Goal: Task Accomplishment & Management: Complete application form

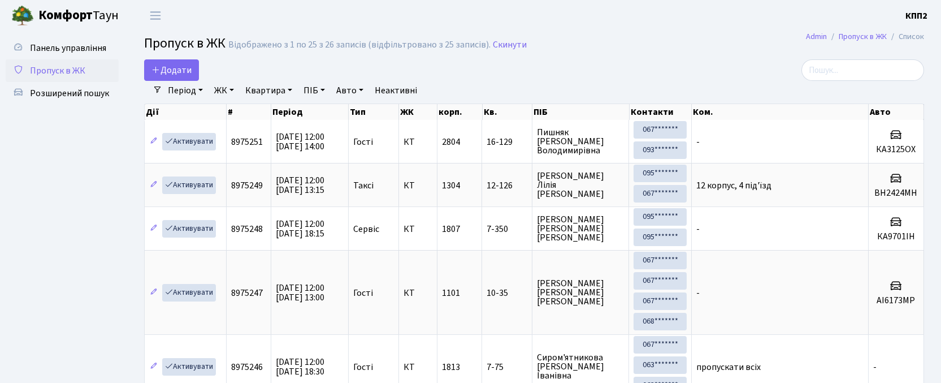
select select "25"
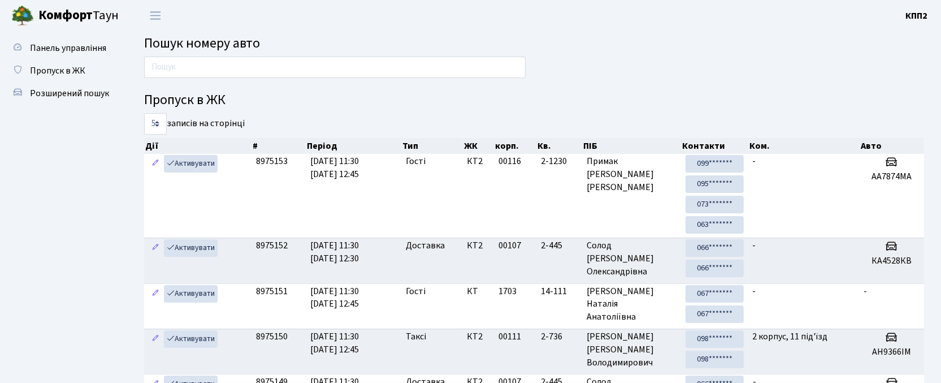
type input "0"
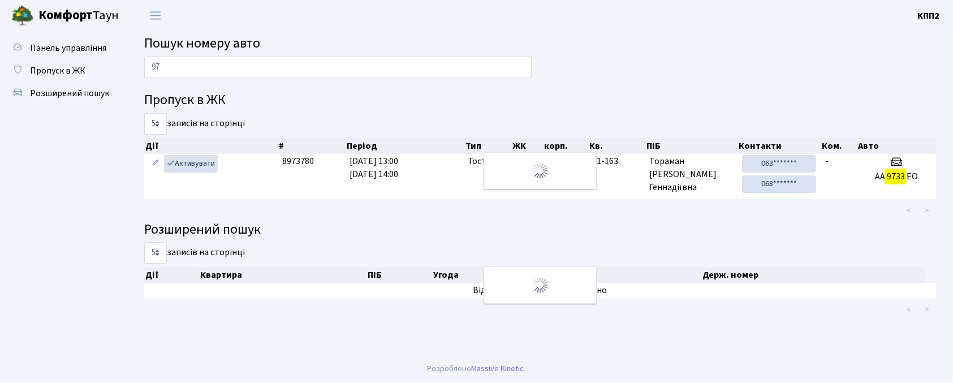
type input "9"
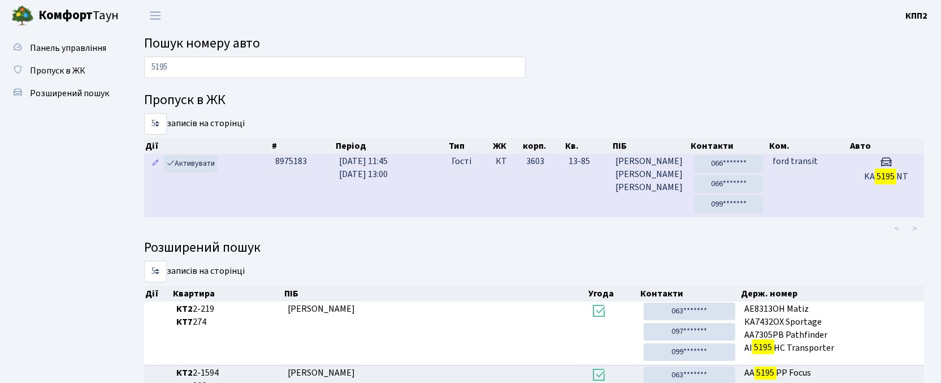
type input "5195"
click at [797, 179] on td "ford transit" at bounding box center [808, 185] width 80 height 63
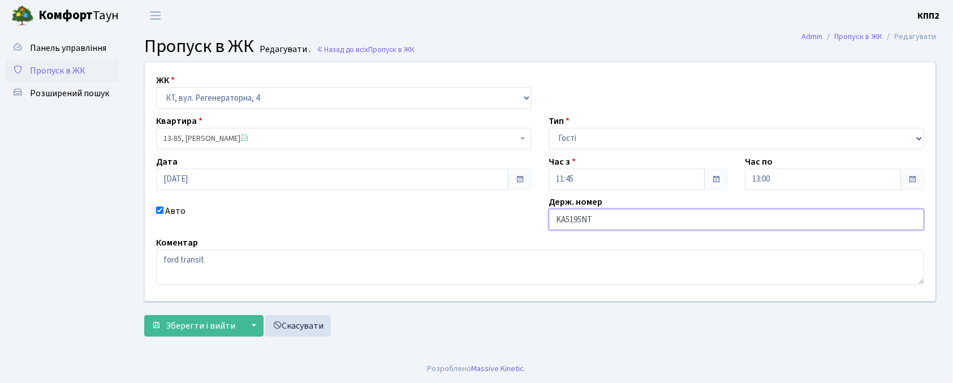
click at [607, 218] on input "KA5195NT" at bounding box center [735, 219] width 375 height 21
type input "KA5195НТ"
click at [200, 317] on button "Зберегти і вийти" at bounding box center [193, 325] width 98 height 21
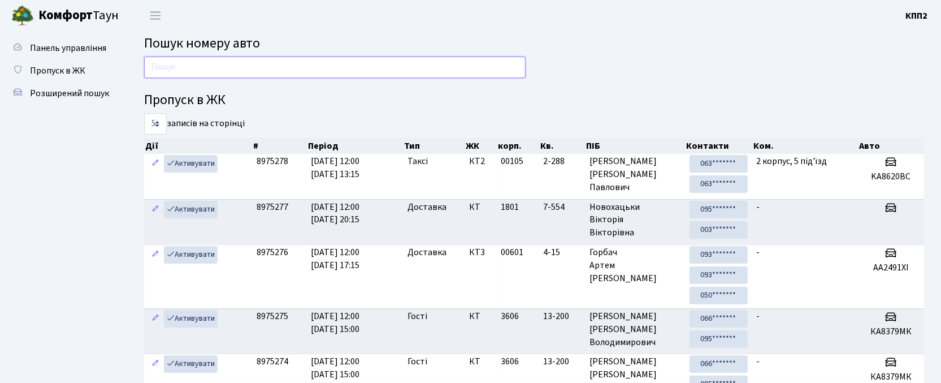
click at [180, 68] on input "text" at bounding box center [335, 67] width 382 height 21
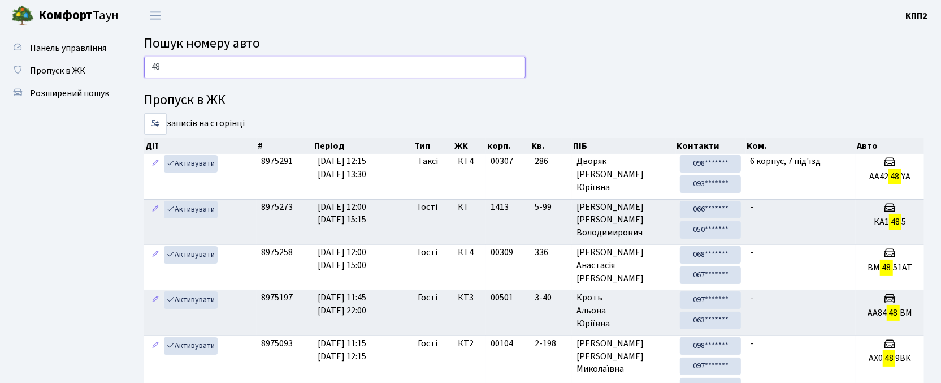
type input "4"
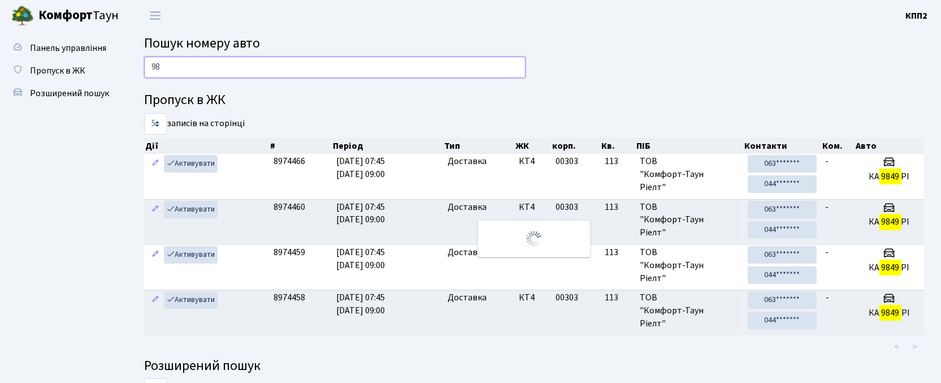
type input "9"
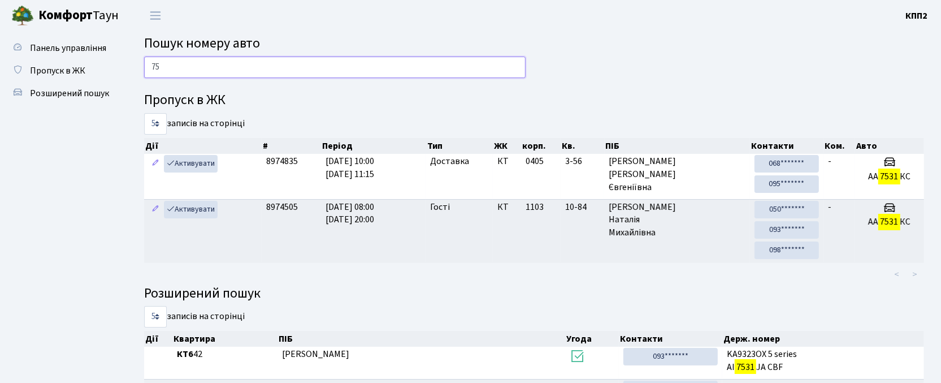
type input "7"
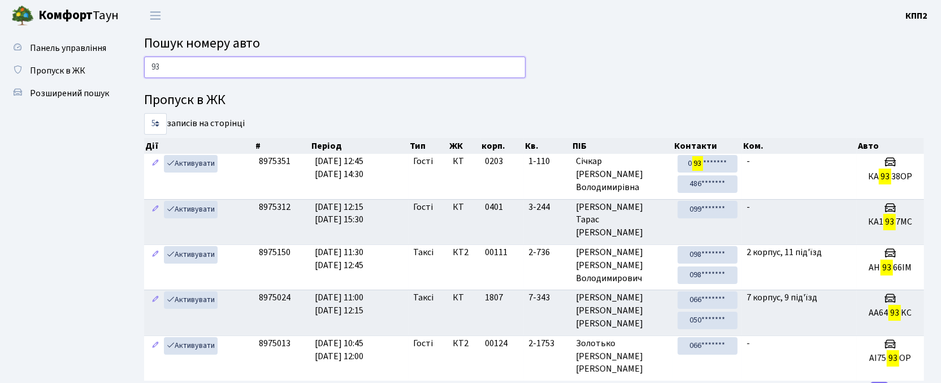
type input "9"
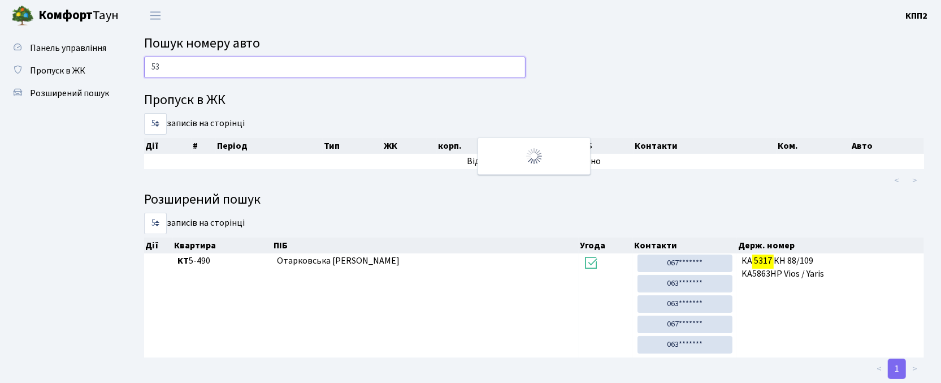
type input "5"
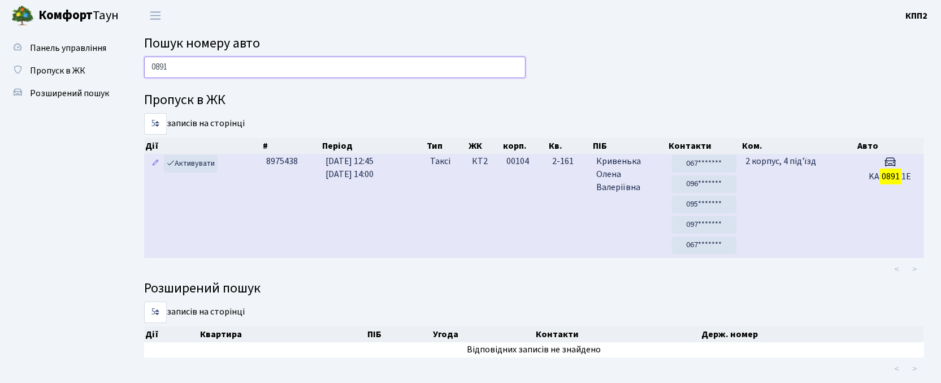
type input "0891"
click at [437, 207] on td "Таксі" at bounding box center [447, 206] width 42 height 104
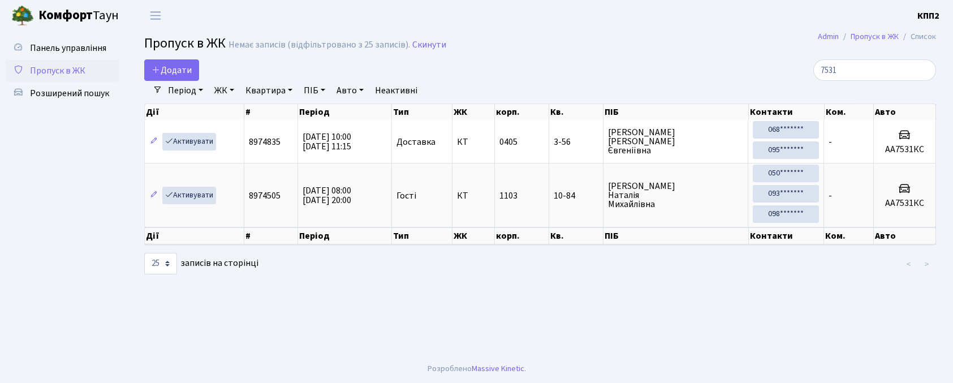
select select "25"
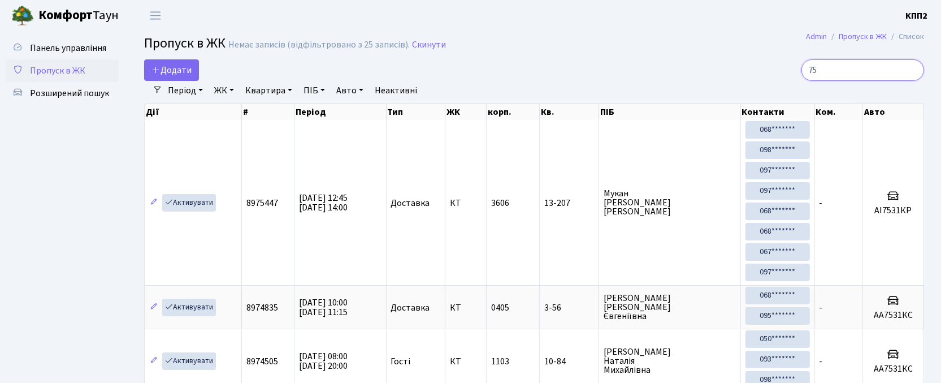
type input "7"
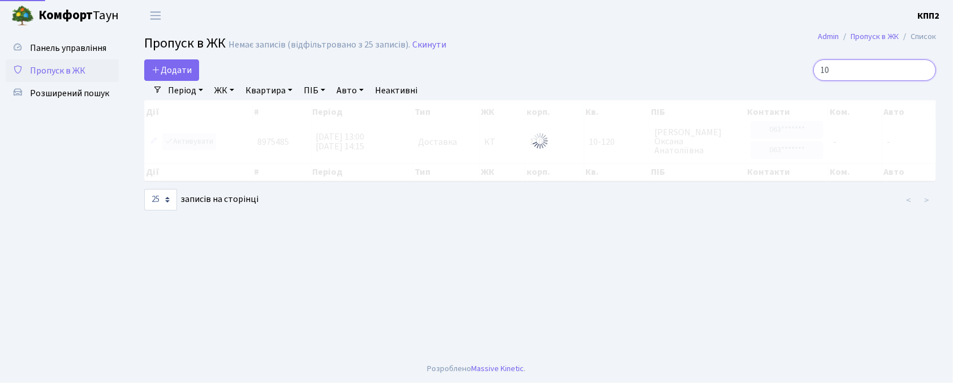
type input "1"
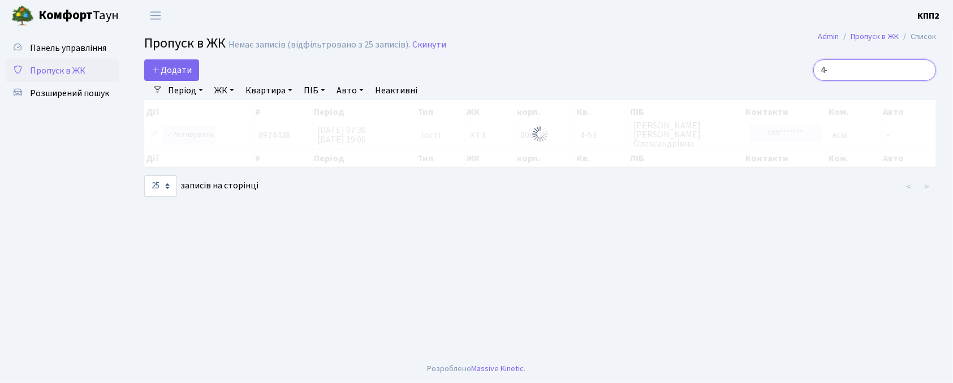
type input "4"
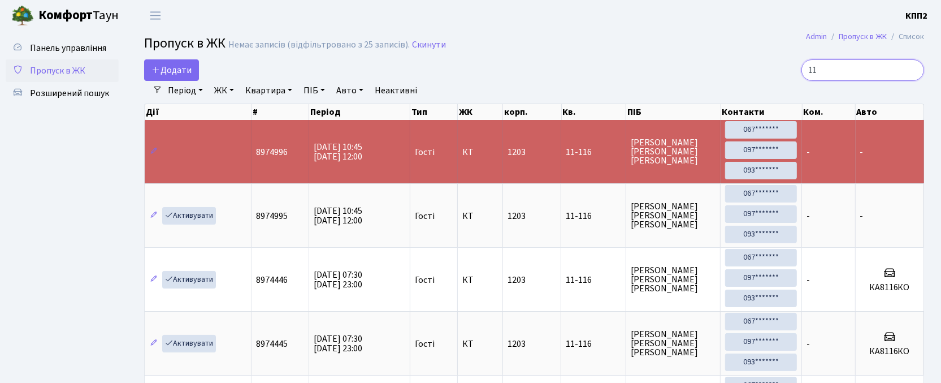
type input "1"
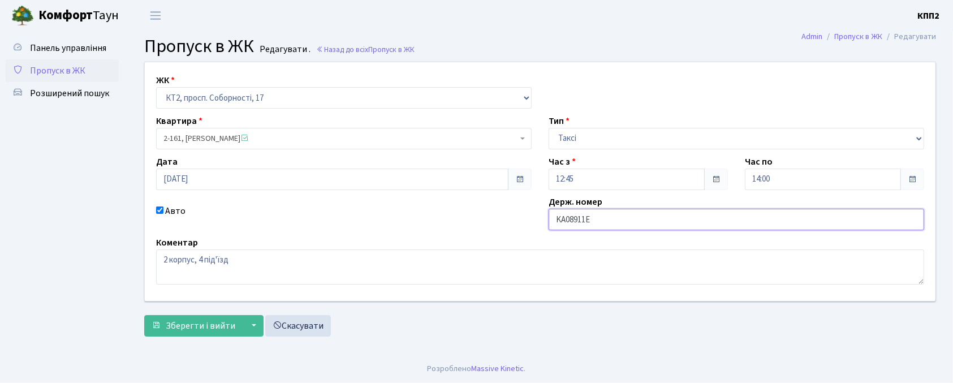
click at [599, 221] on input "KA08911E" at bounding box center [735, 219] width 375 height 21
type input "KA0891ІЕ"
click at [182, 329] on span "Зберегти і вийти" at bounding box center [201, 325] width 70 height 12
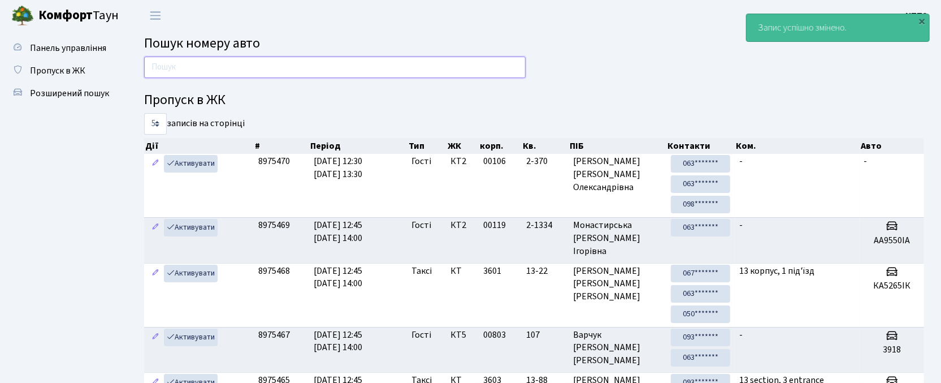
click at [180, 68] on input "text" at bounding box center [335, 67] width 382 height 21
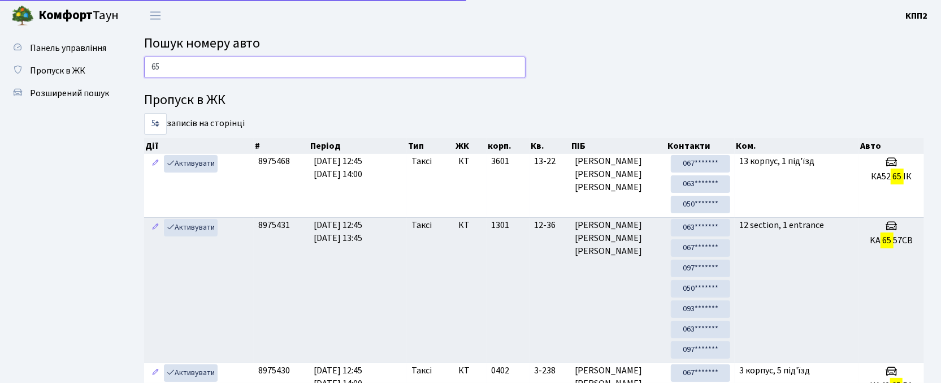
type input "6"
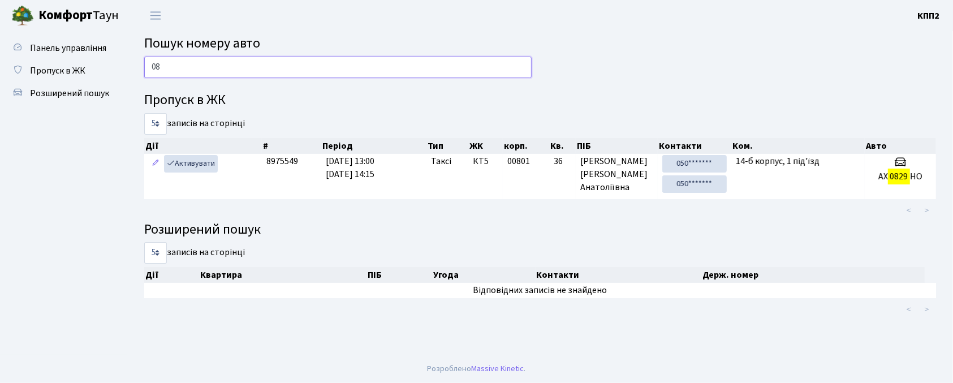
type input "0"
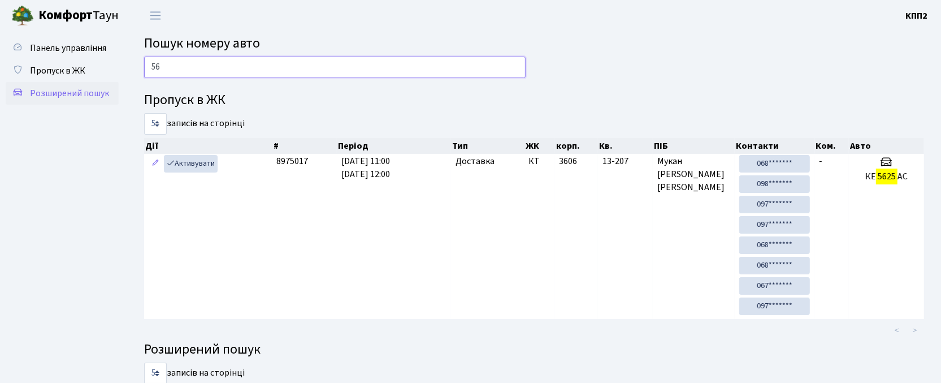
type input "5"
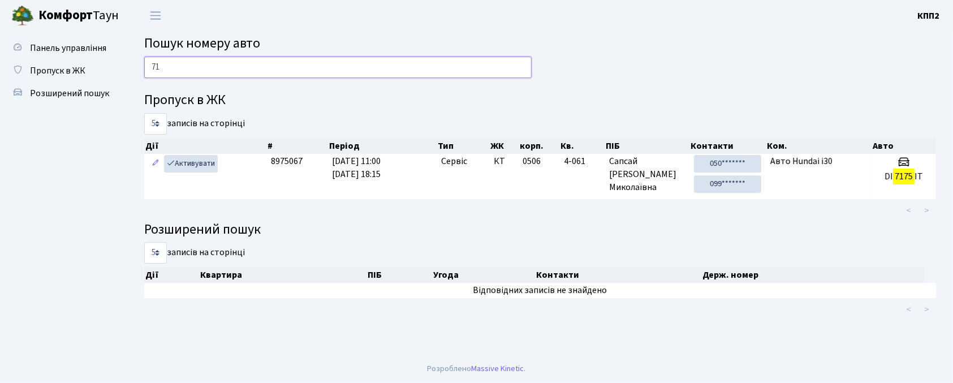
type input "7"
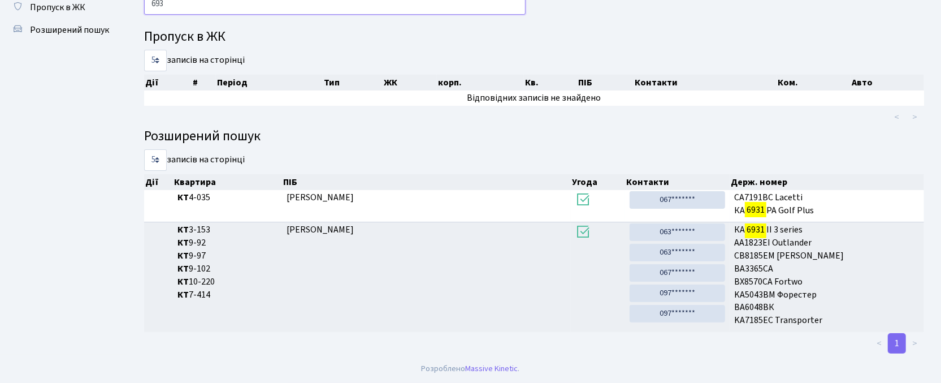
scroll to position [61, 0]
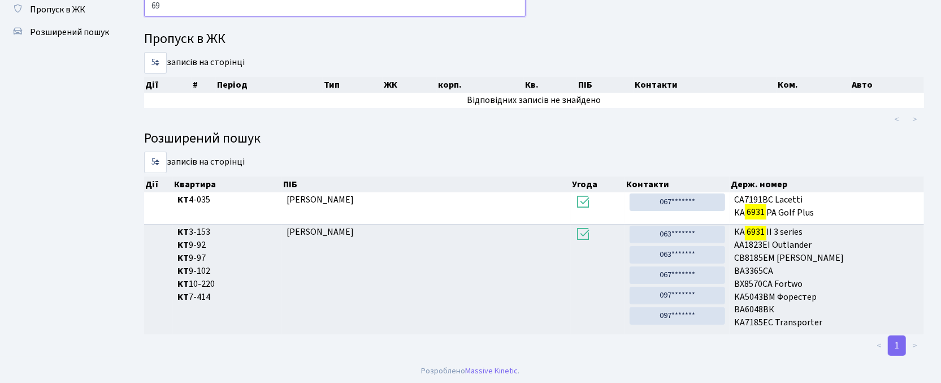
type input "6"
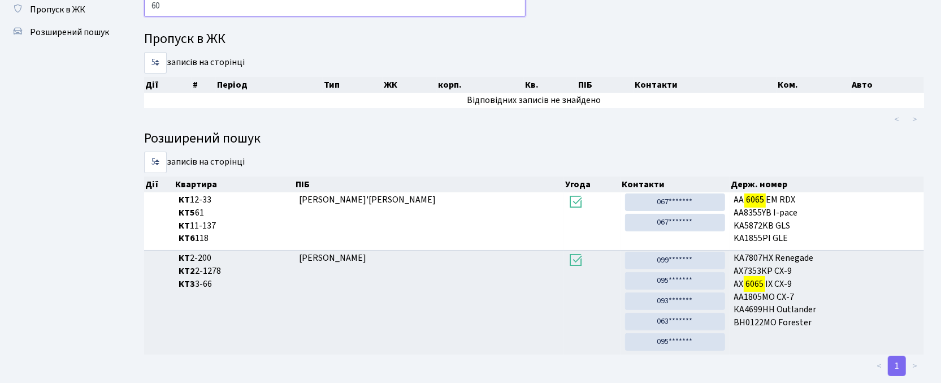
type input "6"
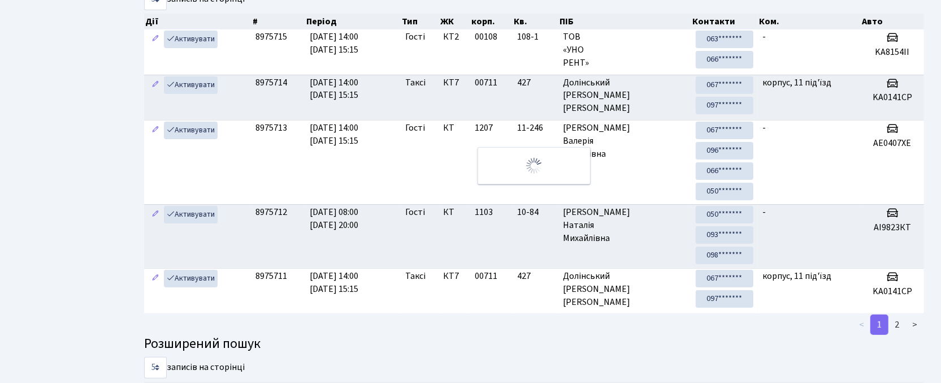
scroll to position [0, 0]
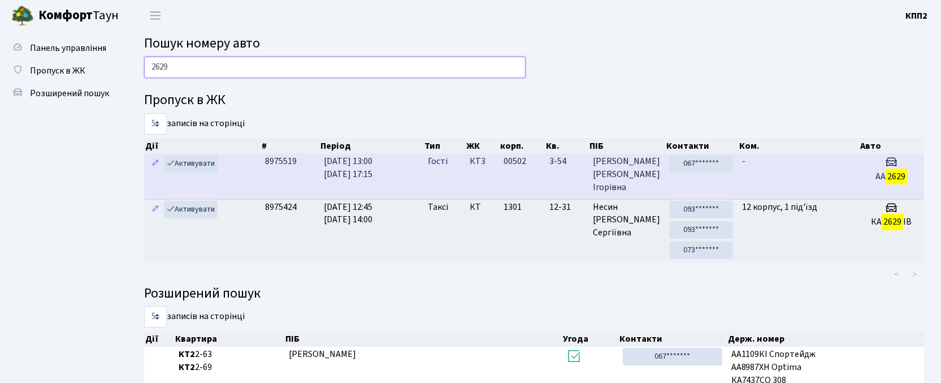
type input "2629"
click at [566, 171] on td "3-54" at bounding box center [567, 176] width 44 height 45
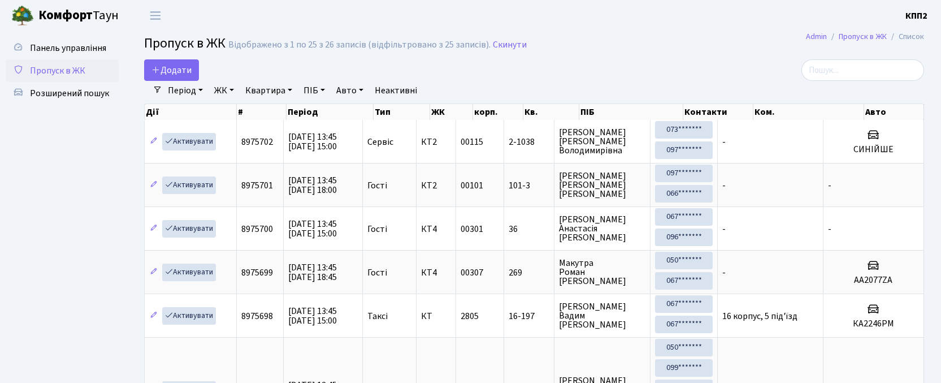
select select "25"
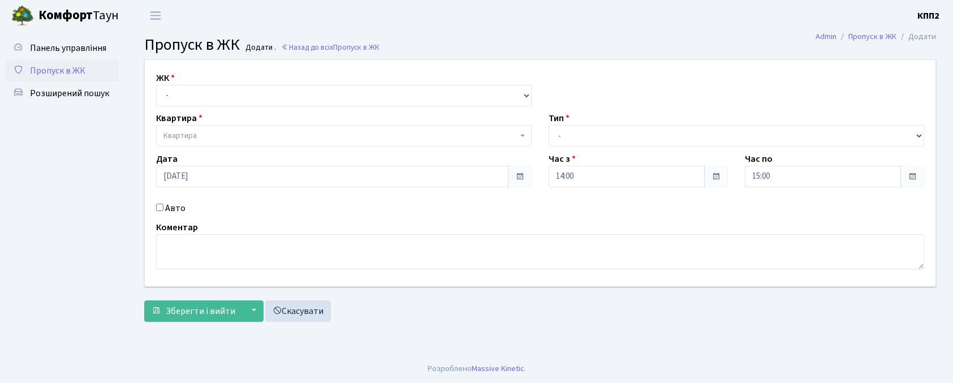
click at [175, 96] on select "- КТ, вул. Регенераторна, 4 КТ2, просп. [STREET_ADDRESS] [STREET_ADDRESS] [PERS…" at bounding box center [343, 95] width 375 height 21
select select "271"
click at [156, 85] on select "- КТ, вул. Регенераторна, 4 КТ2, просп. Соборності, 17 КТ3, вул. Березнева, 16 …" at bounding box center [343, 95] width 375 height 21
select select
click at [202, 132] on span "Квартира" at bounding box center [340, 135] width 354 height 11
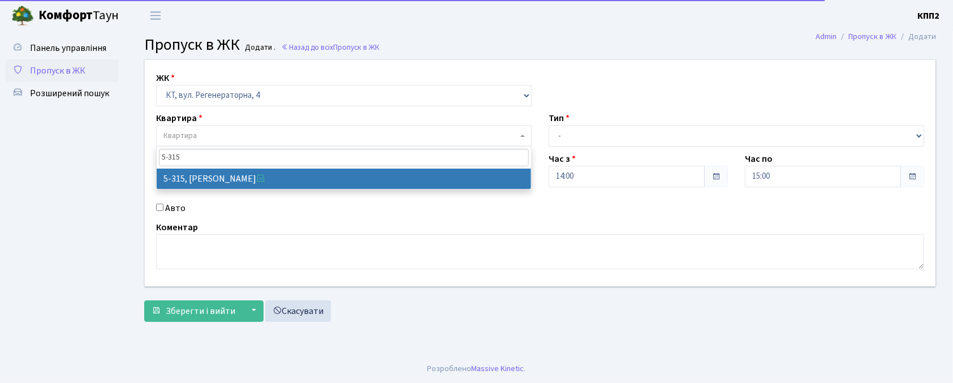
type input "5-315"
select select "2238"
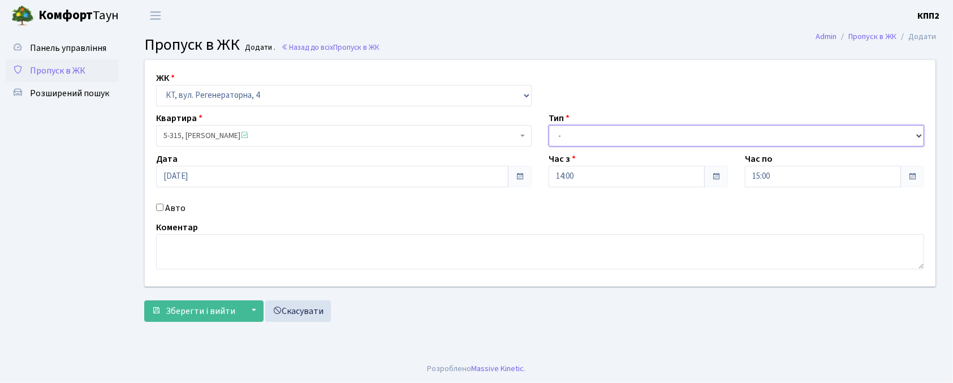
click at [555, 136] on select "- Доставка Таксі Гості Сервіс" at bounding box center [735, 135] width 375 height 21
select select "1"
click at [548, 125] on select "- Доставка Таксі Гості Сервіс" at bounding box center [735, 135] width 375 height 21
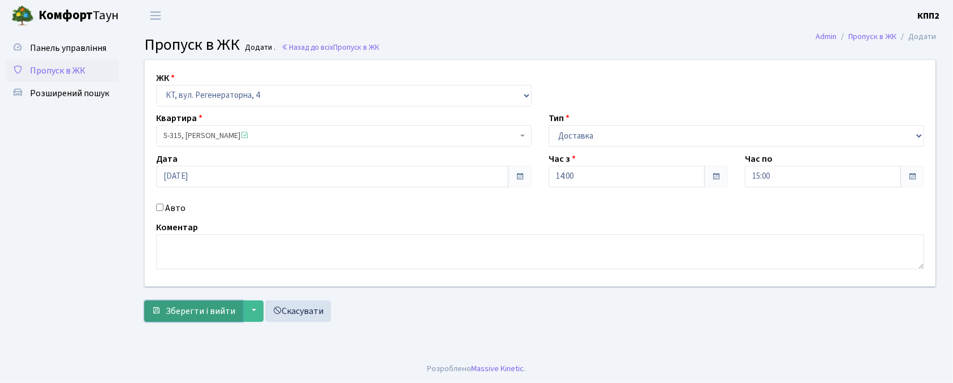
click at [171, 305] on span "Зберегти і вийти" at bounding box center [201, 311] width 70 height 12
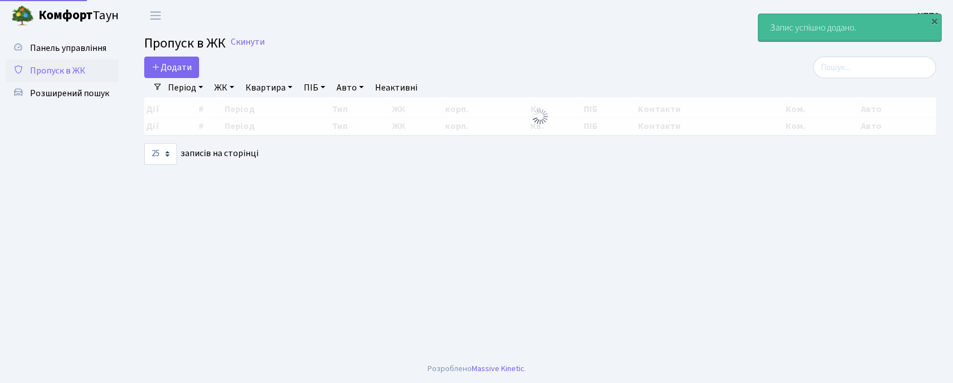
select select "25"
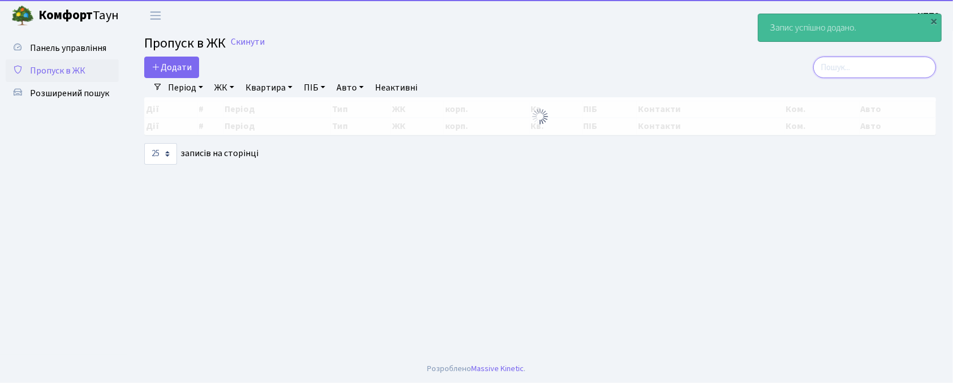
click at [859, 66] on input "search" at bounding box center [874, 67] width 123 height 21
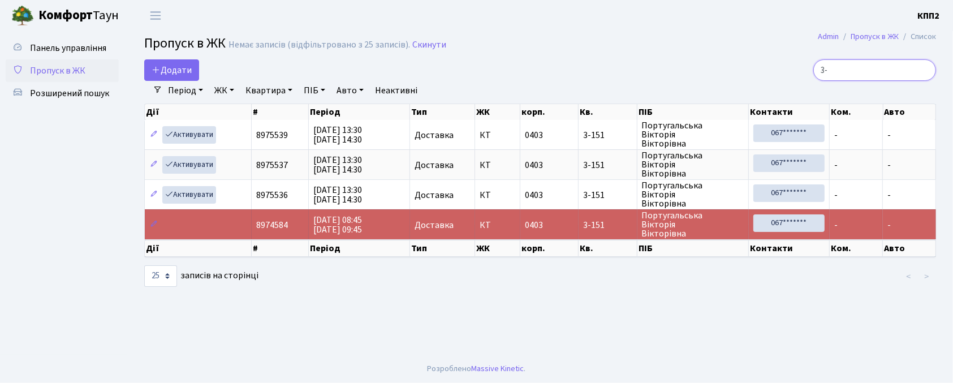
type input "3"
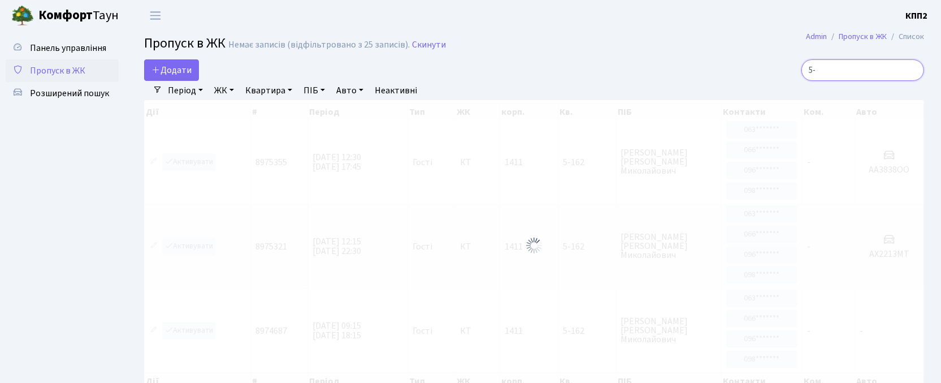
type input "5"
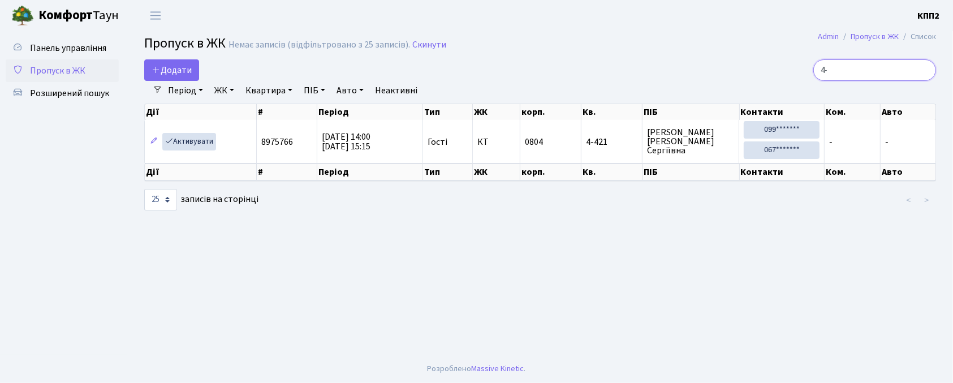
type input "4"
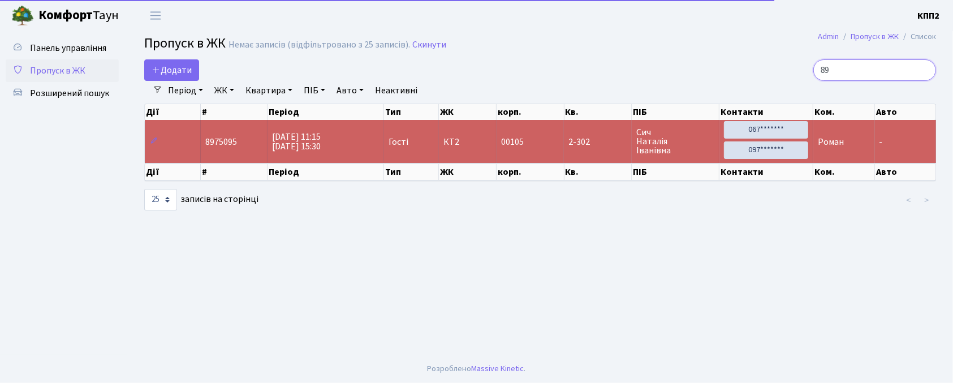
type input "8"
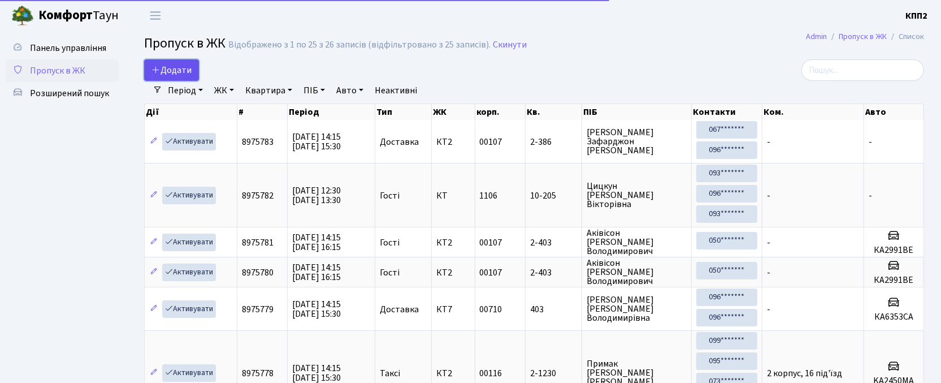
click at [163, 68] on span "Додати" at bounding box center [172, 70] width 40 height 12
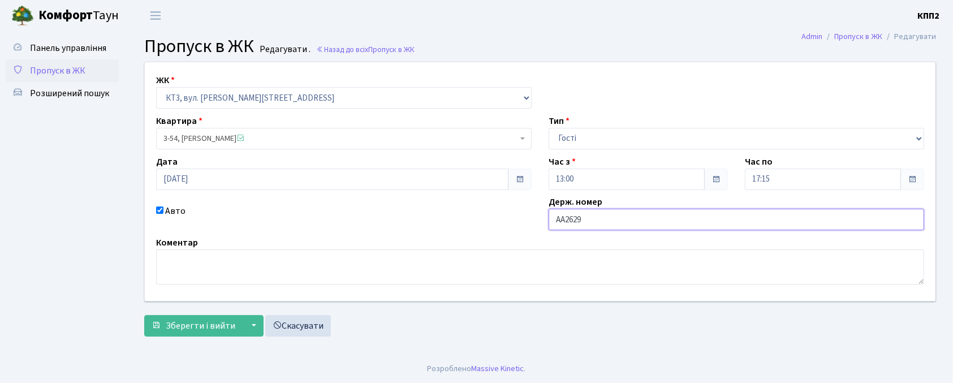
click at [604, 228] on input "АА2629" at bounding box center [735, 219] width 375 height 21
type input "АА2629ІТ"
click at [198, 334] on button "Зберегти і вийти" at bounding box center [193, 325] width 98 height 21
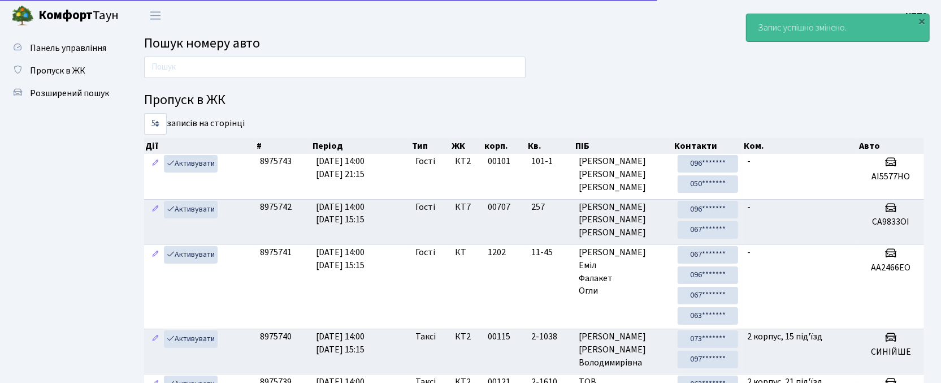
click at [258, 81] on div at bounding box center [335, 70] width 399 height 27
click at [262, 75] on input "text" at bounding box center [335, 67] width 382 height 21
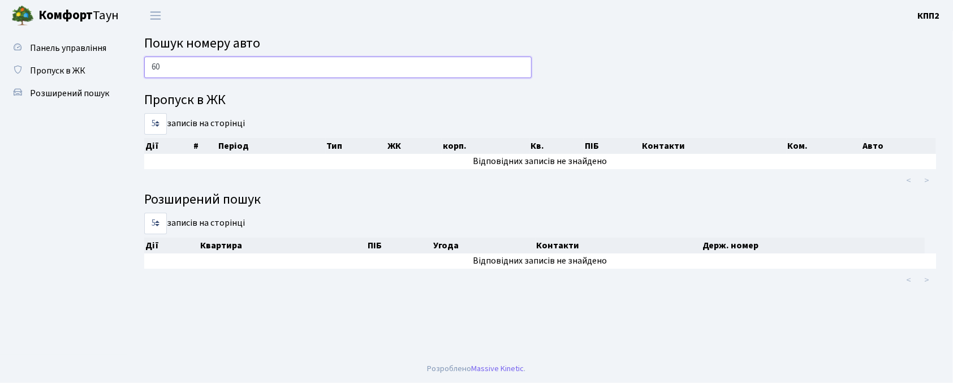
type input "6"
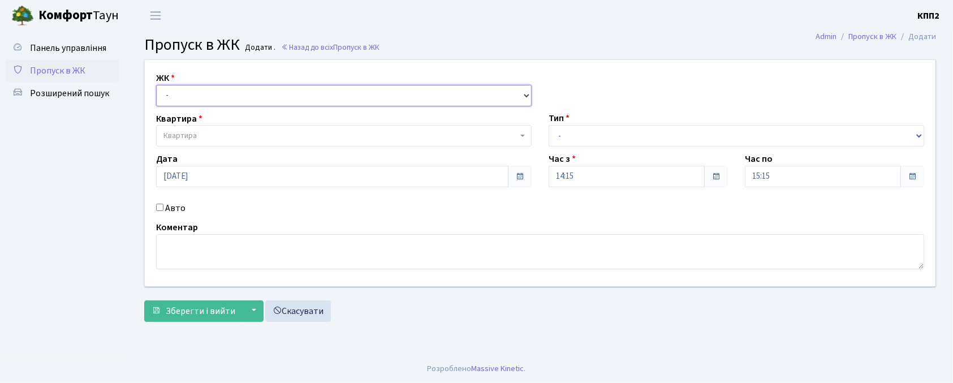
click at [188, 96] on select "- КТ, вул. Регенераторна, 4 КТ2, просп. [STREET_ADDRESS] [STREET_ADDRESS] [PERS…" at bounding box center [343, 95] width 375 height 21
select select "271"
click at [156, 85] on select "- КТ, вул. Регенераторна, 4 КТ2, просп. [STREET_ADDRESS] [STREET_ADDRESS] [PERS…" at bounding box center [343, 95] width 375 height 21
select select
click at [209, 141] on span "Квартира" at bounding box center [340, 135] width 354 height 11
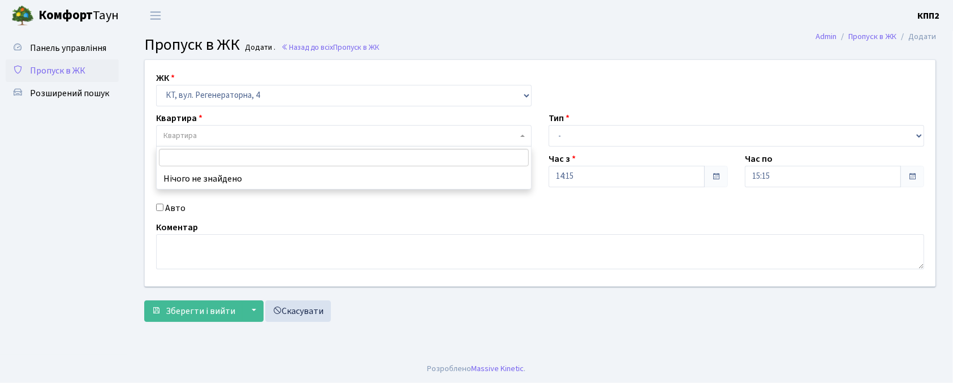
click at [176, 204] on label "Авто" at bounding box center [175, 208] width 20 height 14
click at [163, 204] on input "Авто" at bounding box center [159, 207] width 7 height 7
checkbox input "true"
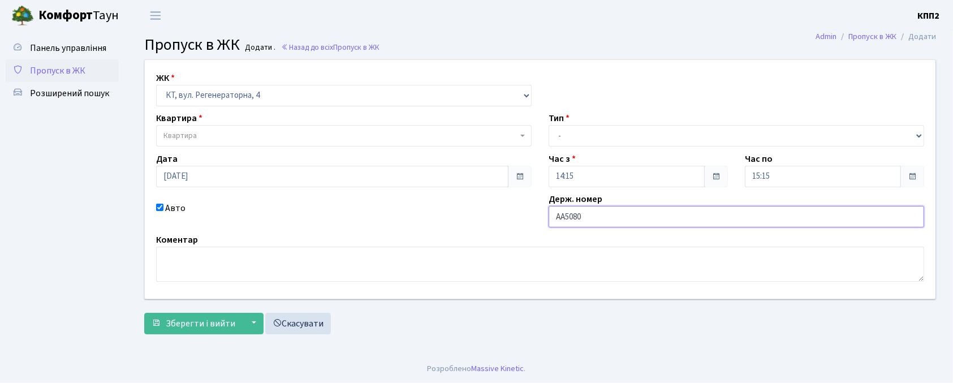
type input "АА5080ЕР"
click at [211, 94] on select "- КТ, вул. Регенераторна, 4 КТ2, просп. [STREET_ADDRESS] [STREET_ADDRESS] [PERS…" at bounding box center [343, 95] width 375 height 21
select select "302"
click at [156, 85] on select "- КТ, вул. Регенераторна, 4 КТ2, просп. [STREET_ADDRESS] [STREET_ADDRESS] [PERS…" at bounding box center [343, 95] width 375 height 21
select select
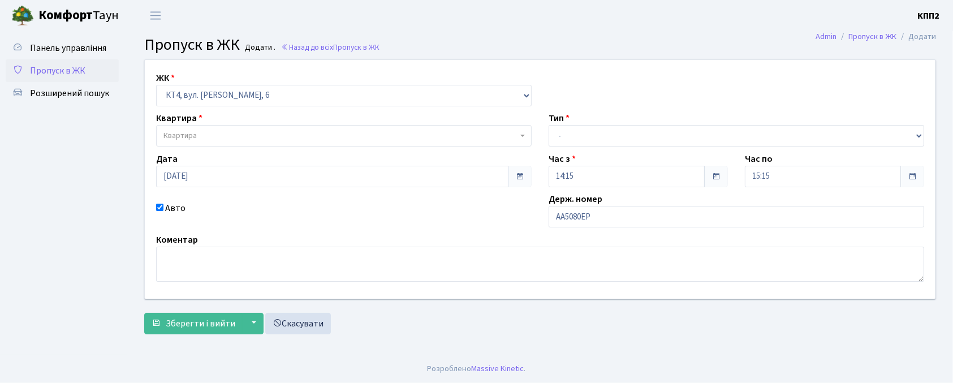
click at [193, 128] on span "Квартира" at bounding box center [343, 135] width 375 height 21
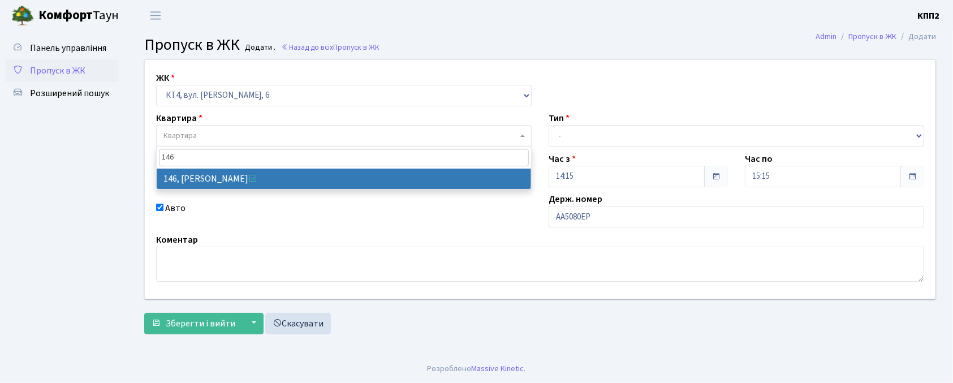
type input "146"
select select "16869"
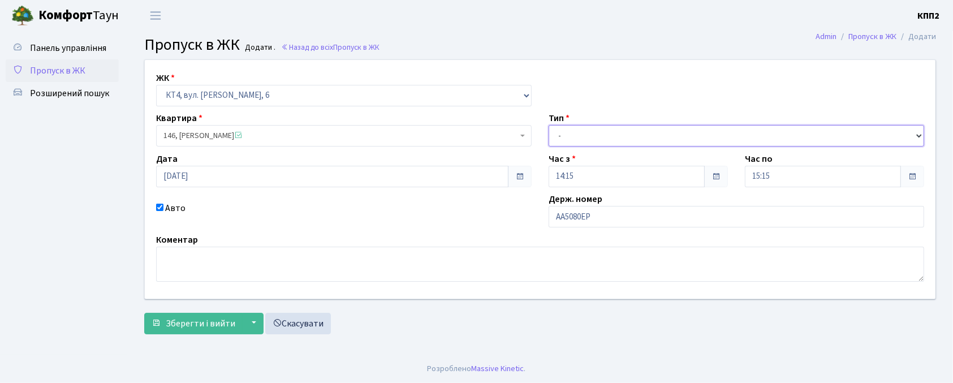
click at [623, 139] on select "- Доставка Таксі Гості Сервіс" at bounding box center [735, 135] width 375 height 21
select select "18"
click at [548, 125] on select "- Доставка Таксі Гості Сервіс" at bounding box center [735, 135] width 375 height 21
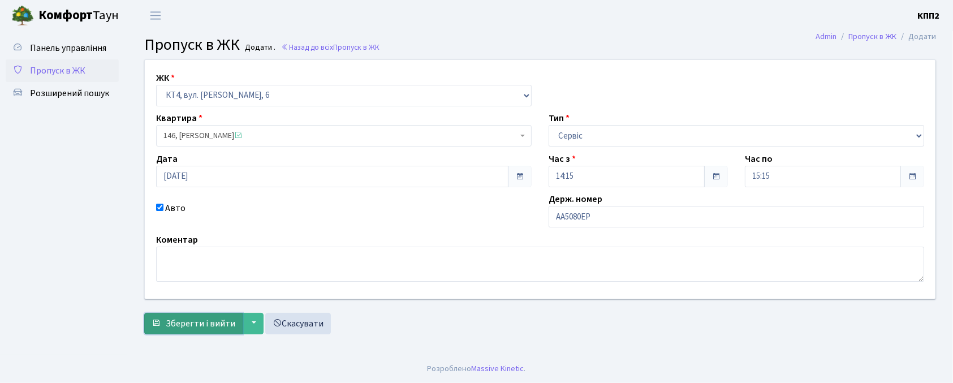
click at [209, 323] on span "Зберегти і вийти" at bounding box center [201, 323] width 70 height 12
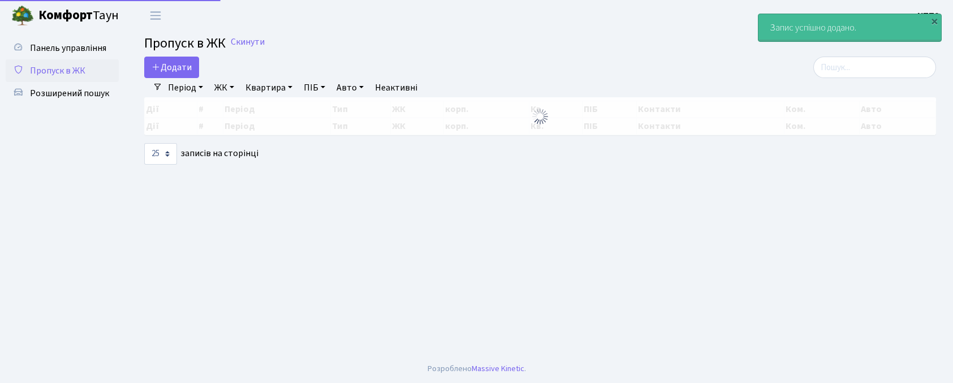
select select "25"
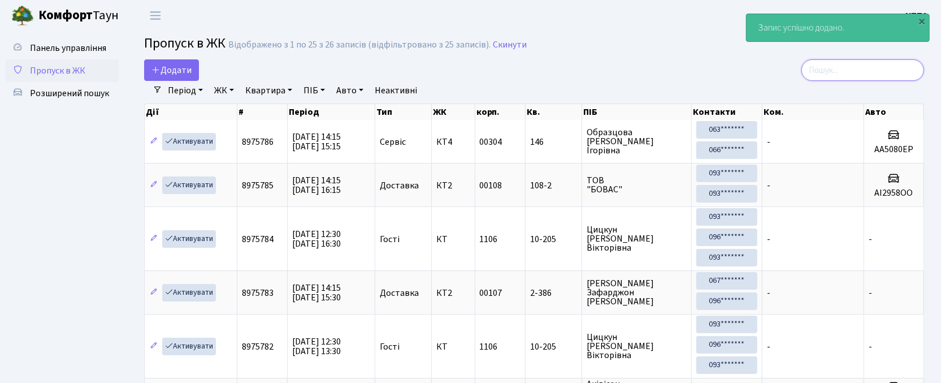
click at [854, 77] on input "search" at bounding box center [863, 69] width 123 height 21
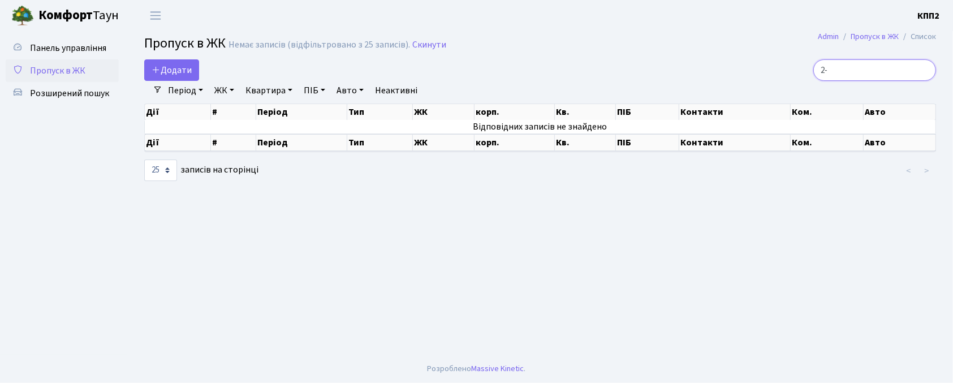
type input "2"
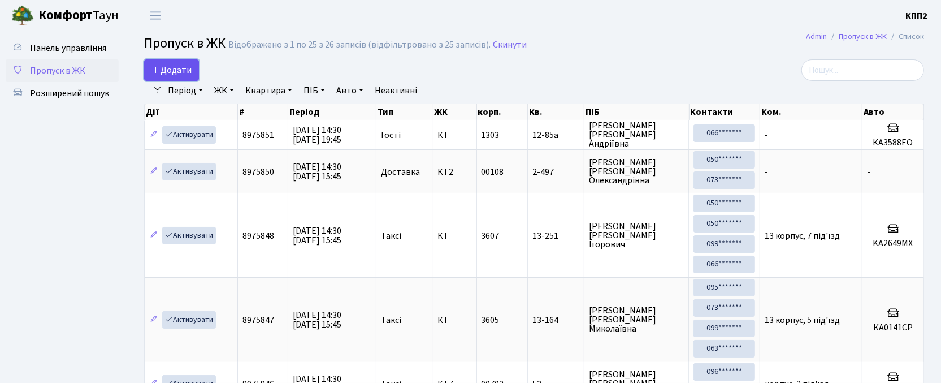
click at [149, 73] on link "Додати" at bounding box center [171, 69] width 55 height 21
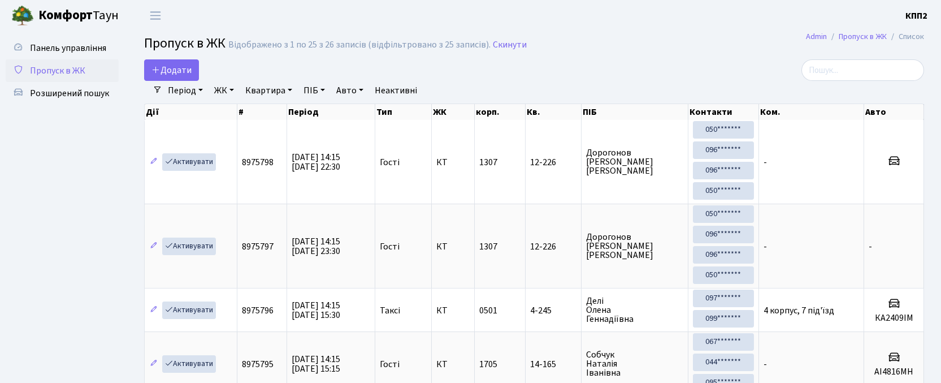
select select "25"
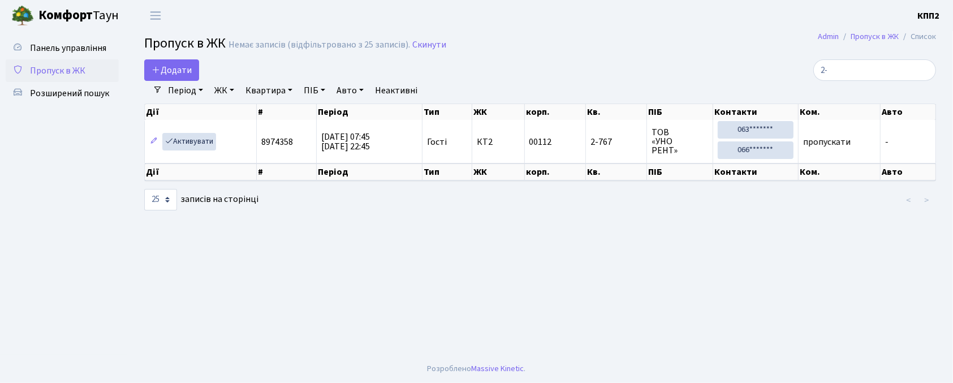
type input "2"
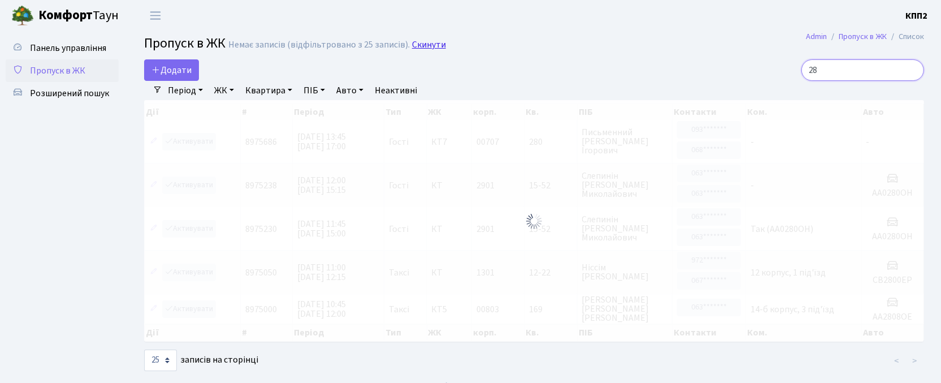
type input "2"
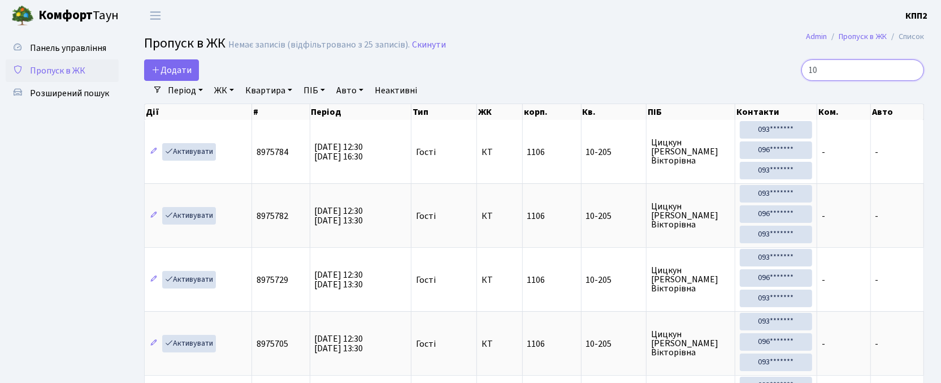
type input "1"
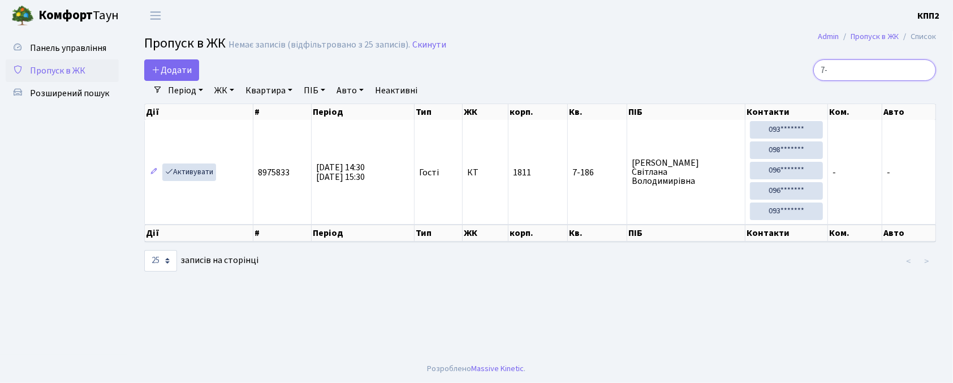
type input "7"
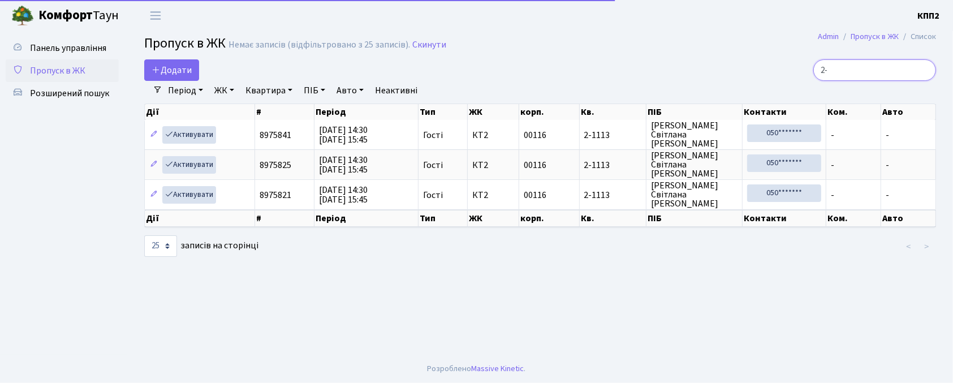
type input "2"
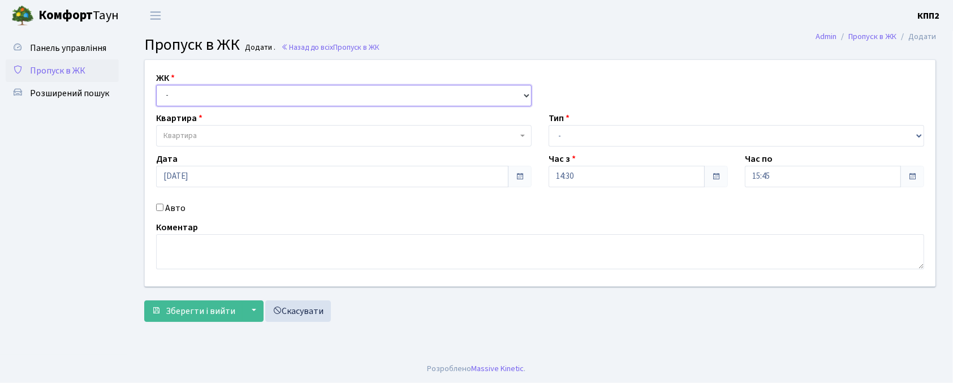
click at [166, 93] on select "- КТ, вул. Регенераторна, 4 КТ2, просп. [STREET_ADDRESS] [STREET_ADDRESS] [PERS…" at bounding box center [343, 95] width 375 height 21
select select "302"
click at [156, 85] on select "- КТ, вул. Регенераторна, 4 КТ2, просп. [STREET_ADDRESS] [STREET_ADDRESS] [PERS…" at bounding box center [343, 95] width 375 height 21
select select
click at [170, 210] on label "Авто" at bounding box center [175, 208] width 20 height 14
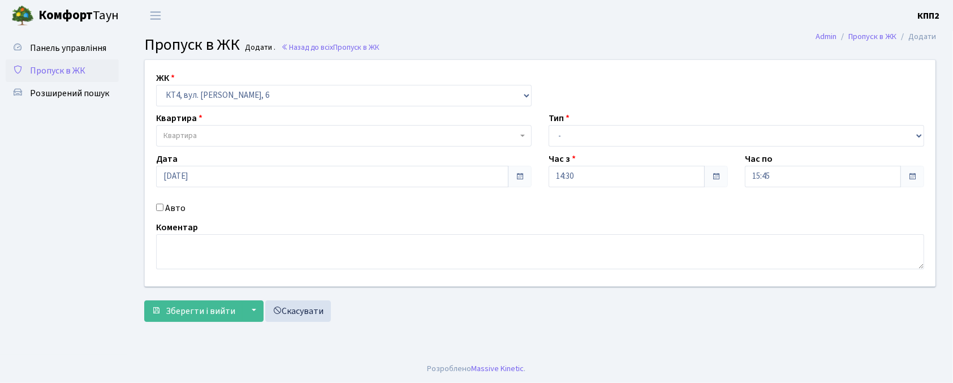
click at [163, 210] on input "Авто" at bounding box center [159, 207] width 7 height 7
checkbox input "true"
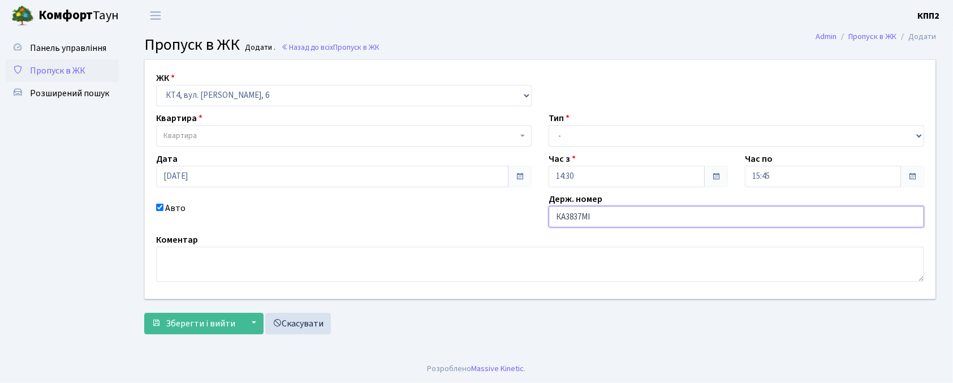
type input "КА3837МІ"
click at [232, 140] on span "Квартира" at bounding box center [340, 135] width 354 height 11
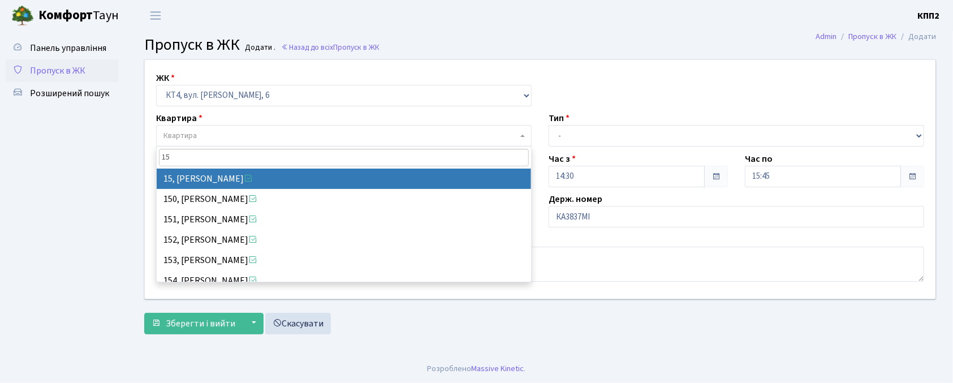
type input "15"
select select "16745"
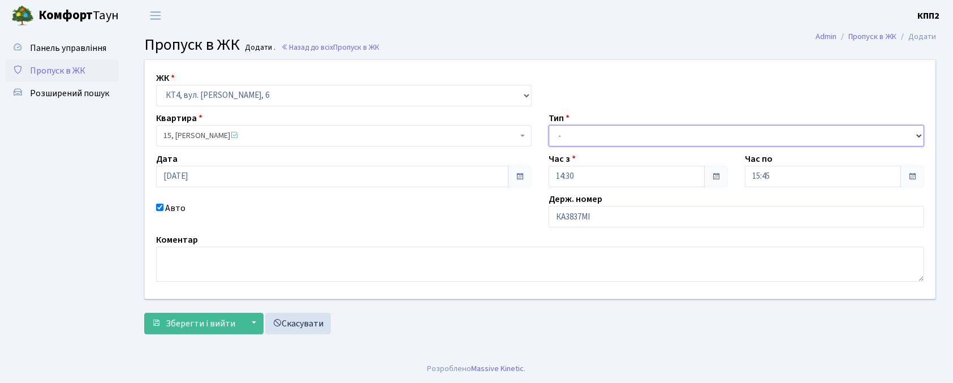
drag, startPoint x: 586, startPoint y: 129, endPoint x: 586, endPoint y: 139, distance: 10.2
click at [586, 129] on select "- Доставка Таксі Гості Сервіс" at bounding box center [735, 135] width 375 height 21
select select "2"
click at [548, 125] on select "- Доставка Таксі Гості Сервіс" at bounding box center [735, 135] width 375 height 21
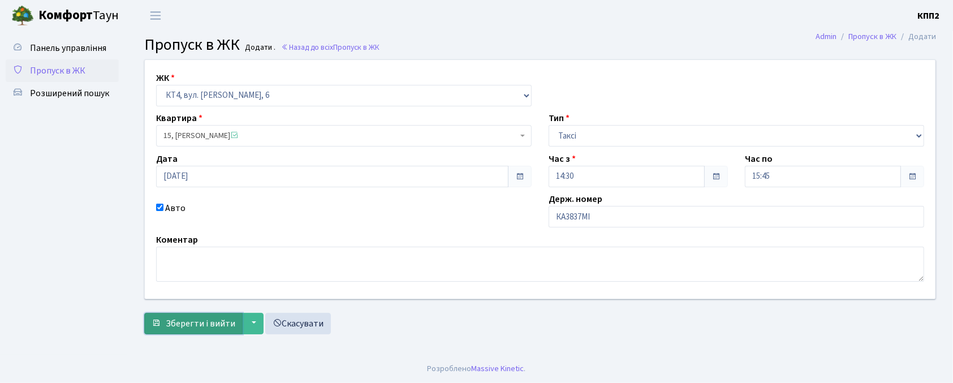
click at [202, 330] on button "Зберегти і вийти" at bounding box center [193, 323] width 98 height 21
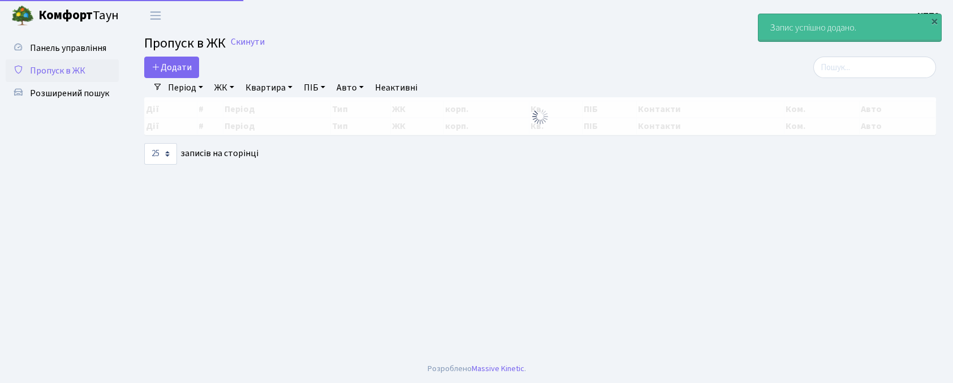
select select "25"
click at [867, 74] on input "search" at bounding box center [874, 67] width 123 height 21
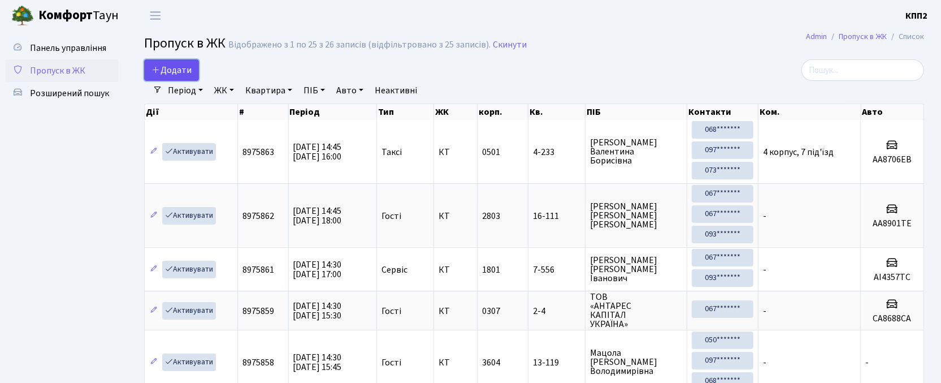
click at [152, 67] on icon at bounding box center [156, 69] width 9 height 9
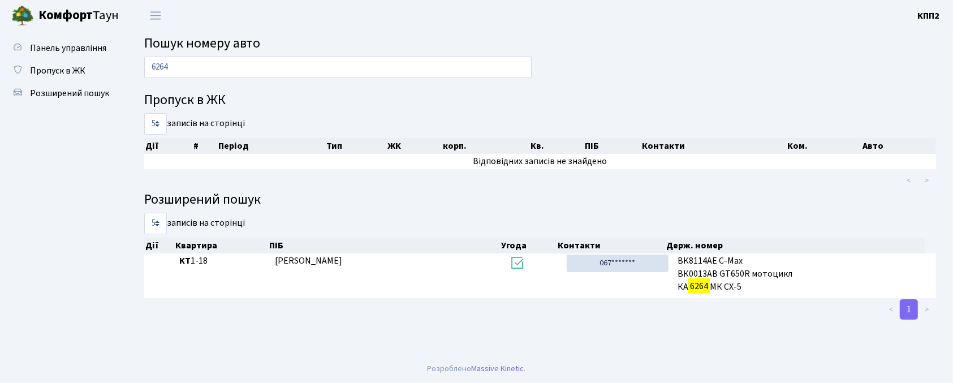
click at [162, 69] on input "6264" at bounding box center [337, 67] width 387 height 21
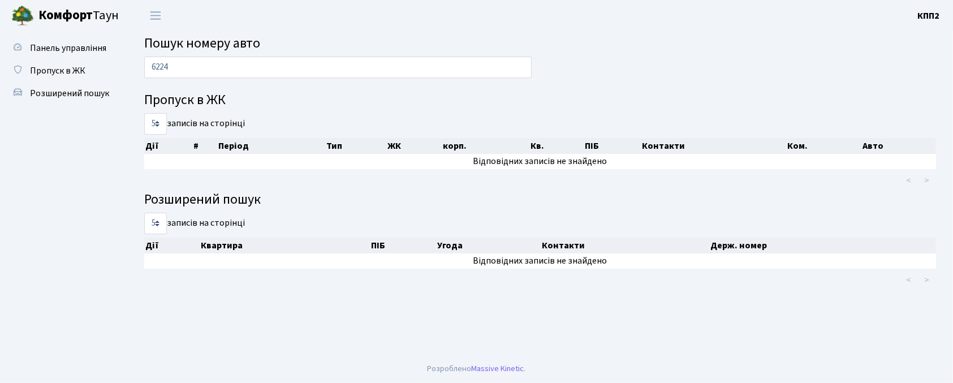
click at [222, 57] on input "6224" at bounding box center [337, 67] width 387 height 21
type input "6"
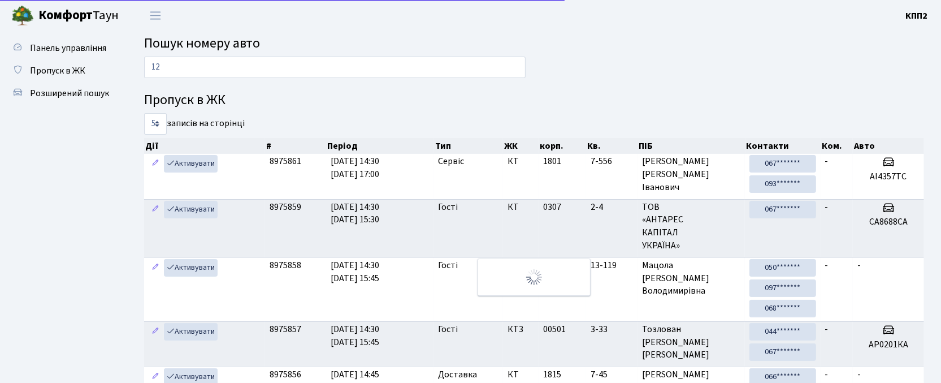
type input "1"
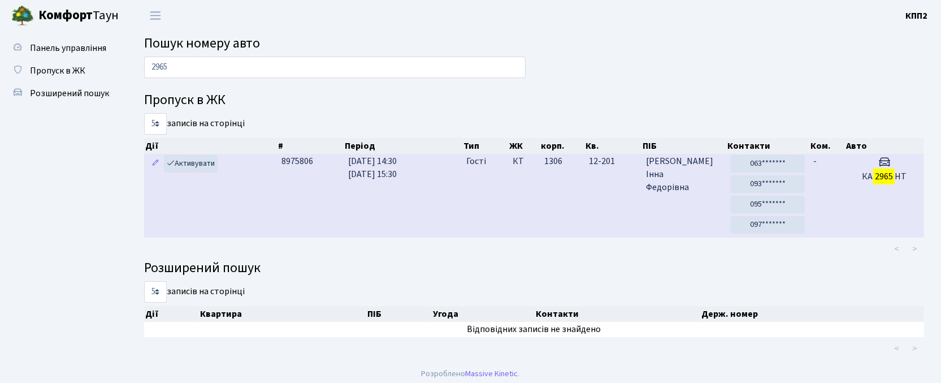
type input "2965"
click at [457, 206] on td "13.09.2025 14:30 13.09.2025 15:30" at bounding box center [403, 196] width 118 height 84
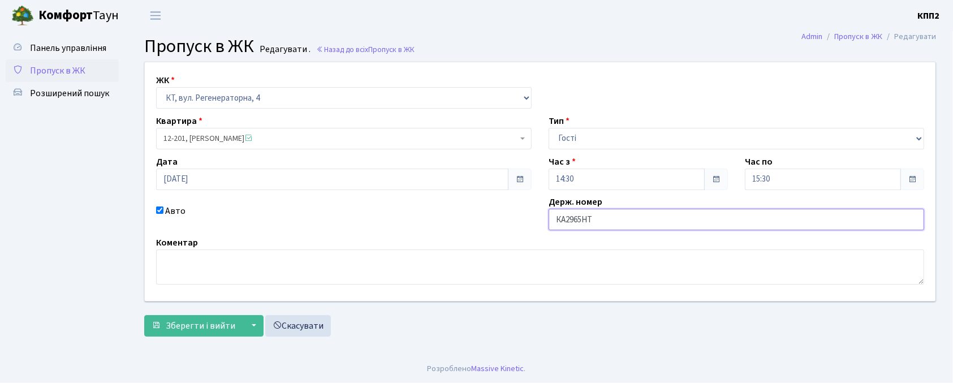
click at [589, 221] on input "КА2965НТ" at bounding box center [735, 219] width 375 height 21
type input "КА2965НТ"
click at [200, 330] on span "Зберегти і вийти" at bounding box center [201, 325] width 70 height 12
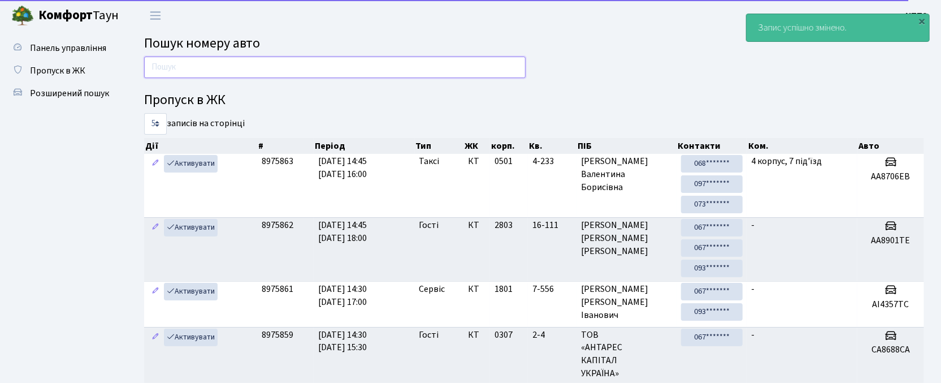
click at [280, 74] on input "text" at bounding box center [335, 67] width 382 height 21
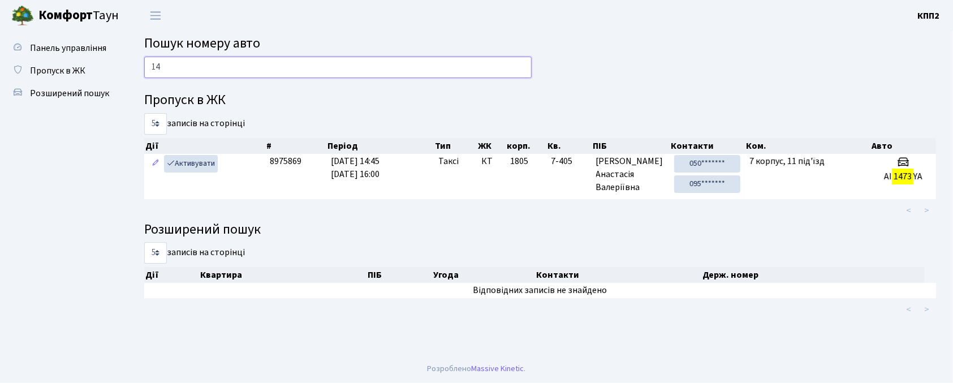
type input "1"
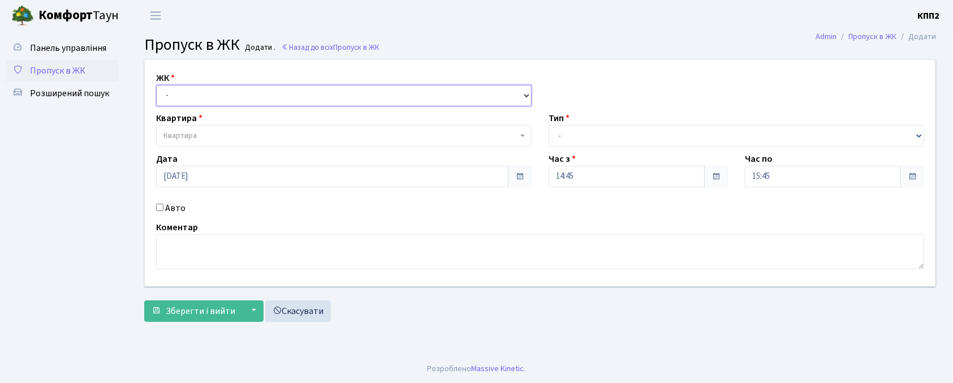
click at [193, 91] on select "- КТ, вул. Регенераторна, 4 КТ2, просп. [STREET_ADDRESS] [STREET_ADDRESS] [PERS…" at bounding box center [343, 95] width 375 height 21
select select "271"
click at [156, 85] on select "- КТ, вул. Регенераторна, 4 КТ2, просп. [STREET_ADDRESS] [STREET_ADDRESS] [PERS…" at bounding box center [343, 95] width 375 height 21
select select
click at [205, 134] on span "Квартира" at bounding box center [340, 135] width 354 height 11
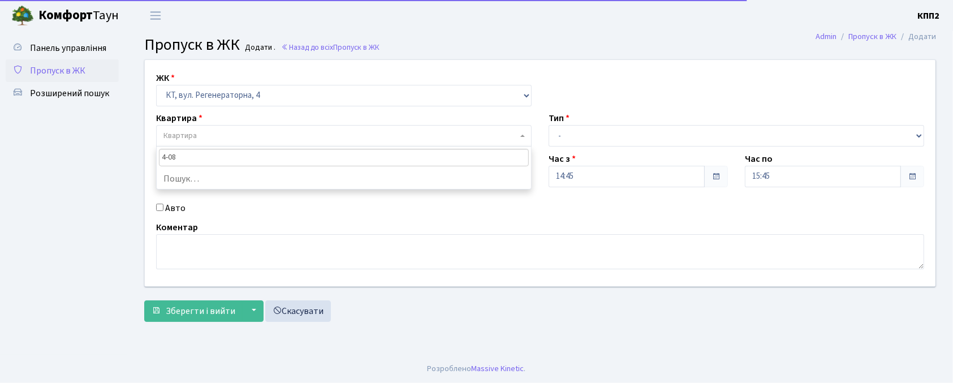
type input "4-080"
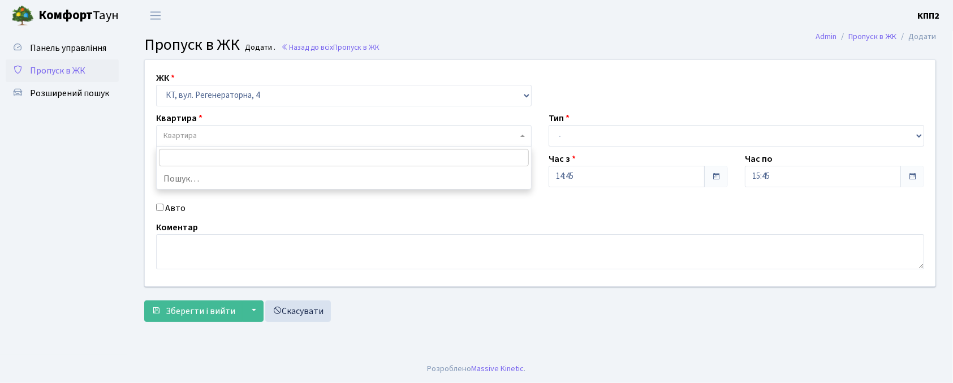
select select "1164"
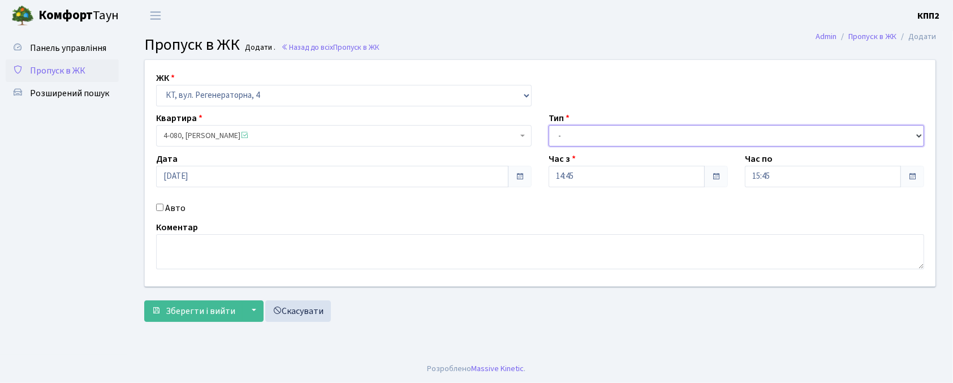
click at [560, 136] on select "- Доставка Таксі Гості Сервіс" at bounding box center [735, 135] width 375 height 21
select select "3"
click at [548, 125] on select "- Доставка Таксі Гості Сервіс" at bounding box center [735, 135] width 375 height 21
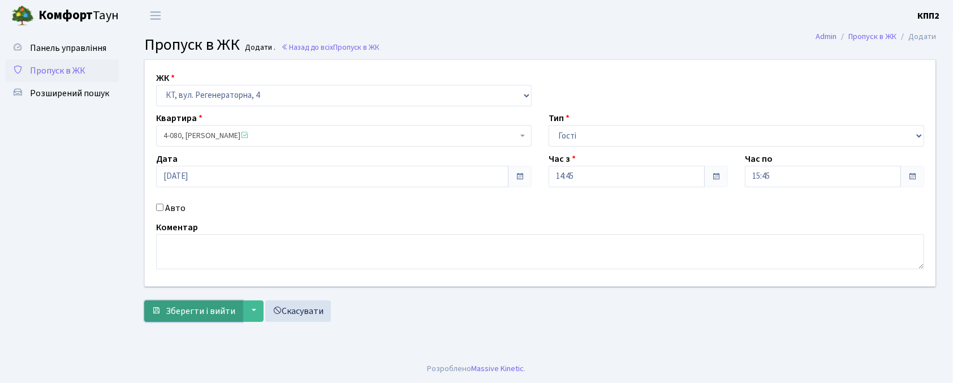
click at [179, 317] on span "Зберегти і вийти" at bounding box center [201, 311] width 70 height 12
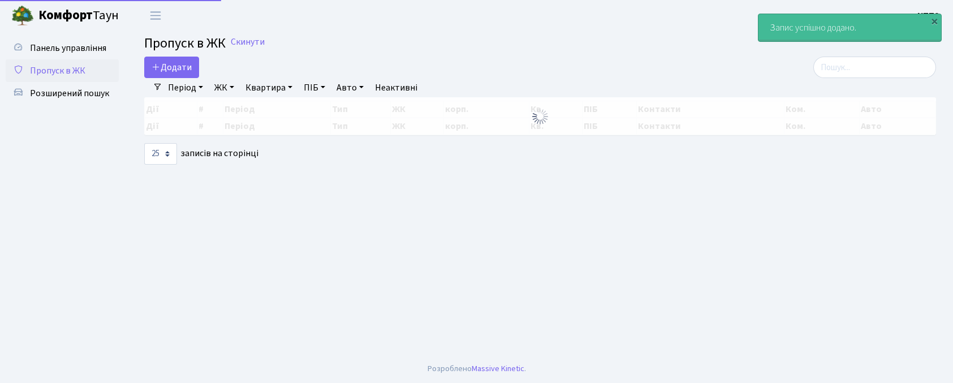
select select "25"
click at [850, 68] on input "search" at bounding box center [874, 67] width 123 height 21
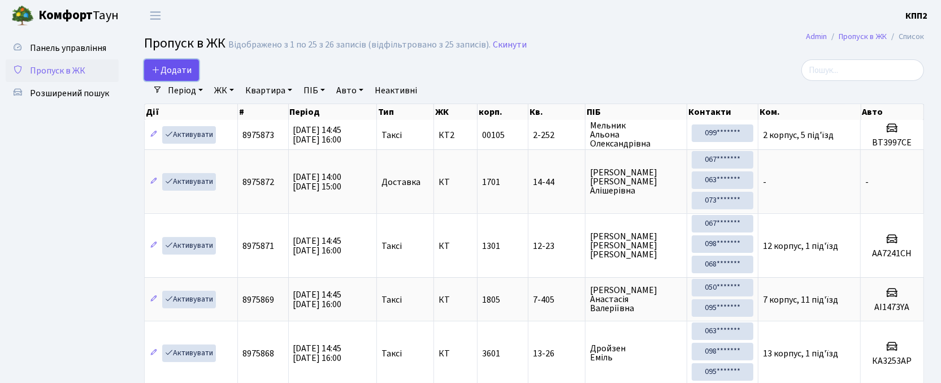
click at [157, 68] on icon at bounding box center [156, 69] width 9 height 9
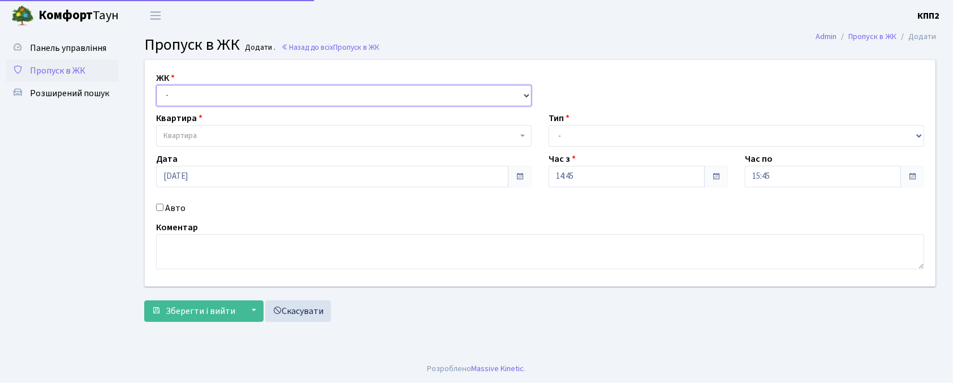
click at [190, 94] on select "- КТ, вул. Регенераторна, 4 КТ2, просп. [STREET_ADDRESS] [STREET_ADDRESS] [PERS…" at bounding box center [343, 95] width 375 height 21
select select "271"
click at [156, 85] on select "- КТ, вул. Регенераторна, 4 КТ2, просп. [STREET_ADDRESS] [STREET_ADDRESS] [PERS…" at bounding box center [343, 95] width 375 height 21
select select
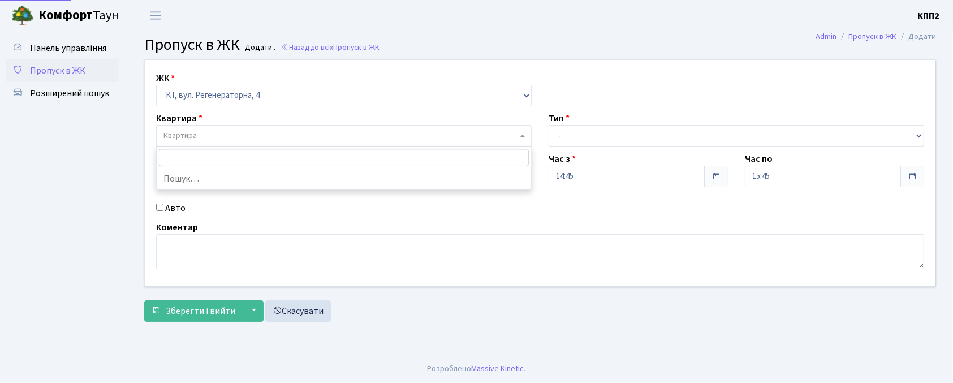
click at [198, 140] on span "Квартира" at bounding box center [340, 135] width 354 height 11
click at [168, 206] on label "Авто" at bounding box center [175, 208] width 20 height 14
click at [163, 206] on input "Авто" at bounding box center [159, 207] width 7 height 7
checkbox input "true"
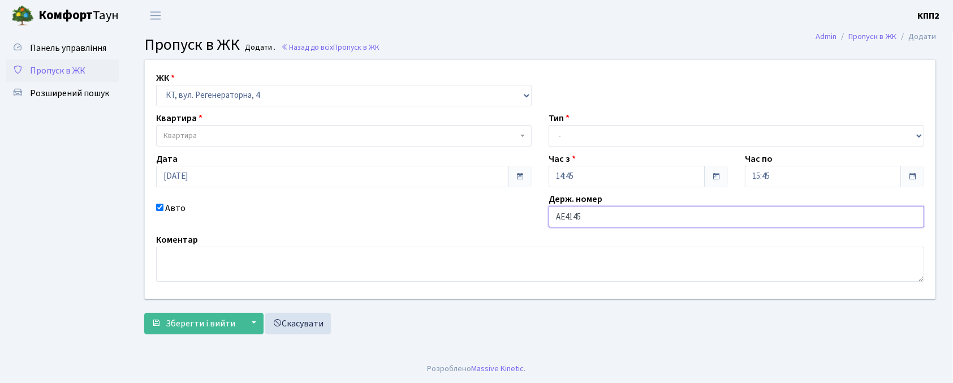
type input "АЕ4145ОВ"
click at [196, 137] on span "Квартира" at bounding box center [179, 135] width 33 height 11
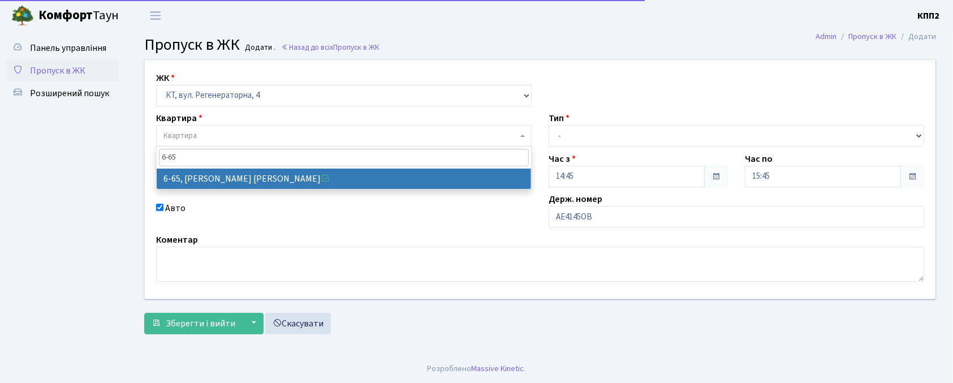
type input "6-65"
select select "5290"
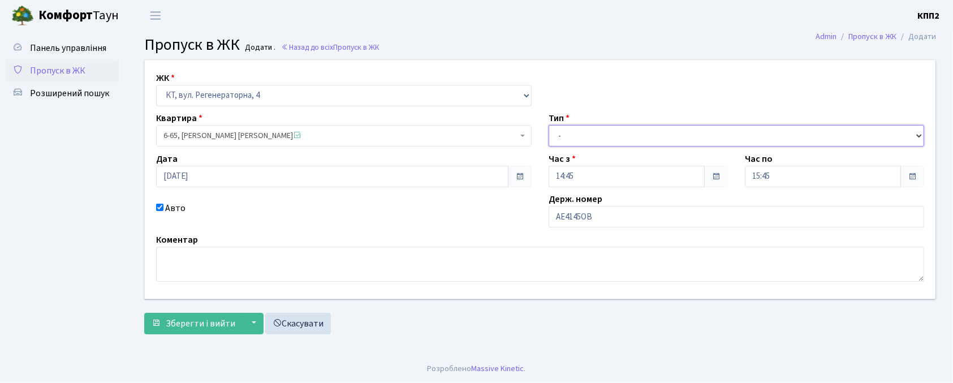
drag, startPoint x: 576, startPoint y: 132, endPoint x: 579, endPoint y: 146, distance: 14.5
click at [577, 132] on select "- Доставка Таксі Гості Сервіс" at bounding box center [735, 135] width 375 height 21
select select "3"
click at [548, 125] on select "- Доставка Таксі Гості Сервіс" at bounding box center [735, 135] width 375 height 21
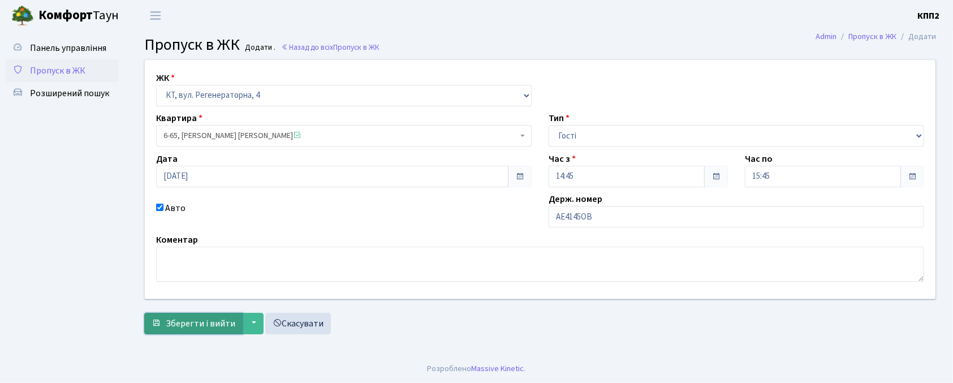
click at [213, 320] on span "Зберегти і вийти" at bounding box center [201, 323] width 70 height 12
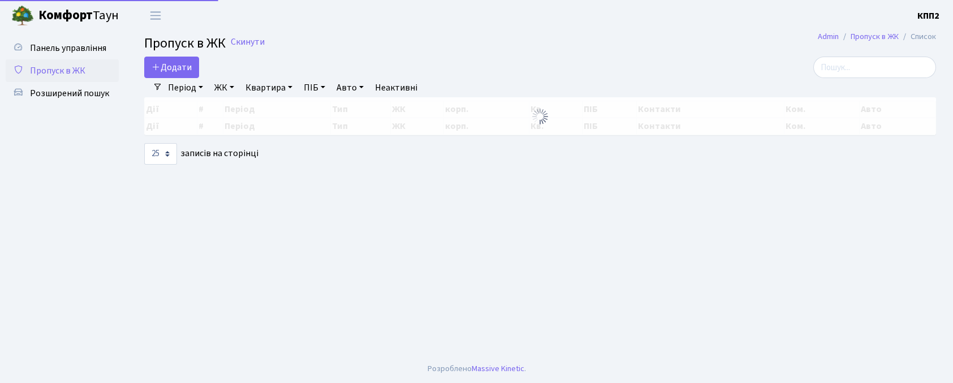
select select "25"
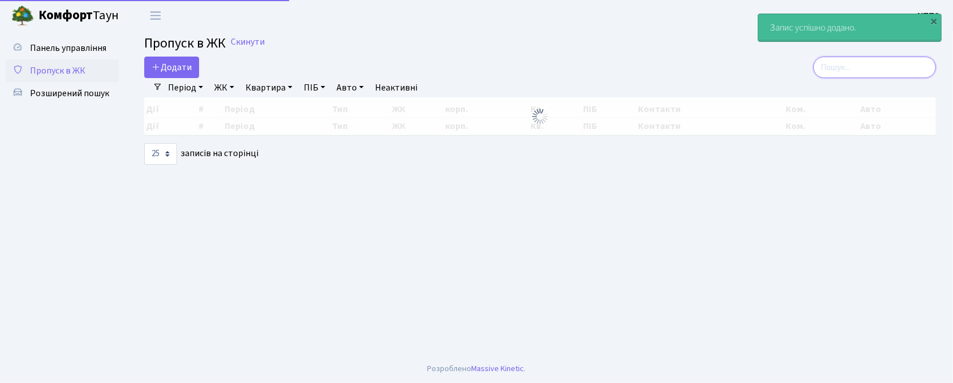
click at [879, 71] on input "search" at bounding box center [874, 67] width 123 height 21
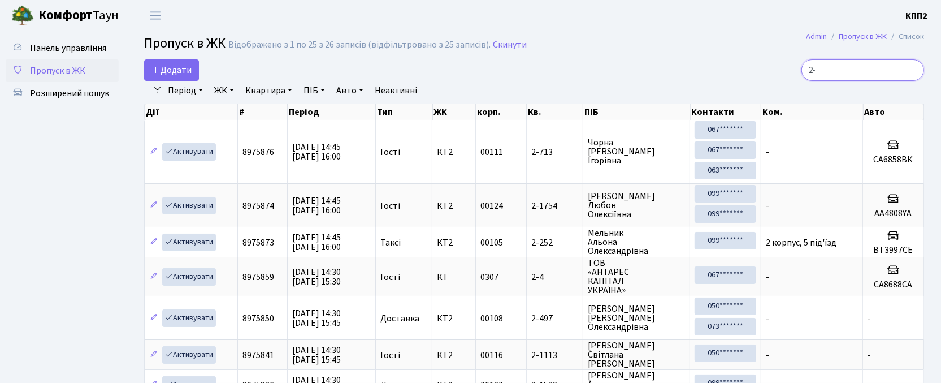
type input "2"
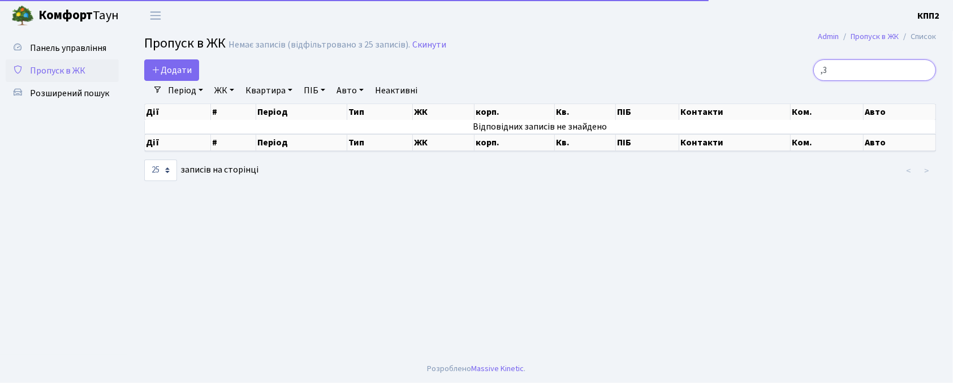
type input ","
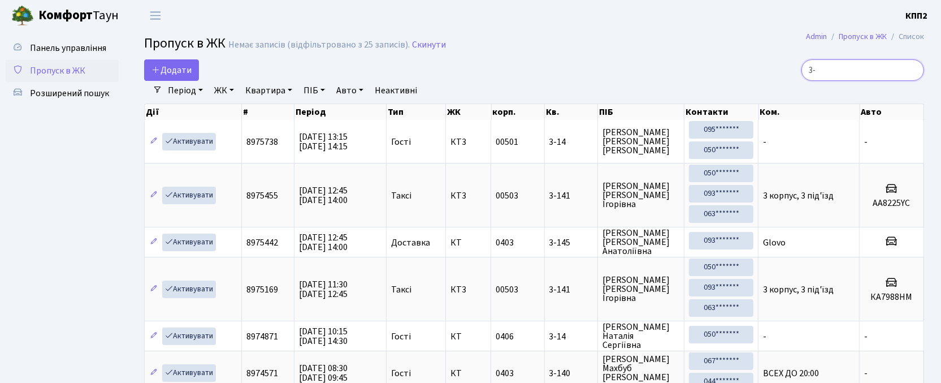
type input "3"
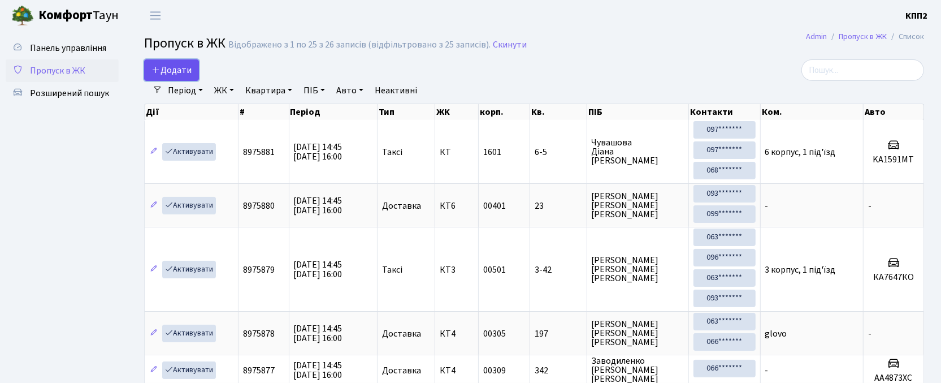
click at [170, 78] on link "Додати" at bounding box center [171, 69] width 55 height 21
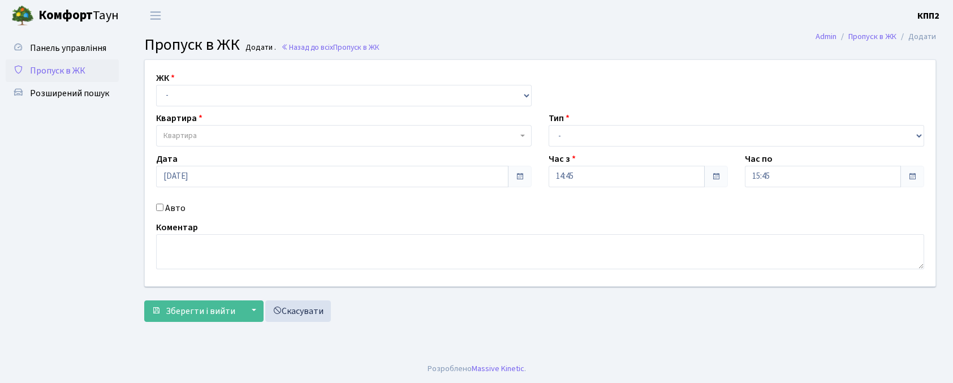
click at [213, 96] on select "- КТ, вул. Регенераторна, 4 КТ2, просп. Соборності, 17 КТ3, вул. Березнева, 16 …" at bounding box center [343, 95] width 375 height 21
select select "271"
click at [156, 85] on select "- КТ, вул. Регенераторна, 4 КТ2, просп. Соборності, 17 КТ3, вул. Березнева, 16 …" at bounding box center [343, 95] width 375 height 21
select select
click at [172, 211] on label "Авто" at bounding box center [175, 208] width 20 height 14
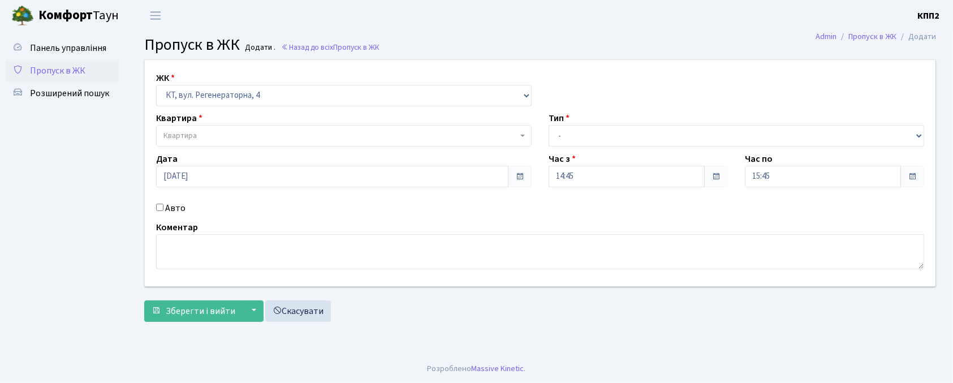
click at [163, 211] on input "Авто" at bounding box center [159, 207] width 7 height 7
checkbox input "true"
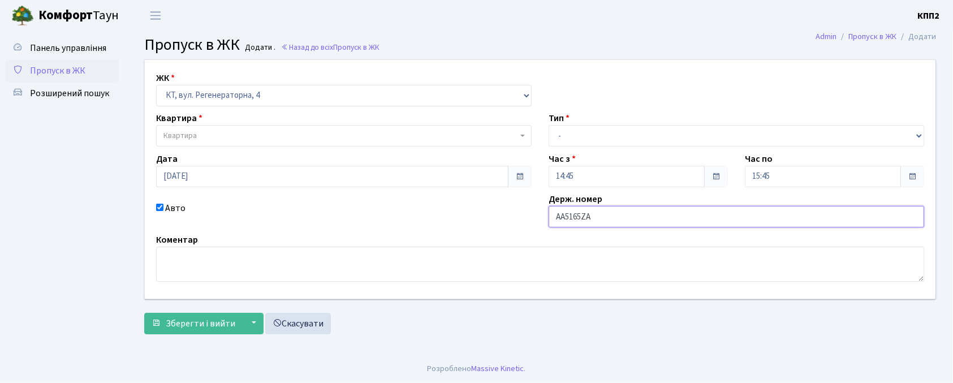
type input "АА5165ZA"
click at [216, 135] on span "Квартира" at bounding box center [340, 135] width 354 height 11
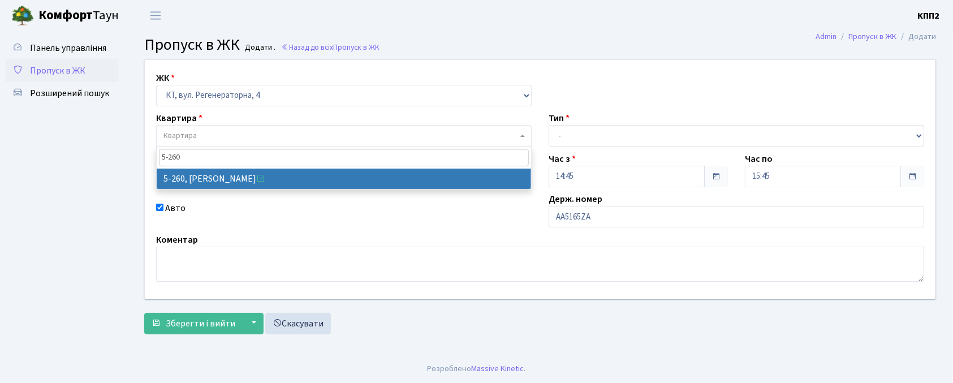
type input "5-260"
select select "2271"
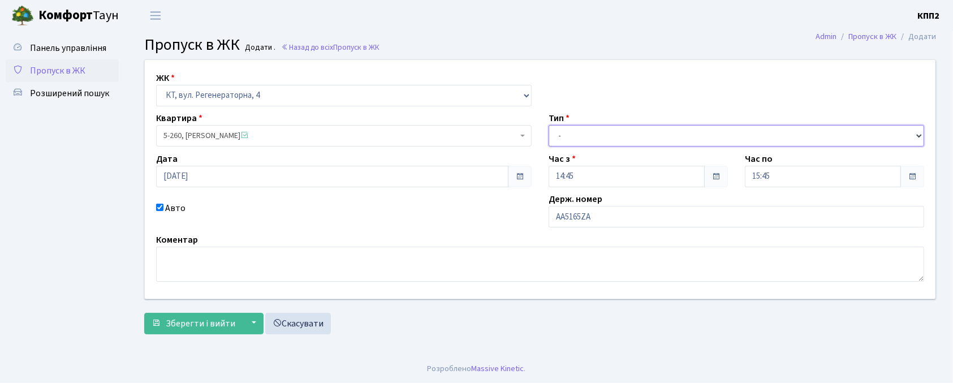
click at [617, 136] on select "- Доставка Таксі Гості Сервіс" at bounding box center [735, 135] width 375 height 21
select select "3"
click at [548, 125] on select "- Доставка Таксі Гості Сервіс" at bounding box center [735, 135] width 375 height 21
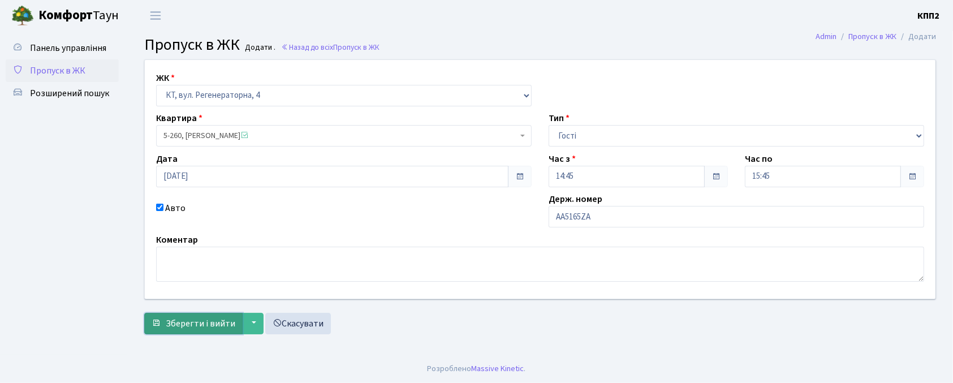
click at [179, 326] on span "Зберегти і вийти" at bounding box center [201, 323] width 70 height 12
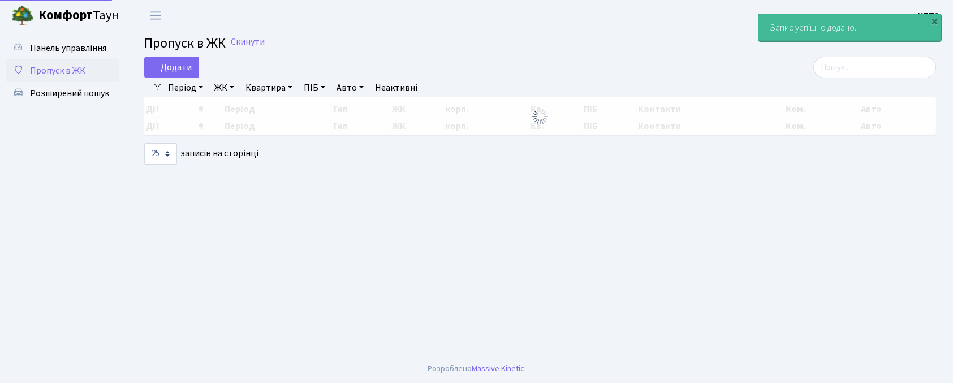
select select "25"
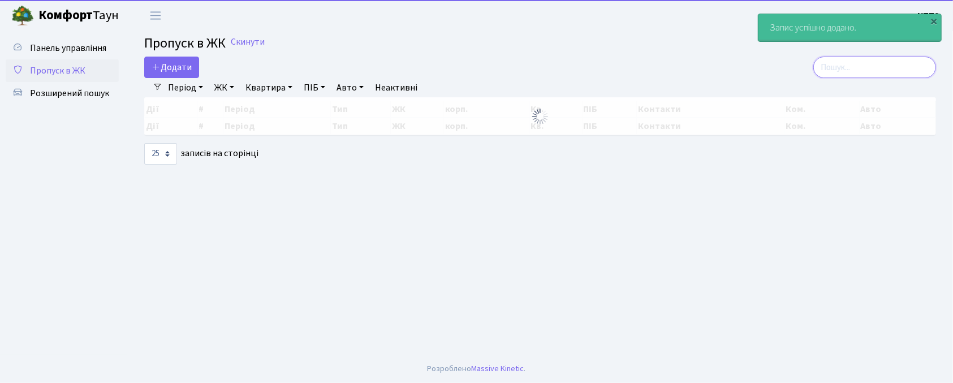
click at [853, 71] on input "search" at bounding box center [874, 67] width 123 height 21
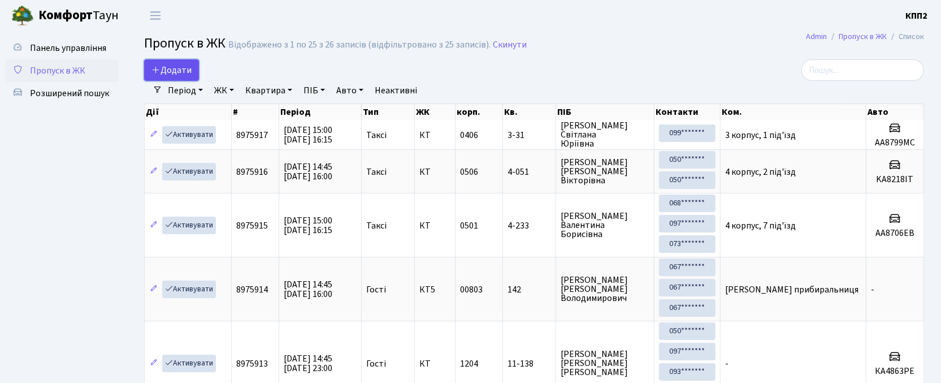
click at [167, 67] on span "Додати" at bounding box center [172, 70] width 40 height 12
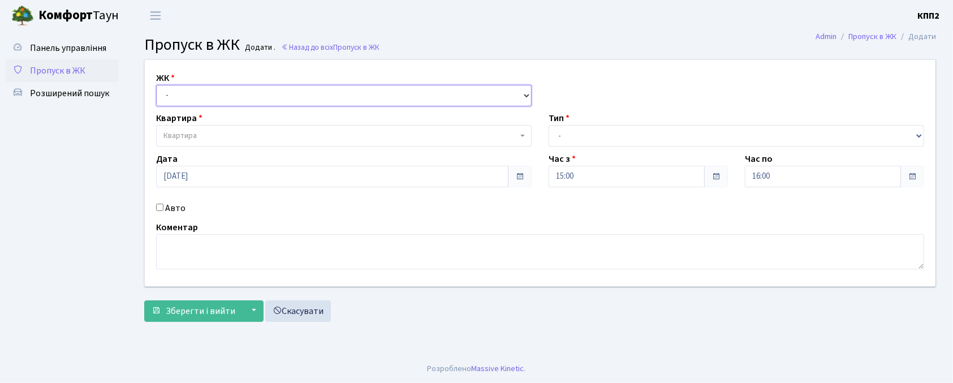
drag, startPoint x: 0, startPoint y: 0, endPoint x: 222, endPoint y: 100, distance: 243.5
click at [222, 100] on select "- КТ, вул. Регенераторна, 4 КТ2, просп. Соборності, 17 КТ3, вул. Березнева, 16 …" at bounding box center [343, 95] width 375 height 21
select select "271"
click at [156, 85] on select "- КТ, вул. Регенераторна, 4 КТ2, просп. Соборності, 17 КТ3, вул. Березнева, 16 …" at bounding box center [343, 95] width 375 height 21
select select
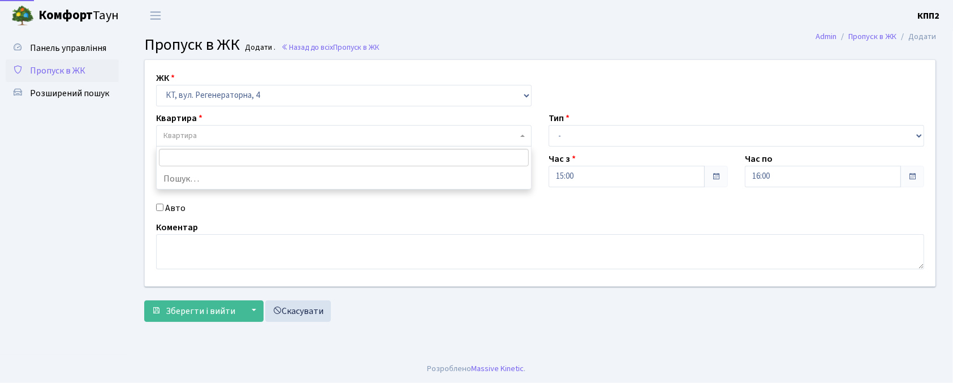
click at [222, 136] on span "Квартира" at bounding box center [340, 135] width 354 height 11
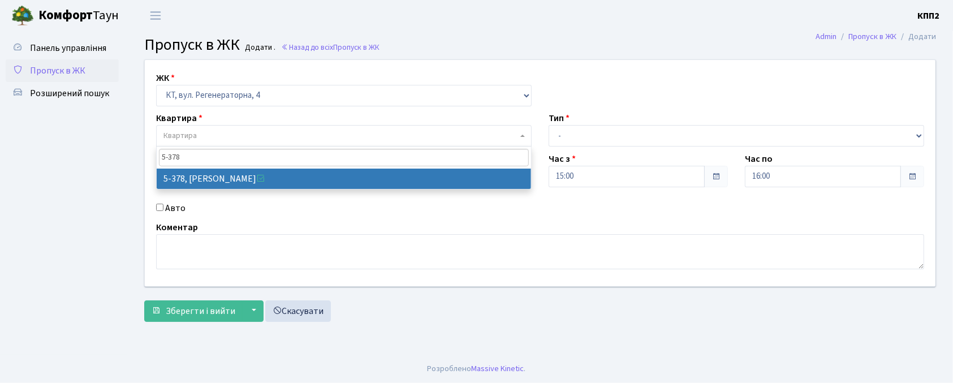
type input "5-378"
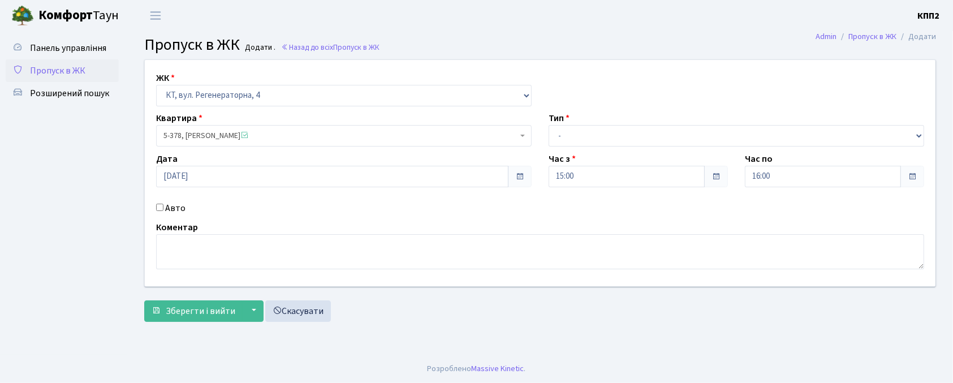
select select "2136"
click at [161, 208] on input "Авто" at bounding box center [159, 207] width 7 height 7
checkbox input "true"
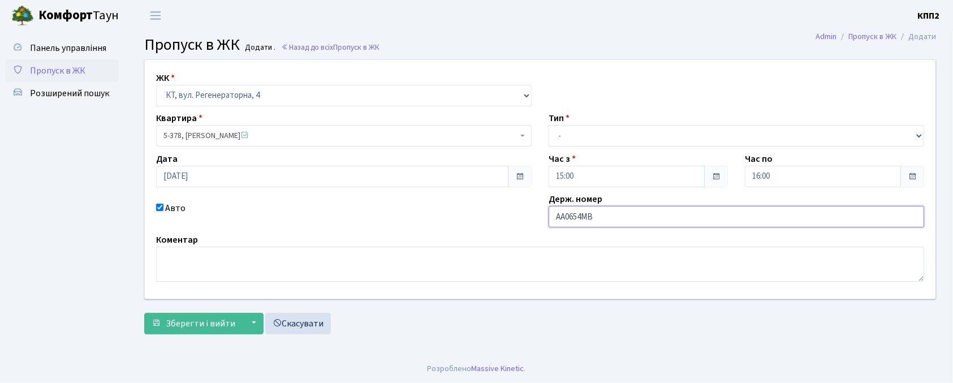
type input "АА0654МВ"
drag, startPoint x: 562, startPoint y: 135, endPoint x: 594, endPoint y: 137, distance: 31.7
click at [562, 135] on select "- Доставка Таксі Гості Сервіс" at bounding box center [735, 135] width 375 height 21
select select "3"
click at [548, 125] on select "- Доставка Таксі Гості Сервіс" at bounding box center [735, 135] width 375 height 21
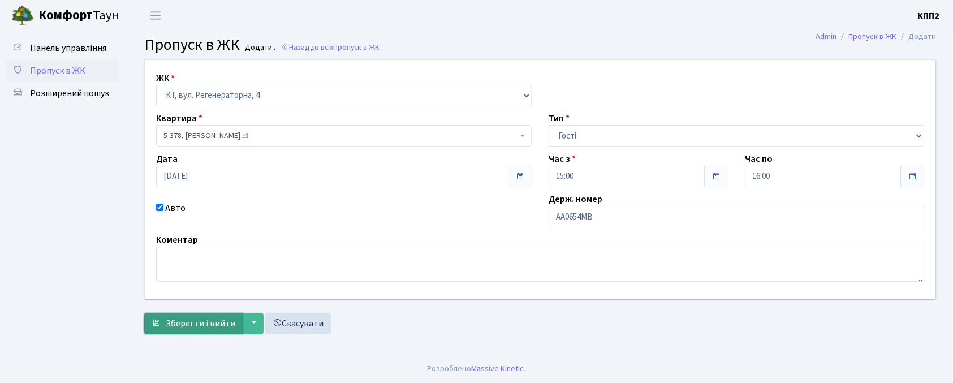
click at [174, 328] on span "Зберегти і вийти" at bounding box center [201, 323] width 70 height 12
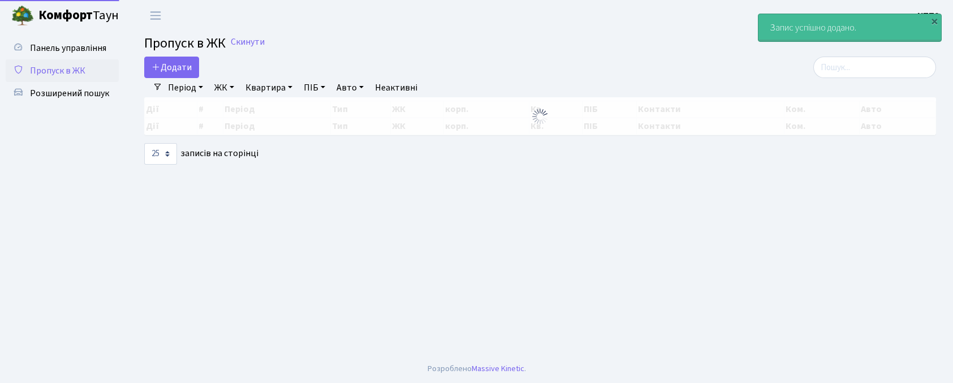
select select "25"
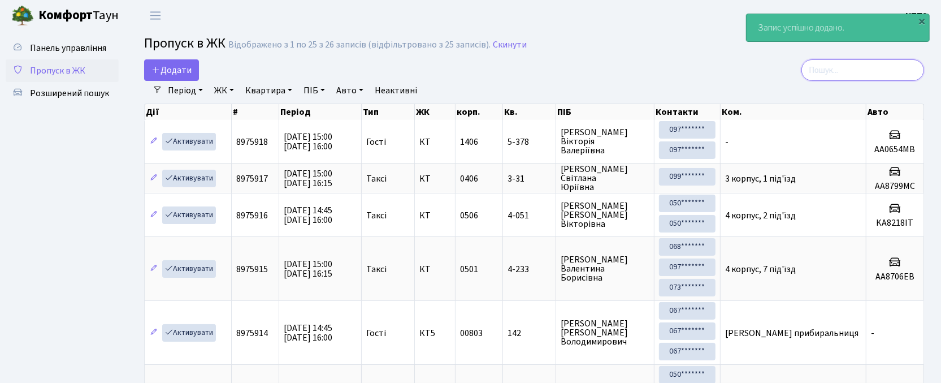
click at [832, 79] on input "search" at bounding box center [863, 69] width 123 height 21
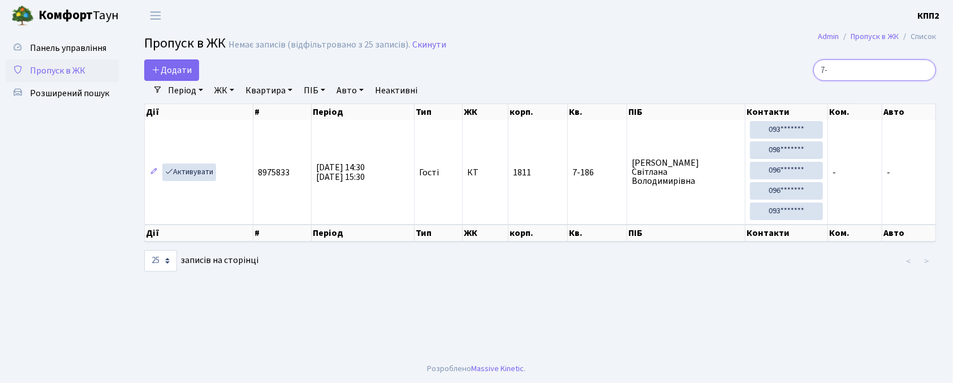
type input "7"
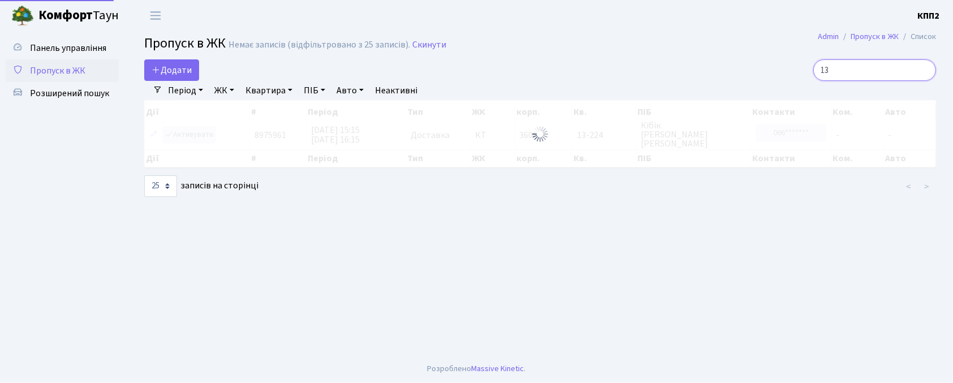
type input "1"
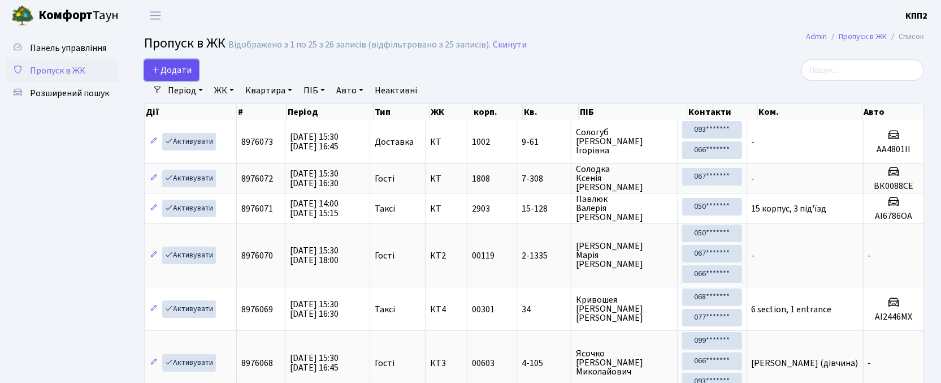
click at [178, 72] on span "Додати" at bounding box center [172, 70] width 40 height 12
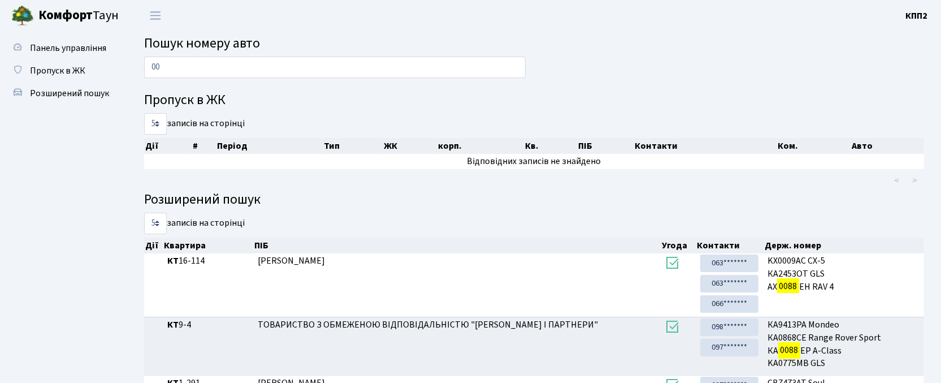
type input "0"
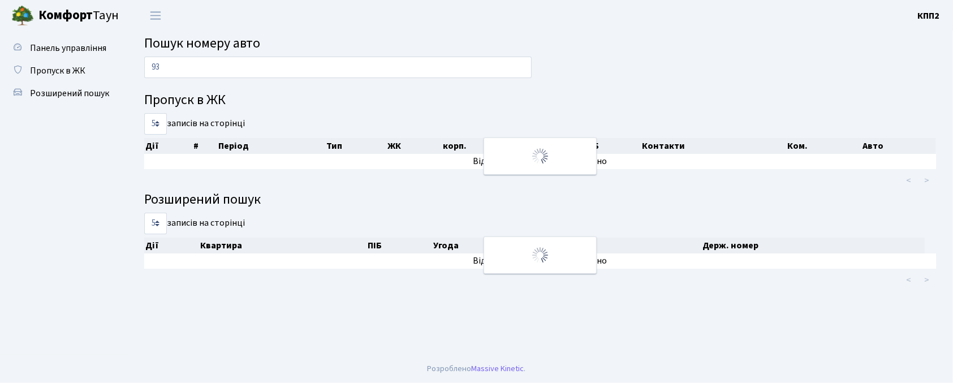
type input "9"
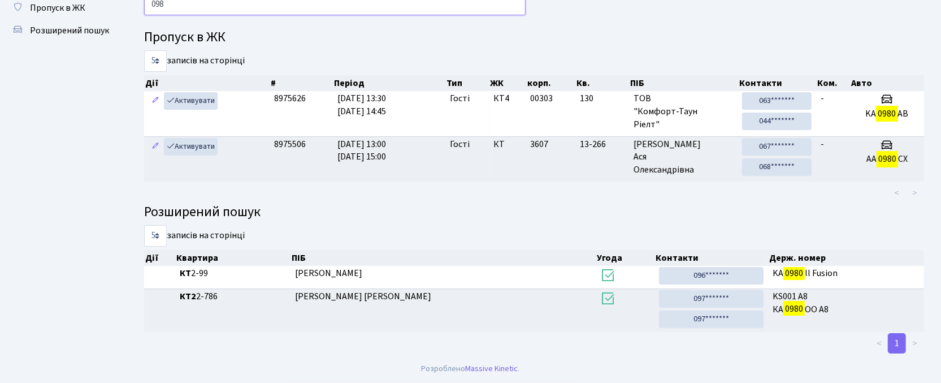
scroll to position [61, 0]
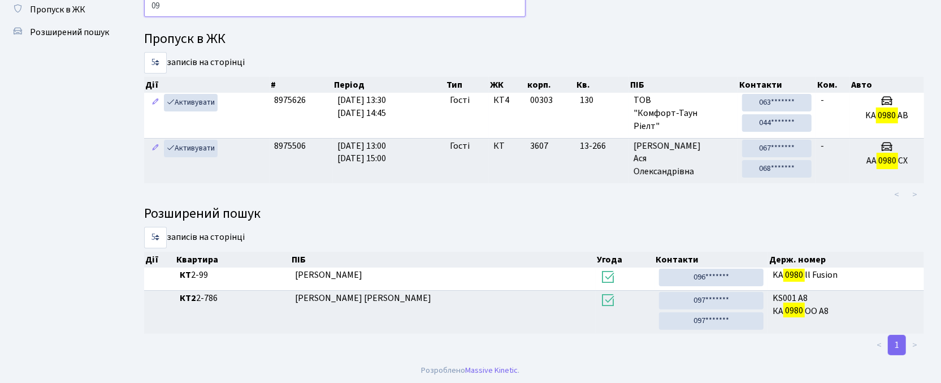
type input "0"
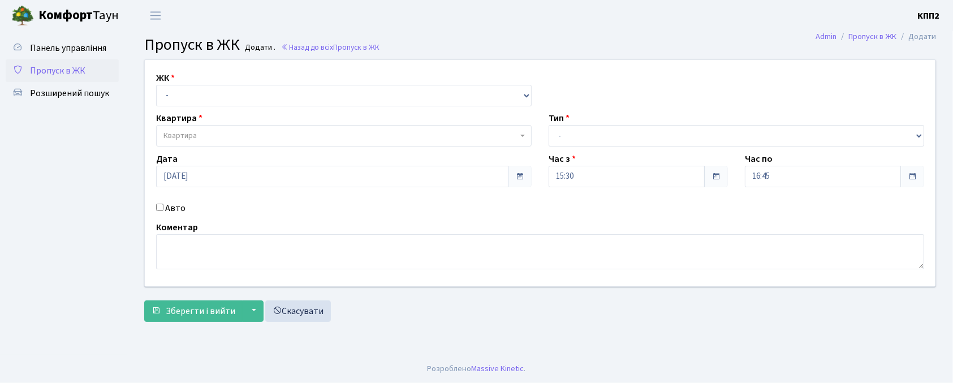
select select "271"
click at [156, 85] on select "- КТ, вул. Регенераторна, 4 КТ2, просп. [STREET_ADDRESS] [STREET_ADDRESS] [PERS…" at bounding box center [343, 95] width 375 height 21
select select
click at [175, 204] on label "Авто" at bounding box center [175, 208] width 20 height 14
click at [163, 204] on input "Авто" at bounding box center [159, 207] width 7 height 7
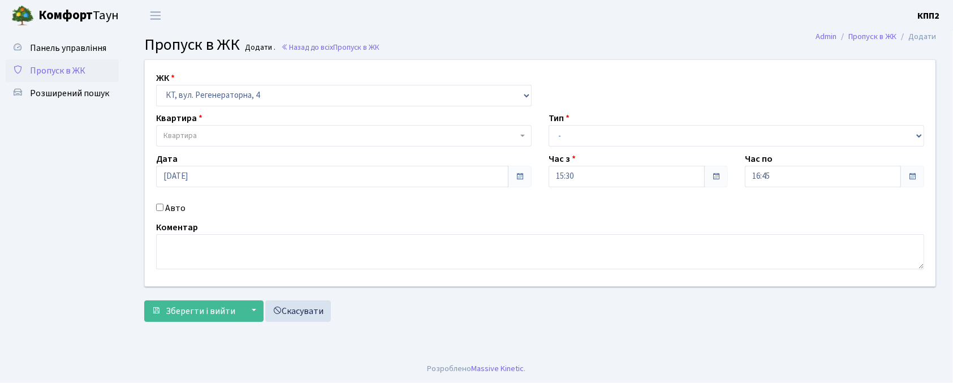
checkbox input "true"
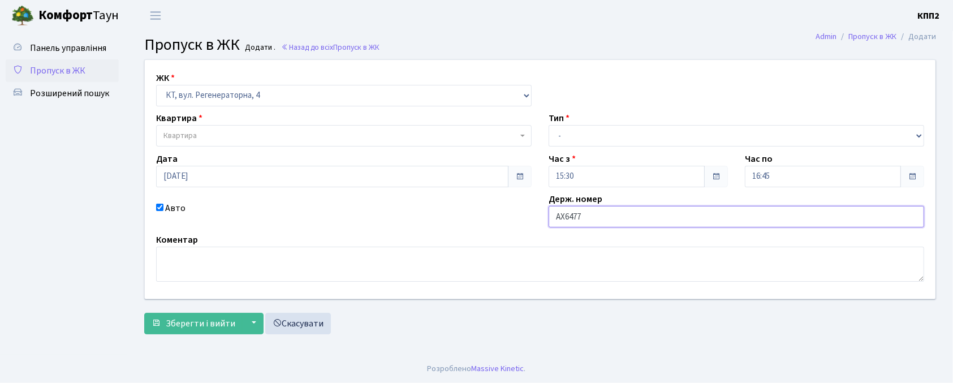
type input "АХ6477СО"
click at [175, 137] on span "Квартира" at bounding box center [179, 135] width 33 height 11
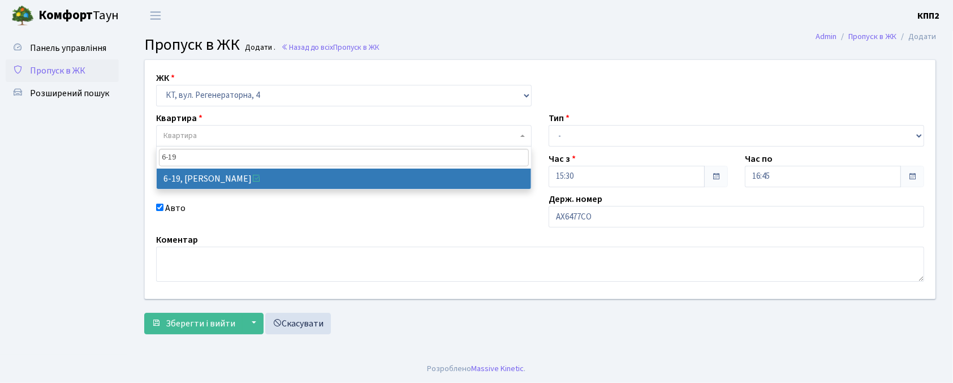
type input "6-19"
select select "5199"
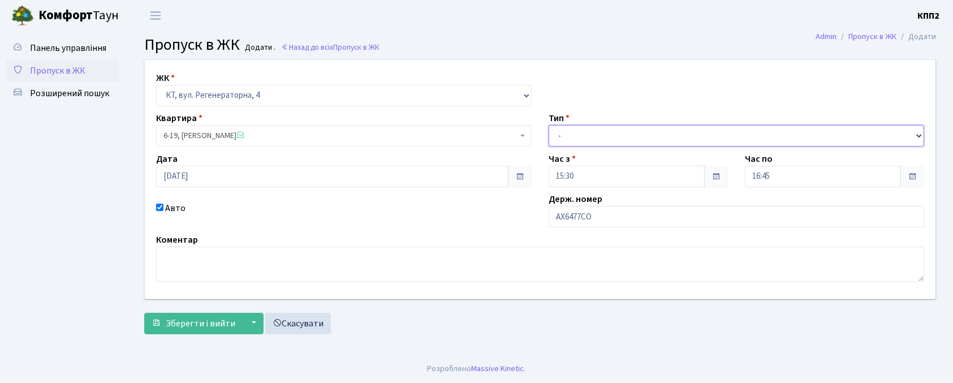
click at [629, 144] on select "- Доставка Таксі Гості Сервіс" at bounding box center [735, 135] width 375 height 21
select select "3"
click at [548, 125] on select "- Доставка Таксі Гості Сервіс" at bounding box center [735, 135] width 375 height 21
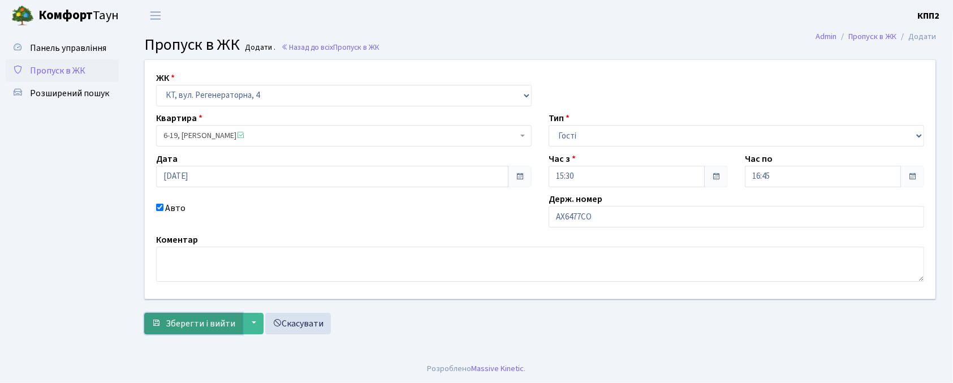
drag, startPoint x: 166, startPoint y: 318, endPoint x: 148, endPoint y: 313, distance: 19.2
click at [163, 319] on button "Зберегти і вийти" at bounding box center [193, 323] width 98 height 21
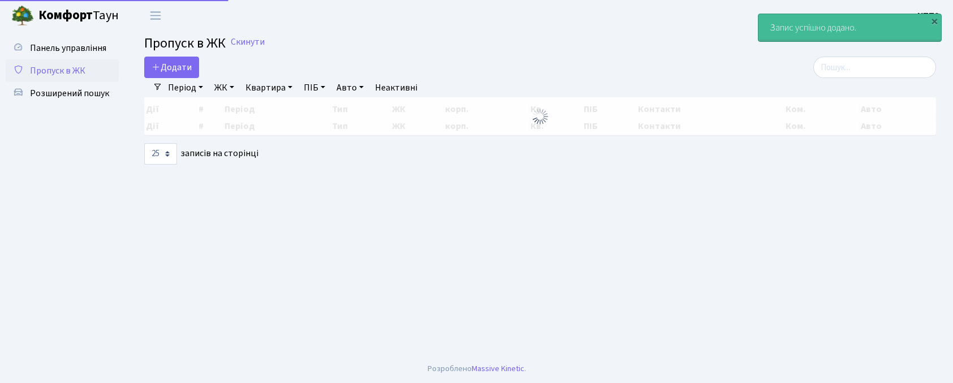
select select "25"
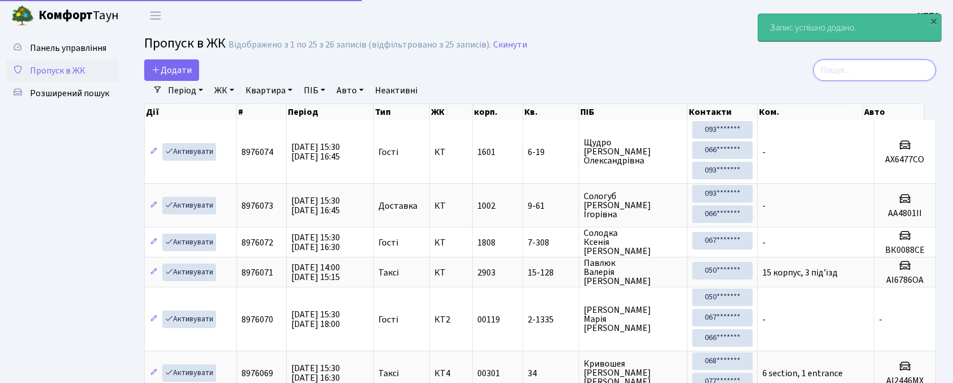
drag, startPoint x: 872, startPoint y: 81, endPoint x: 865, endPoint y: 80, distance: 7.4
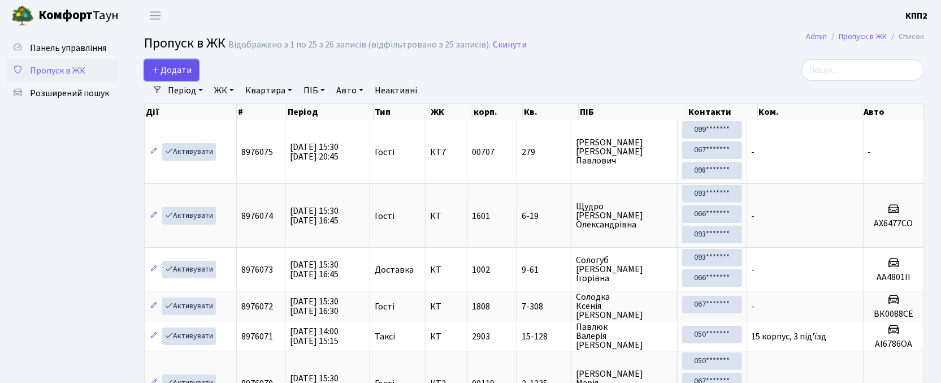
click at [187, 71] on span "Додати" at bounding box center [172, 70] width 40 height 12
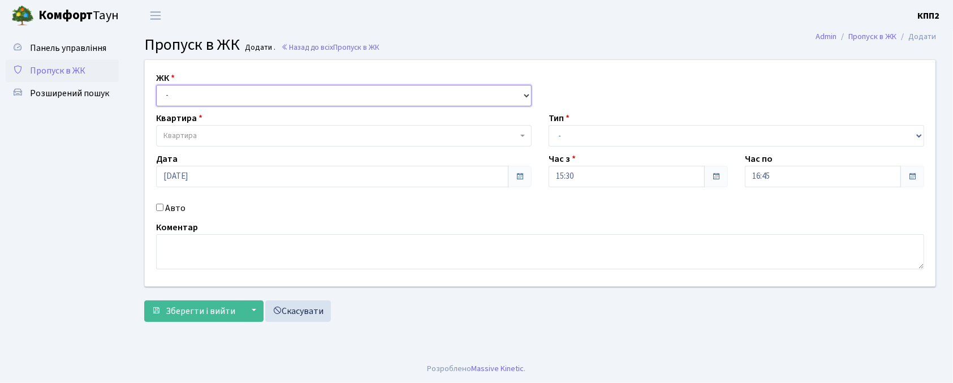
click at [204, 98] on select "- КТ, вул. Регенераторна, 4 КТ2, просп. [STREET_ADDRESS] [STREET_ADDRESS] [PERS…" at bounding box center [343, 95] width 375 height 21
select select "271"
click at [156, 85] on select "- КТ, вул. Регенераторна, 4 КТ2, просп. [STREET_ADDRESS] [STREET_ADDRESS] [PERS…" at bounding box center [343, 95] width 375 height 21
select select
click at [235, 127] on span "Квартира" at bounding box center [343, 135] width 375 height 21
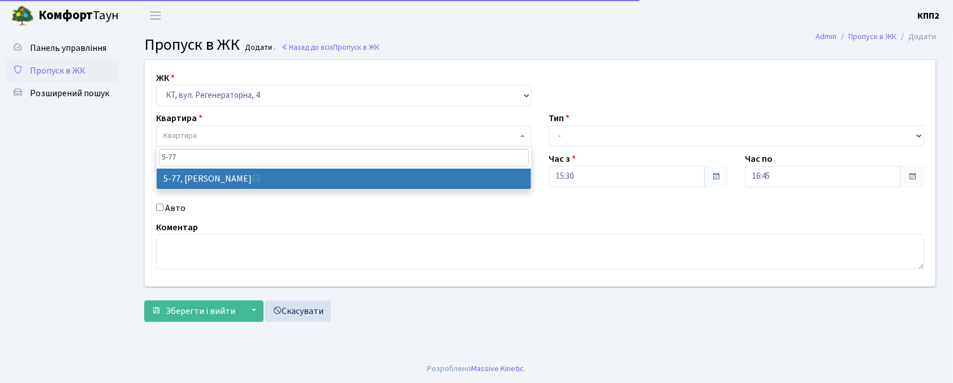
type input "5-77"
select select "2487"
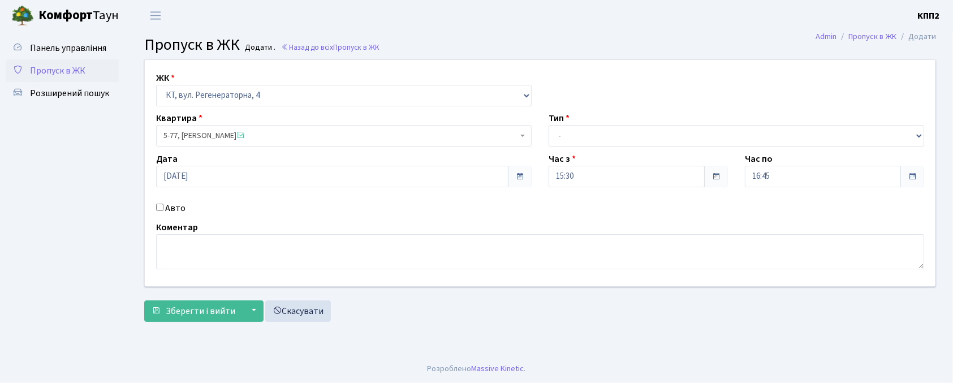
click at [164, 207] on div "Авто" at bounding box center [344, 208] width 392 height 14
click at [170, 209] on label "Авто" at bounding box center [175, 208] width 20 height 14
click at [163, 209] on input "Авто" at bounding box center [159, 207] width 7 height 7
checkbox input "true"
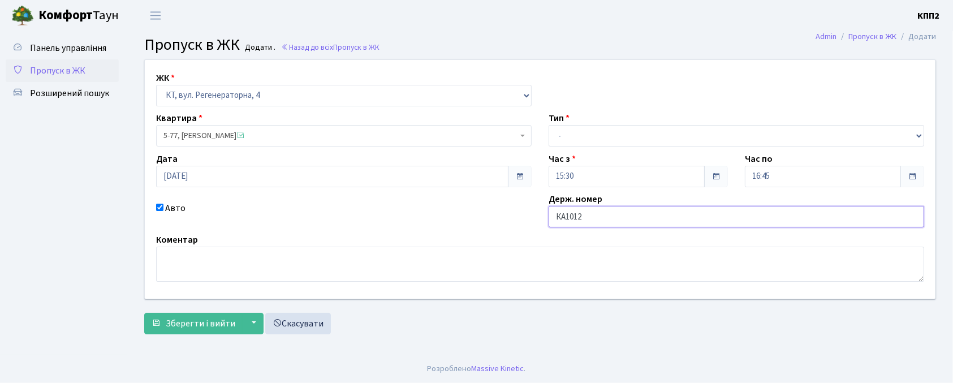
type input "КА1012РН"
click at [589, 131] on select "- Доставка Таксі Гості Сервіс" at bounding box center [735, 135] width 375 height 21
select select "2"
click at [548, 125] on select "- Доставка Таксі Гості Сервіс" at bounding box center [735, 135] width 375 height 21
click at [192, 319] on span "Зберегти і вийти" at bounding box center [201, 323] width 70 height 12
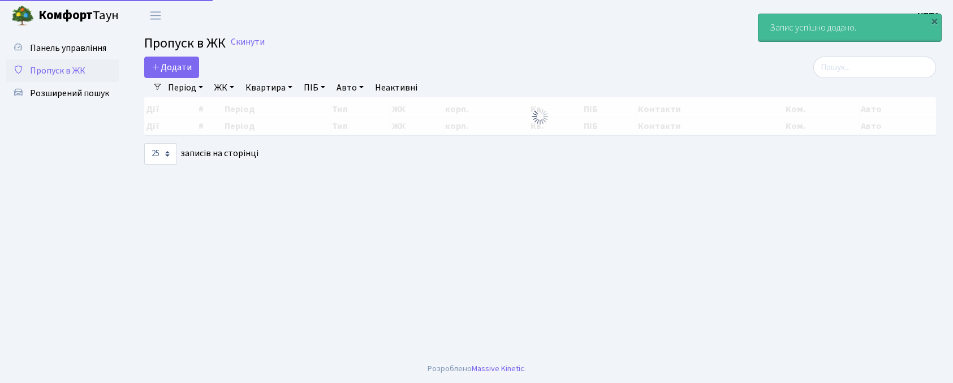
select select "25"
click at [889, 66] on input "search" at bounding box center [874, 67] width 123 height 21
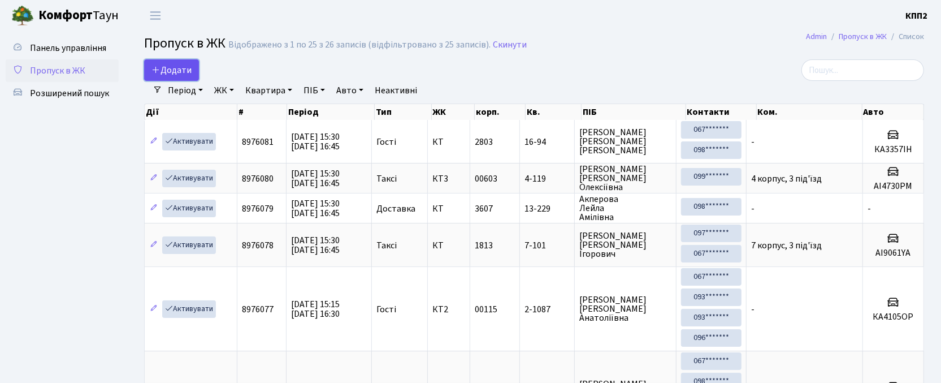
click at [155, 70] on icon at bounding box center [156, 69] width 9 height 9
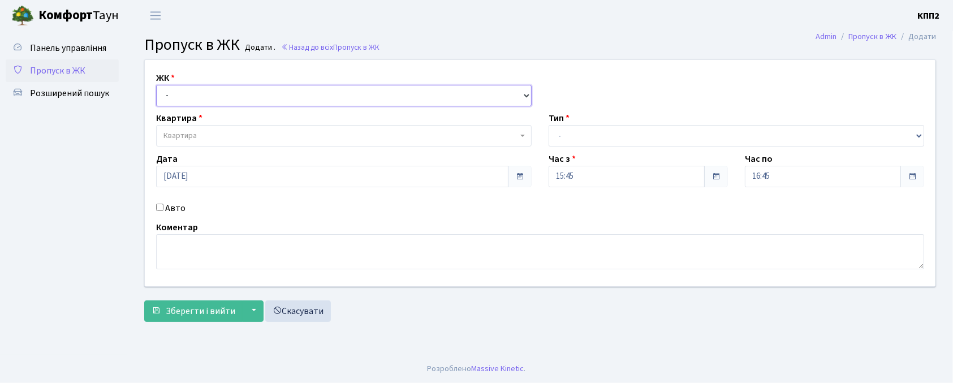
click at [236, 96] on select "- КТ, вул. Регенераторна, 4 КТ2, просп. Соборності, 17 КТ3, вул. Березнева, 16 …" at bounding box center [343, 95] width 375 height 21
select select "271"
click at [156, 85] on select "- КТ, вул. Регенераторна, 4 КТ2, просп. Соборності, 17 КТ3, вул. Березнева, 16 …" at bounding box center [343, 95] width 375 height 21
select select
click at [253, 141] on span "Квартира" at bounding box center [340, 135] width 354 height 11
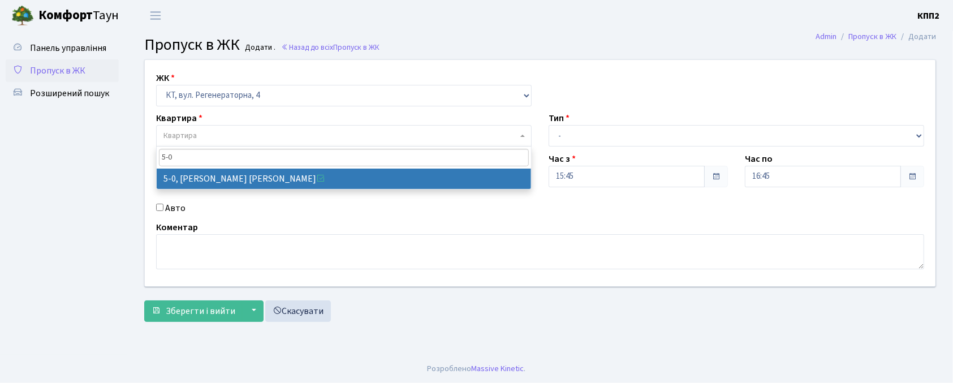
type input "5-0"
select select "5323"
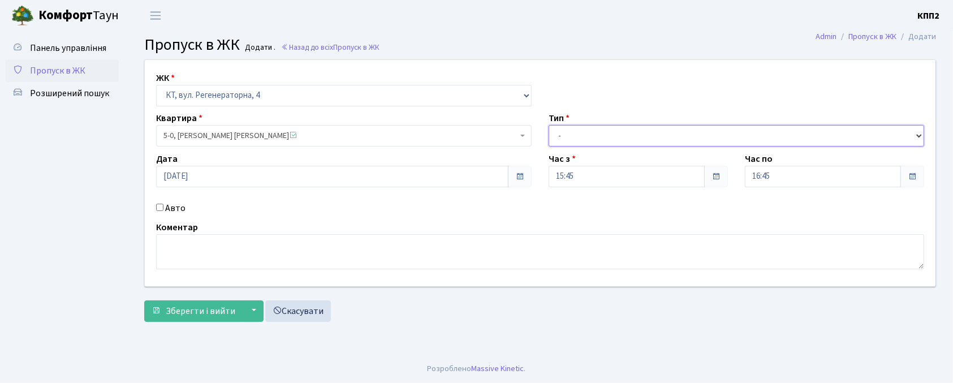
click at [566, 136] on select "- Доставка Таксі Гості Сервіс" at bounding box center [735, 135] width 375 height 21
select select "1"
click at [548, 125] on select "- Доставка Таксі Гості Сервіс" at bounding box center [735, 135] width 375 height 21
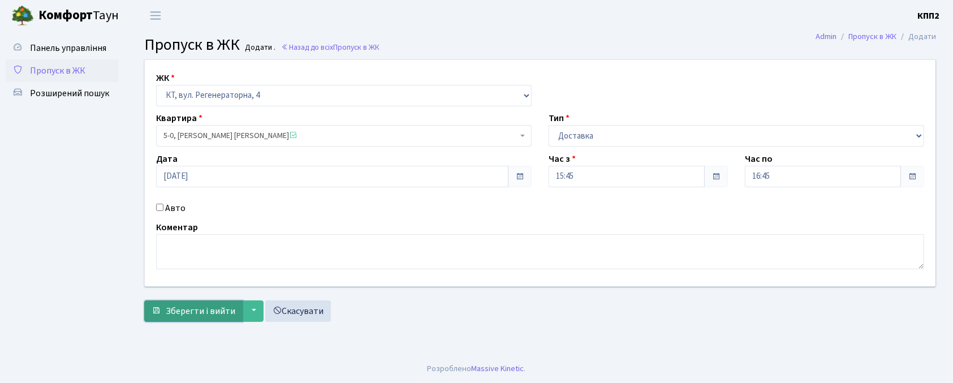
click at [183, 311] on span "Зберегти і вийти" at bounding box center [201, 311] width 70 height 12
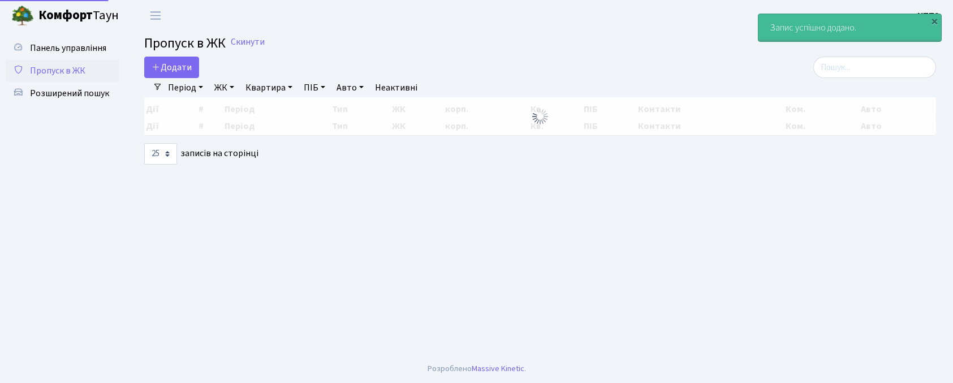
select select "25"
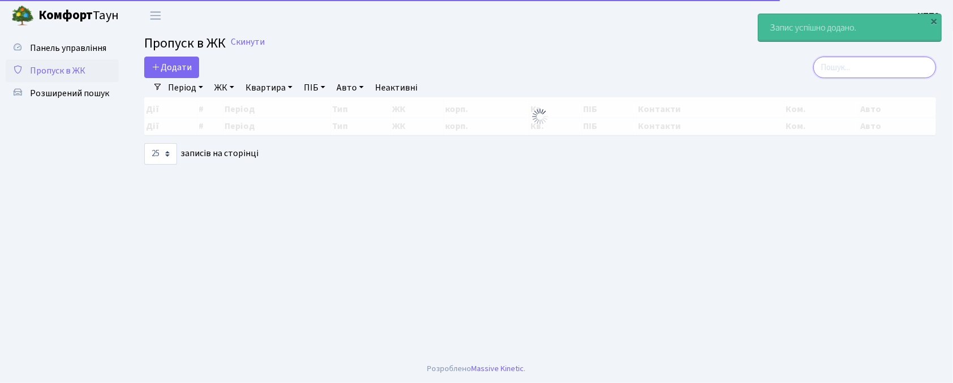
click at [854, 73] on input "search" at bounding box center [874, 67] width 123 height 21
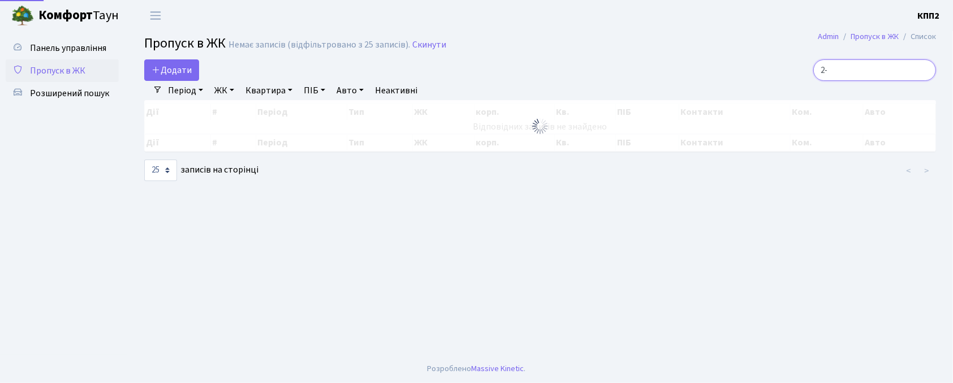
type input "2"
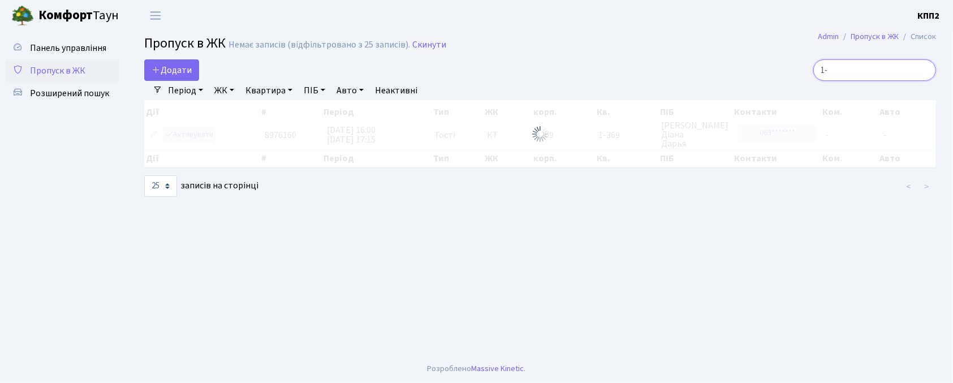
type input "1"
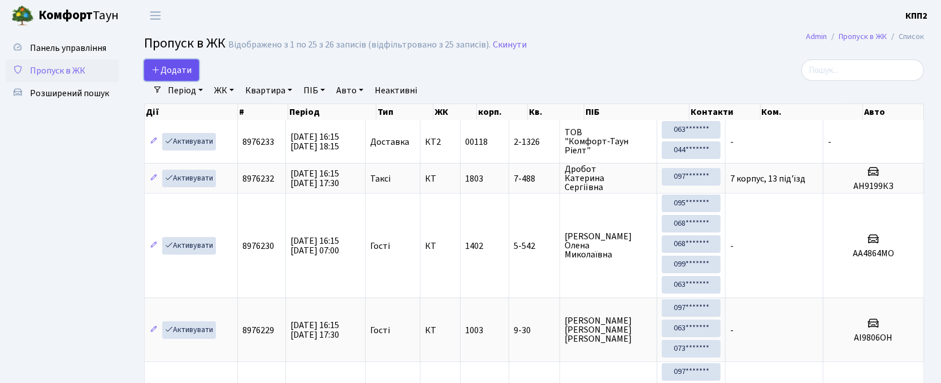
click at [172, 68] on span "Додати" at bounding box center [172, 70] width 40 height 12
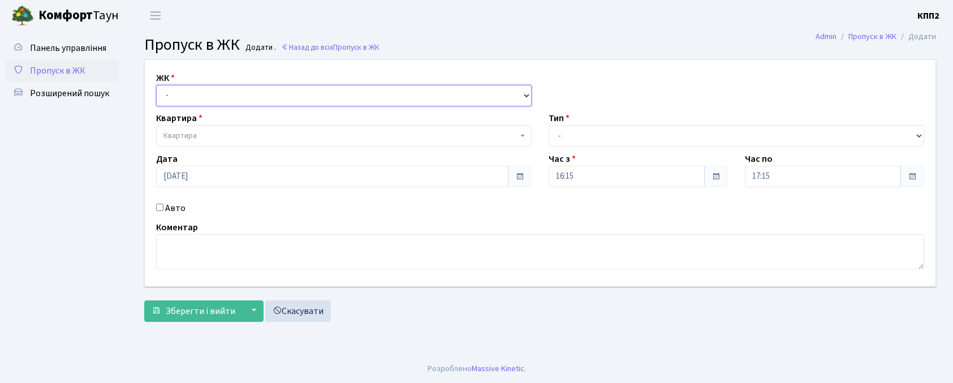
drag, startPoint x: 0, startPoint y: 0, endPoint x: 195, endPoint y: 105, distance: 221.3
click at [188, 93] on select "- КТ, вул. Регенераторна, 4 КТ2, просп. [STREET_ADDRESS] [STREET_ADDRESS] [PERS…" at bounding box center [343, 95] width 375 height 21
select select "302"
click at [156, 85] on select "- КТ, вул. Регенераторна, 4 КТ2, просп. [STREET_ADDRESS] [STREET_ADDRESS] [PERS…" at bounding box center [343, 95] width 375 height 21
select select
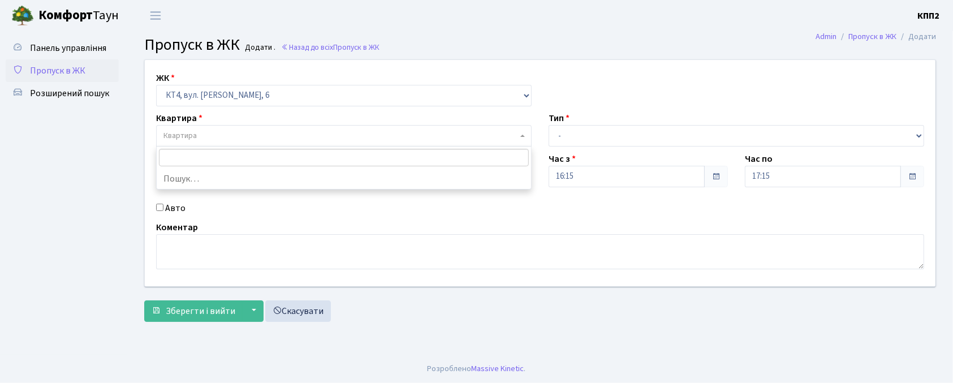
click at [204, 136] on span "Квартира" at bounding box center [340, 135] width 354 height 11
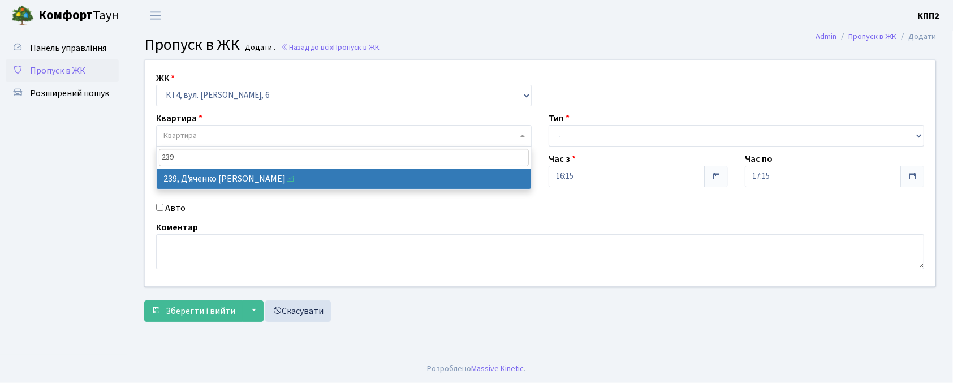
type input "239"
select select "16956"
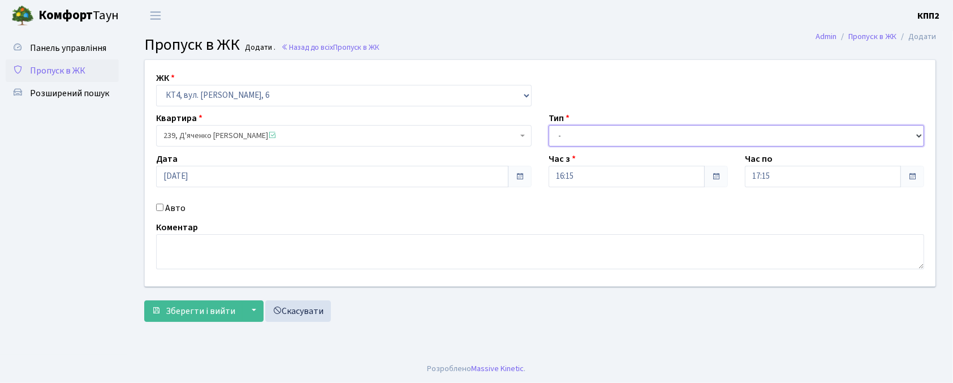
drag, startPoint x: 590, startPoint y: 129, endPoint x: 589, endPoint y: 144, distance: 14.8
click at [590, 129] on select "- Доставка Таксі Гості Сервіс" at bounding box center [735, 135] width 375 height 21
select select "1"
click at [548, 125] on select "- Доставка Таксі Гості Сервіс" at bounding box center [735, 135] width 375 height 21
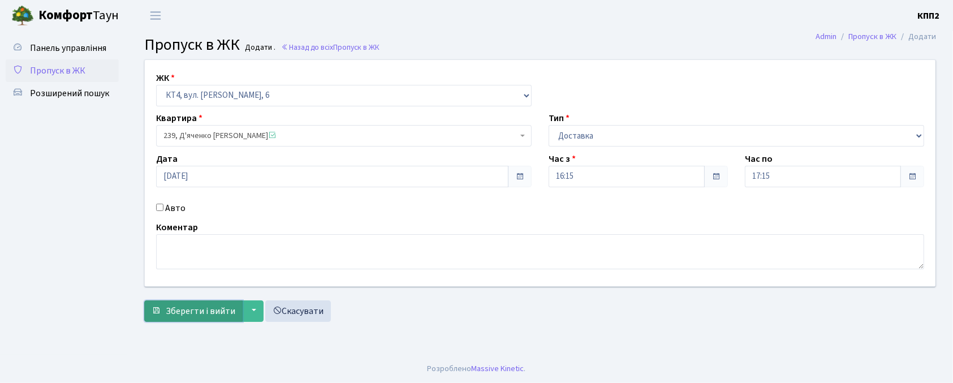
click at [187, 310] on span "Зберегти і вийти" at bounding box center [201, 311] width 70 height 12
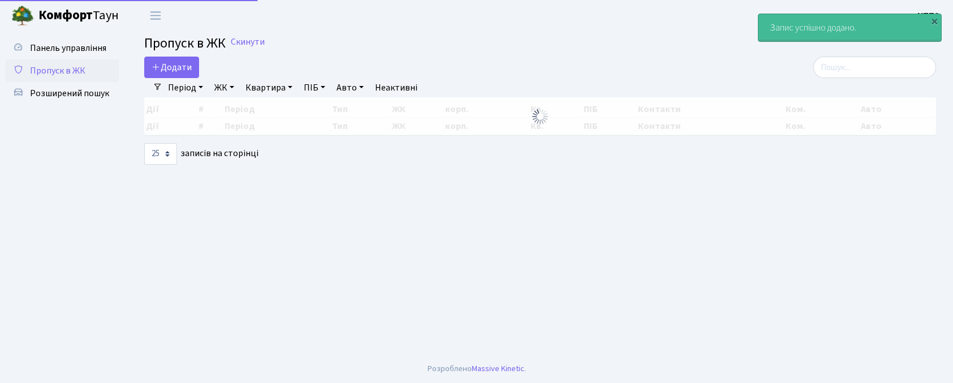
select select "25"
drag, startPoint x: 885, startPoint y: 64, endPoint x: 879, endPoint y: 70, distance: 8.8
click at [885, 64] on input "search" at bounding box center [874, 67] width 123 height 21
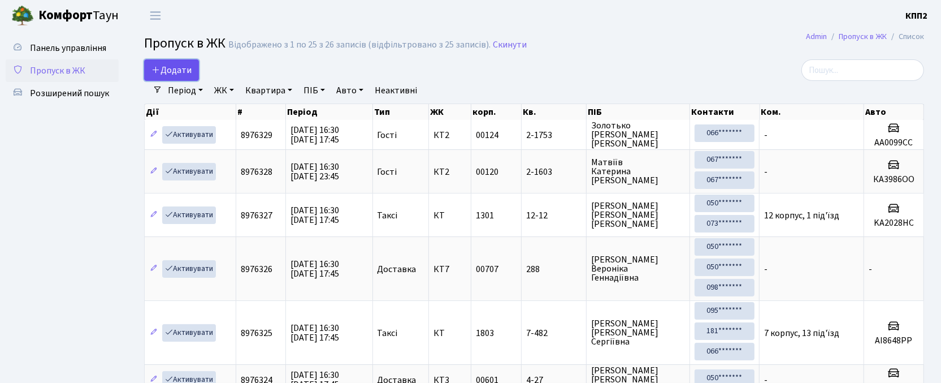
click at [161, 62] on link "Додати" at bounding box center [171, 69] width 55 height 21
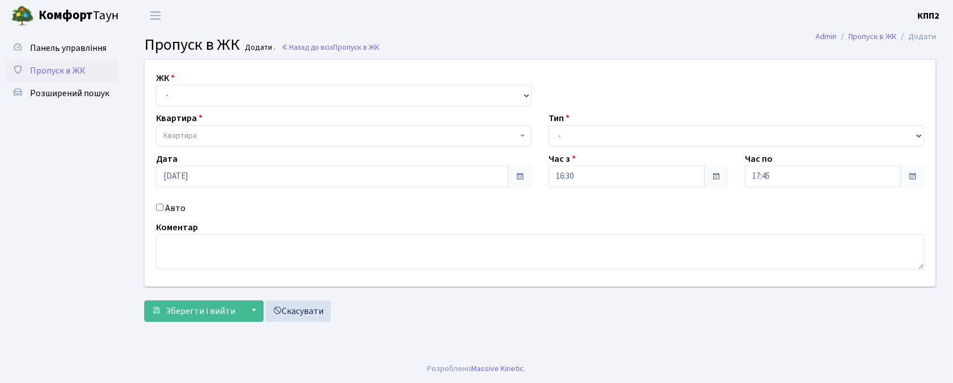
select select "302"
click at [156, 85] on select "- КТ, вул. Регенераторна, 4 КТ2, просп. [STREET_ADDRESS] [STREET_ADDRESS] [PERS…" at bounding box center [343, 95] width 375 height 21
select select
click at [218, 135] on span "Квартира" at bounding box center [340, 135] width 354 height 11
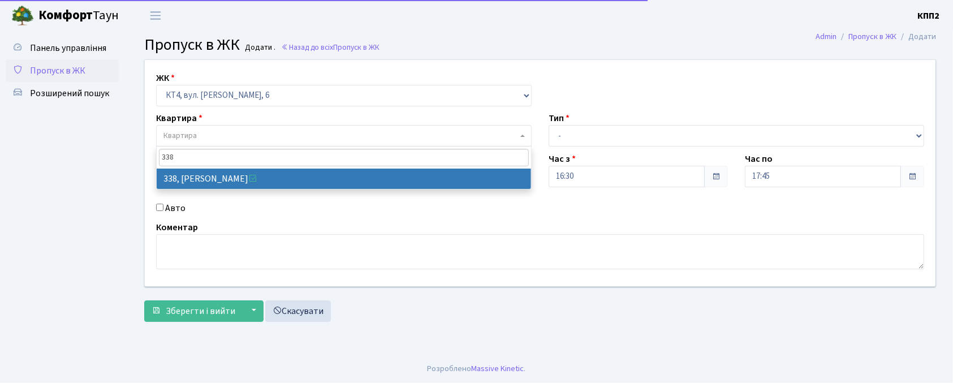
type input "338"
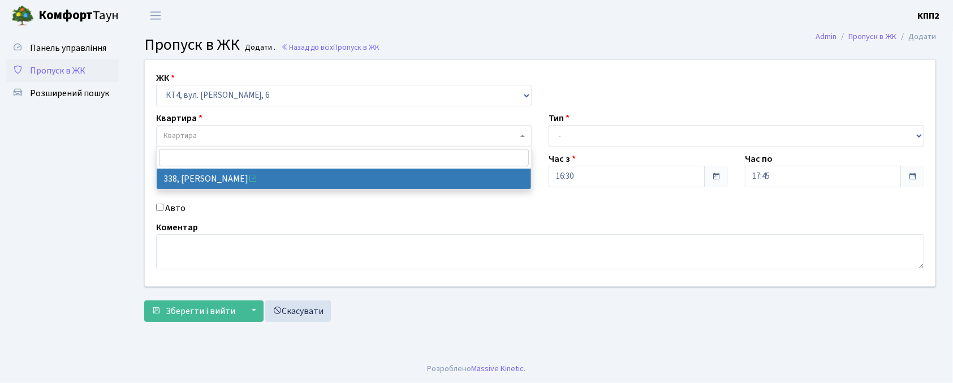
select select "17045"
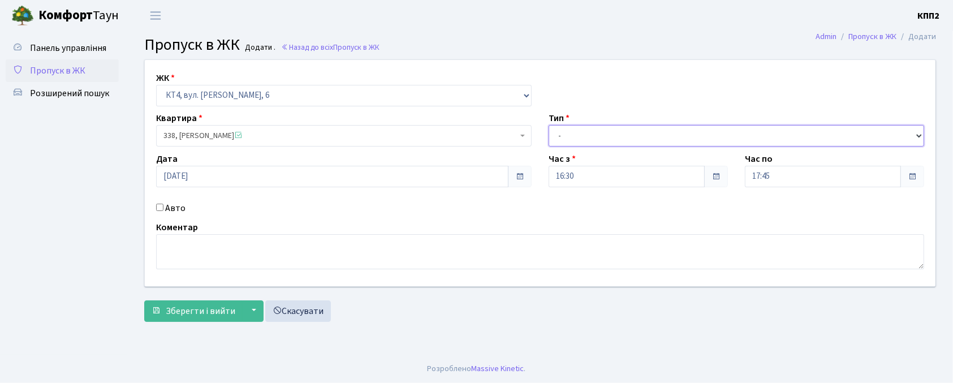
drag, startPoint x: 555, startPoint y: 136, endPoint x: 559, endPoint y: 141, distance: 6.1
click at [555, 136] on select "- Доставка Таксі Гості Сервіс" at bounding box center [735, 135] width 375 height 21
select select "1"
click at [548, 125] on select "- Доставка Таксі Гості Сервіс" at bounding box center [735, 135] width 375 height 21
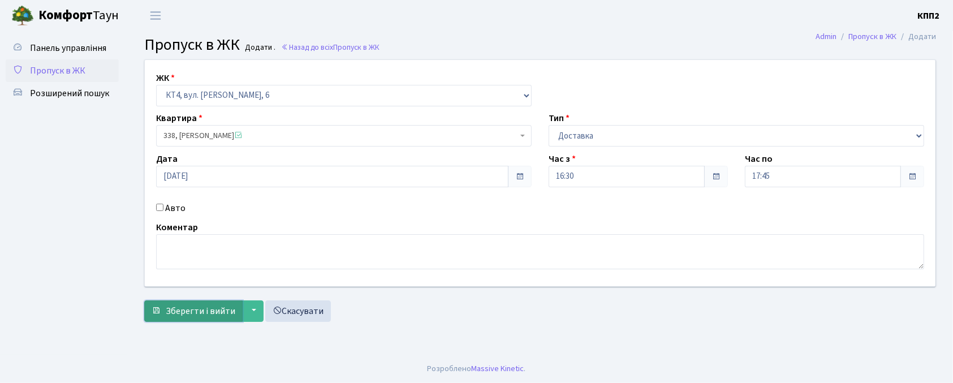
click at [218, 309] on span "Зберегти і вийти" at bounding box center [201, 311] width 70 height 12
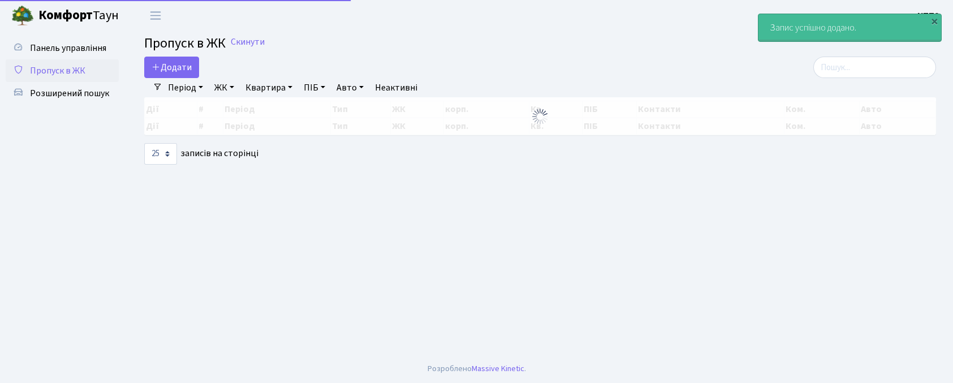
select select "25"
click at [903, 71] on input "search" at bounding box center [874, 67] width 123 height 21
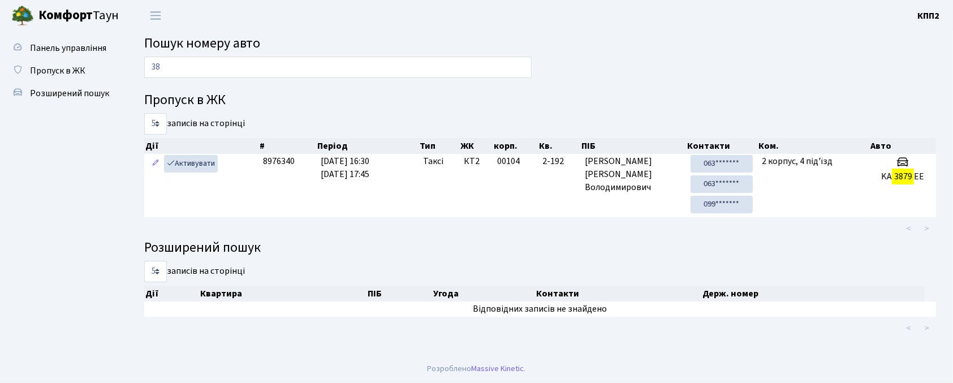
type input "3"
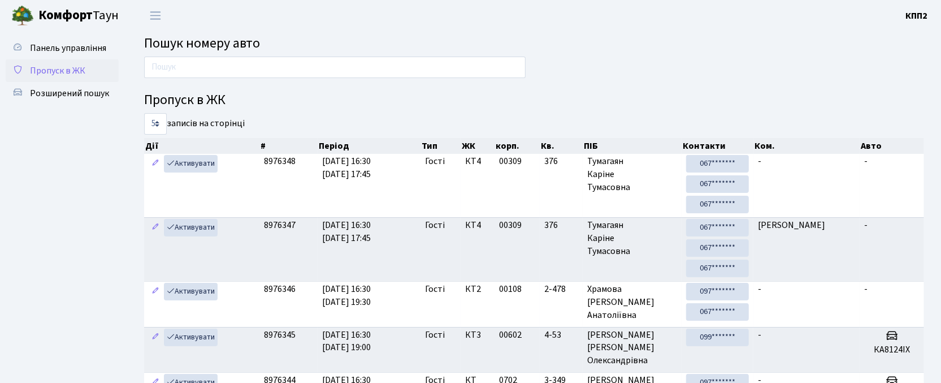
click at [46, 71] on span "Пропуск в ЖК" at bounding box center [57, 70] width 55 height 12
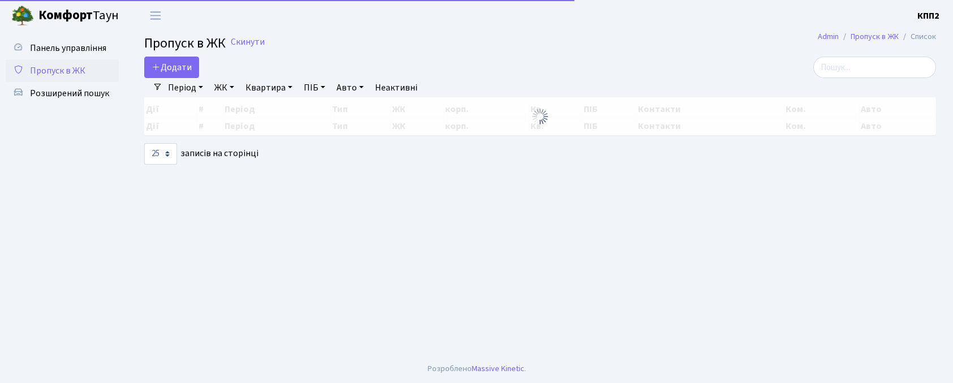
select select "25"
click at [161, 79] on nav "Фільтри Період 13.09.2025 - 13.09.2025 ЖК - КТ, вул. Регенераторна, 4 КТ2, прос…" at bounding box center [540, 87] width 792 height 19
click at [165, 74] on span "Додати" at bounding box center [172, 67] width 40 height 12
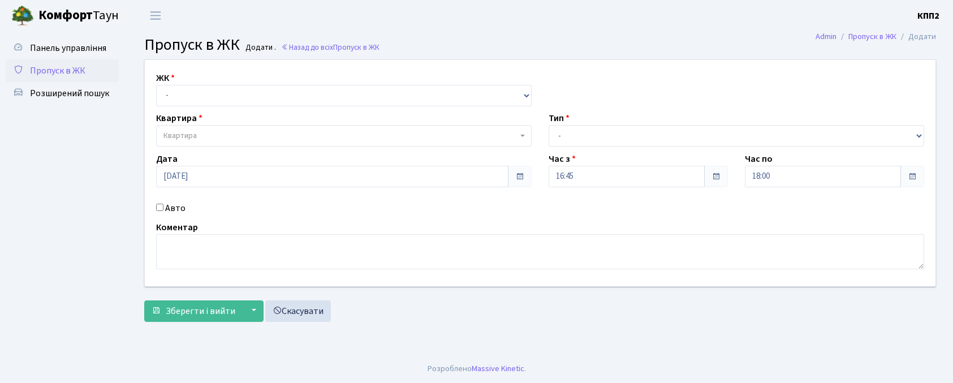
click at [218, 105] on select "- КТ, вул. Регенераторна, 4 КТ2, просп. [STREET_ADDRESS] [STREET_ADDRESS] [PERS…" at bounding box center [343, 95] width 375 height 21
select select "271"
click at [156, 85] on select "- КТ, вул. Регенераторна, 4 КТ2, просп. Соборності, 17 КТ3, вул. Березнева, 16 …" at bounding box center [343, 95] width 375 height 21
select select
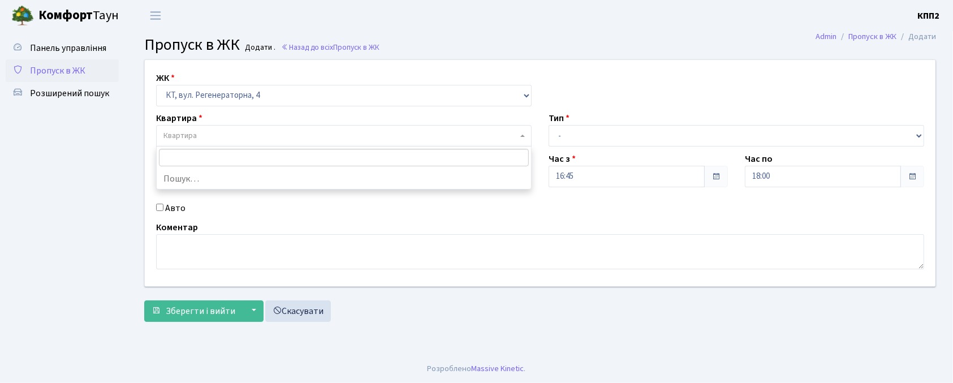
click at [213, 136] on span "Квартира" at bounding box center [340, 135] width 354 height 11
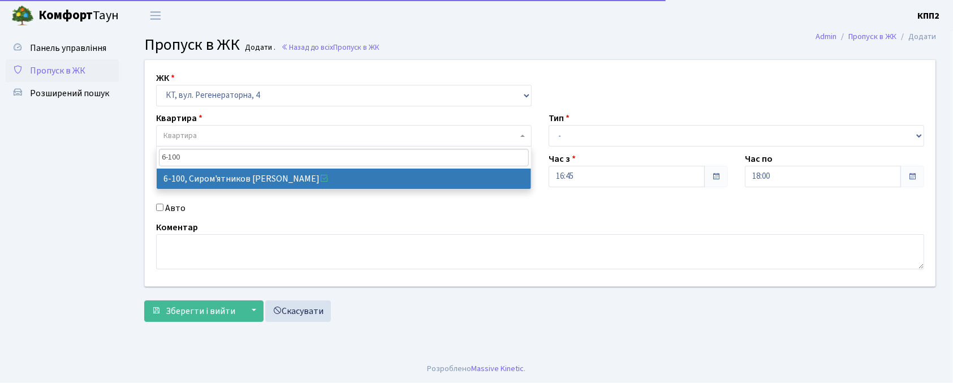
type input "6-100"
select select "5236"
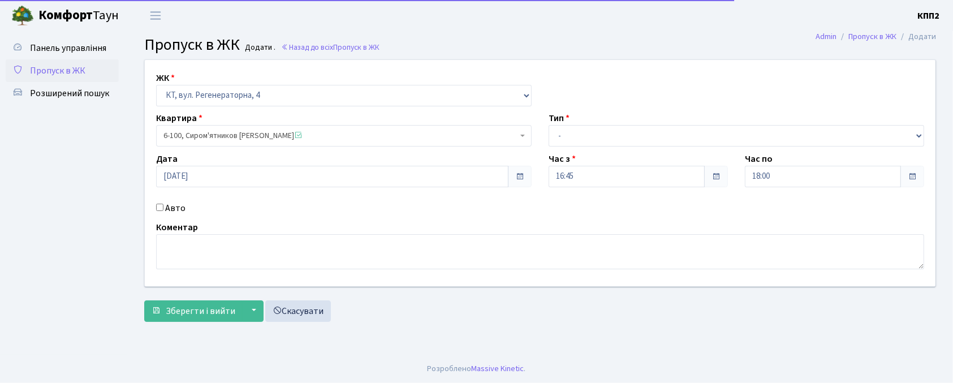
click at [168, 210] on label "Авто" at bounding box center [175, 208] width 20 height 14
click at [163, 210] on input "Авто" at bounding box center [159, 207] width 7 height 7
checkbox input "true"
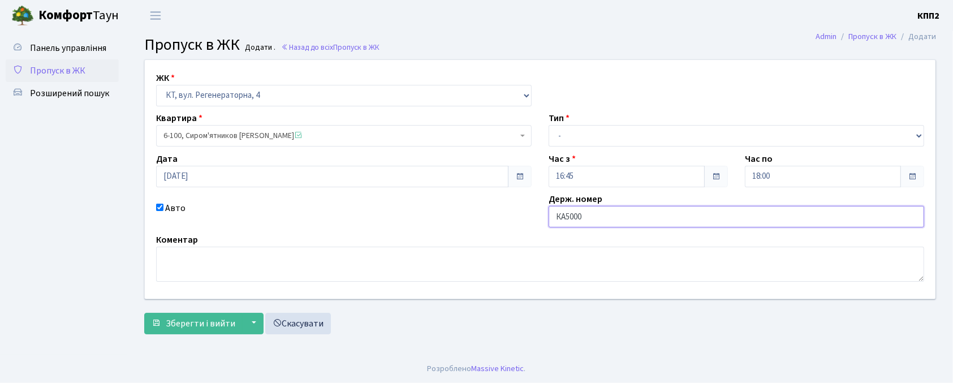
type input "КА5000МІ"
click at [589, 139] on select "- Доставка Таксі Гості Сервіс" at bounding box center [735, 135] width 375 height 21
select select "3"
click at [548, 125] on select "- Доставка Таксі Гості Сервіс" at bounding box center [735, 135] width 375 height 21
click at [170, 322] on span "Зберегти і вийти" at bounding box center [201, 323] width 70 height 12
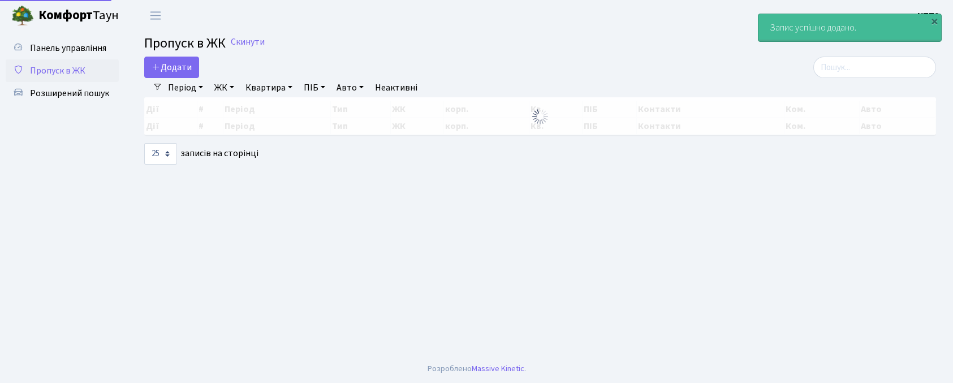
select select "25"
click at [173, 62] on span "Додати" at bounding box center [172, 67] width 40 height 12
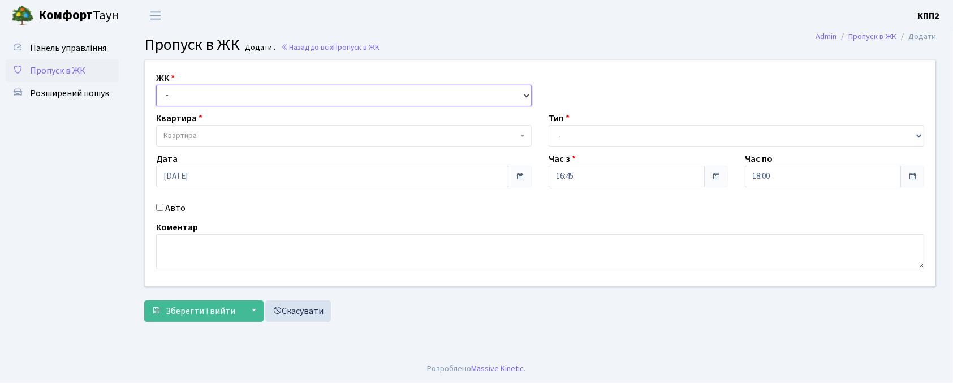
click at [209, 91] on select "- КТ, вул. Регенераторна, 4 КТ2, просп. Соборності, 17 КТ3, вул. Березнева, 16 …" at bounding box center [343, 95] width 375 height 21
select select "271"
click at [156, 85] on select "- КТ, вул. Регенераторна, 4 КТ2, просп. Соборності, 17 КТ3, вул. Березнева, 16 …" at bounding box center [343, 95] width 375 height 21
select select
click at [222, 129] on span "Квартира" at bounding box center [343, 135] width 375 height 21
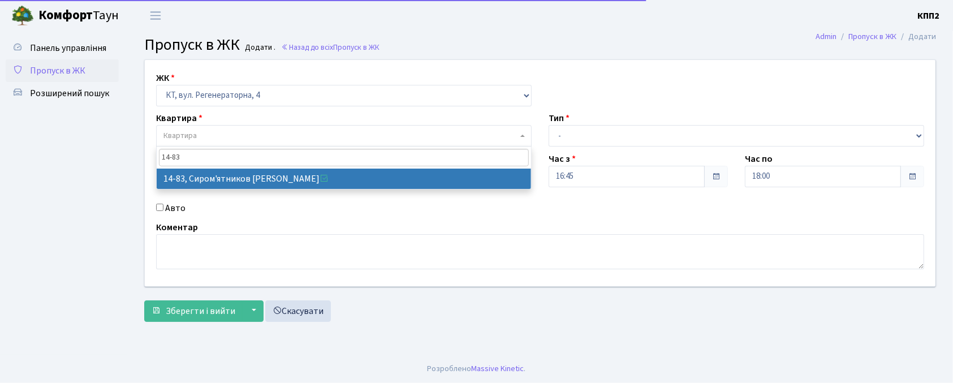
type input "14-83"
select select "7460"
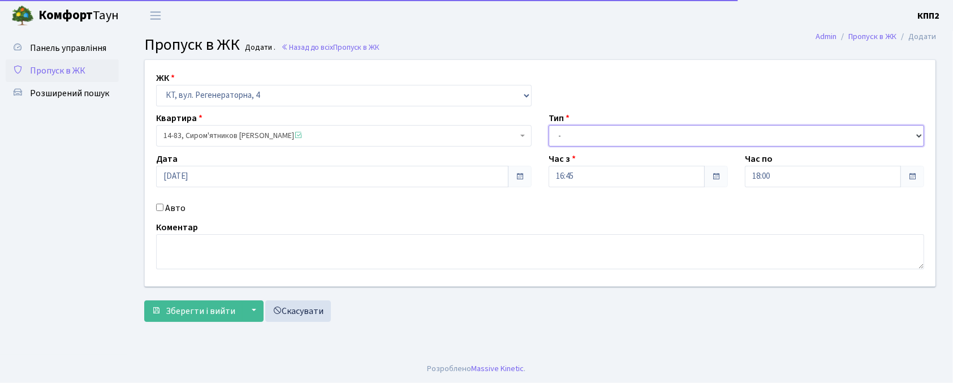
click at [679, 143] on select "- Доставка Таксі Гості Сервіс" at bounding box center [735, 135] width 375 height 21
select select "3"
click at [548, 125] on select "- Доставка Таксі Гості Сервіс" at bounding box center [735, 135] width 375 height 21
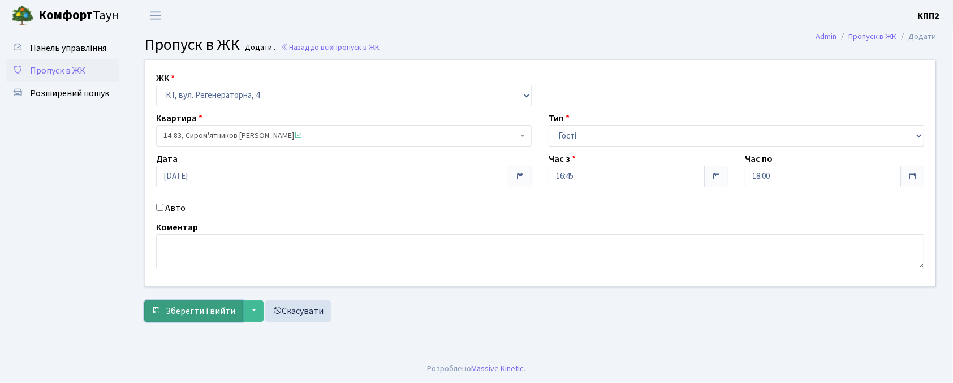
drag, startPoint x: 154, startPoint y: 317, endPoint x: 174, endPoint y: 308, distance: 22.1
click at [155, 315] on button "Зберегти і вийти" at bounding box center [193, 310] width 98 height 21
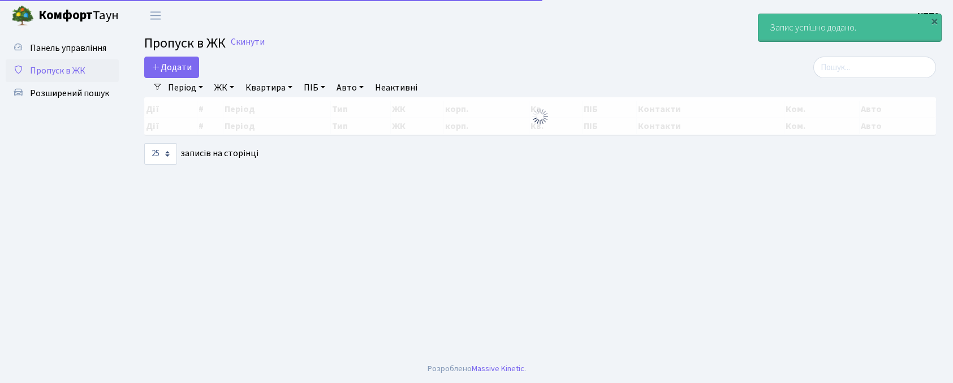
select select "25"
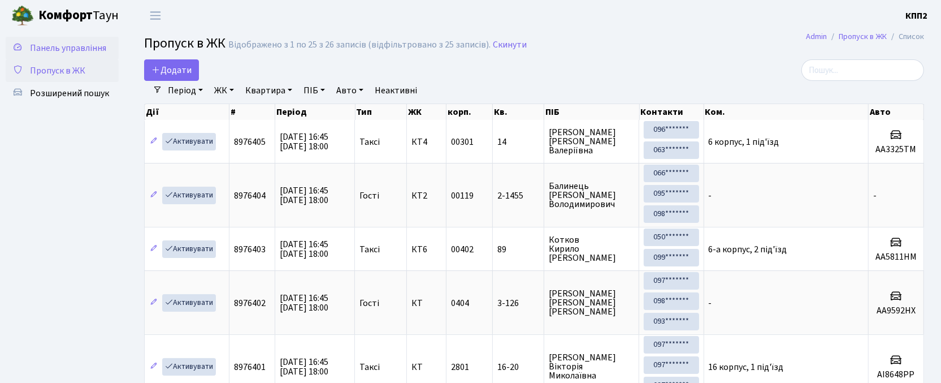
click at [58, 39] on link "Панель управління" at bounding box center [62, 48] width 113 height 23
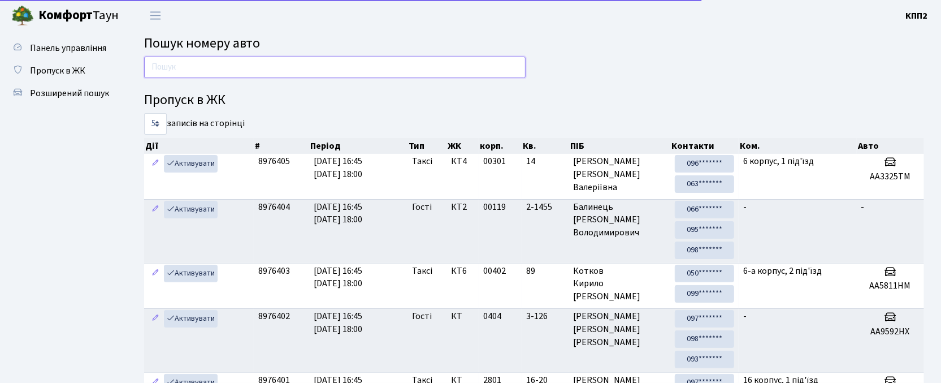
click at [205, 62] on input "text" at bounding box center [335, 67] width 382 height 21
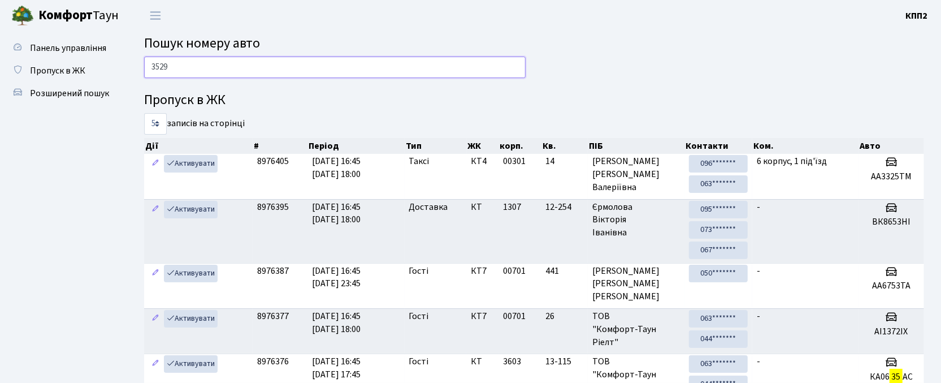
type input "3529"
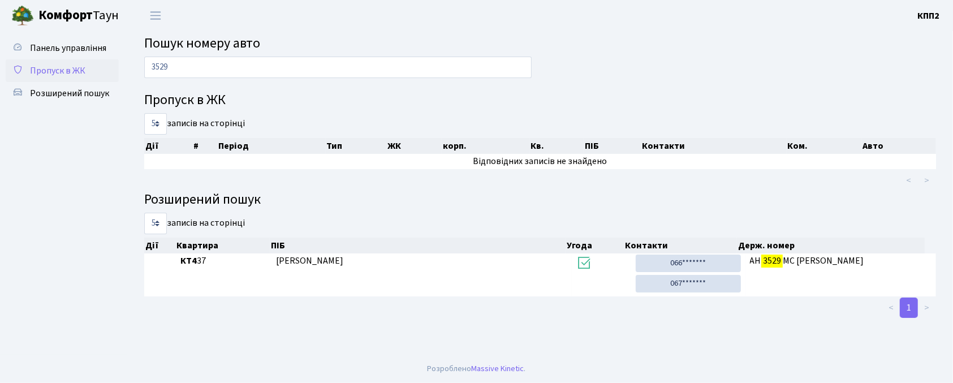
click at [64, 72] on span "Пропуск в ЖК" at bounding box center [57, 70] width 55 height 12
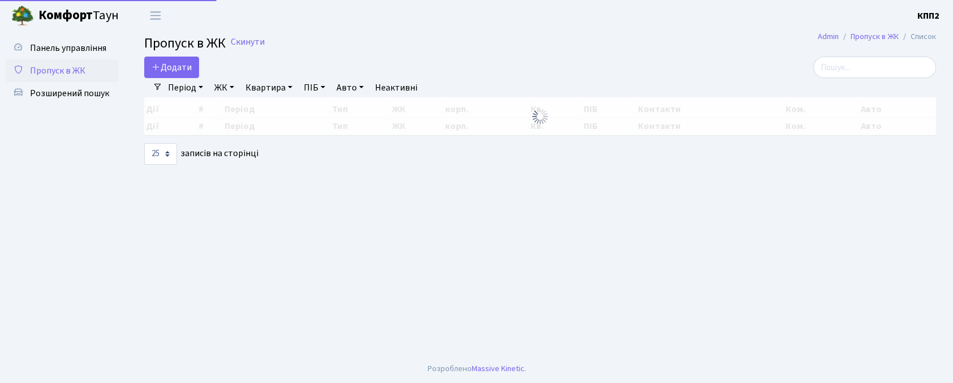
select select "25"
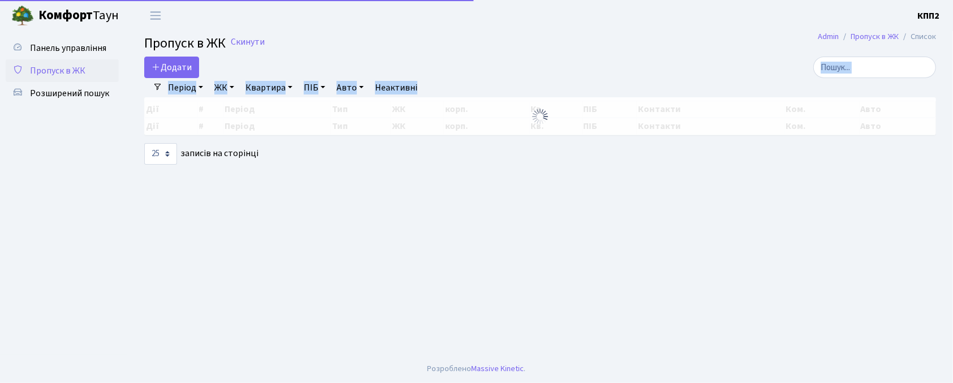
click at [855, 77] on div "Додати Фільтри Період 13.09.2025 - 13.09.2025 ЖК - КТ, вул. Регенераторна, 4 КТ…" at bounding box center [540, 111] width 809 height 108
click at [855, 72] on input "search" at bounding box center [874, 67] width 123 height 21
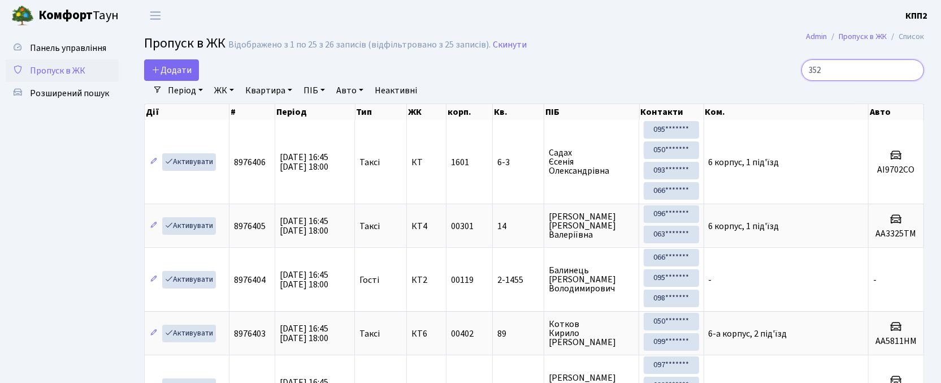
type input "3529"
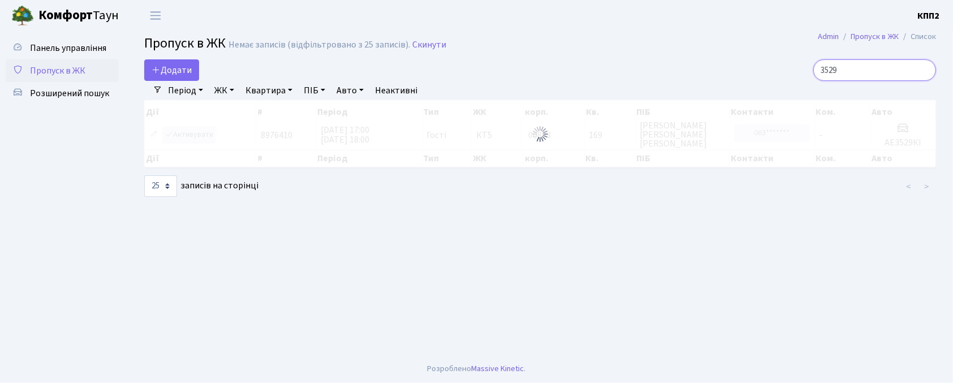
drag, startPoint x: 868, startPoint y: 68, endPoint x: 710, endPoint y: 57, distance: 158.7
click at [710, 57] on main "Admin Пропуск в ЖК Список Пропуск в ЖК Немає записів (відфільтровано з 25 запис…" at bounding box center [540, 192] width 826 height 323
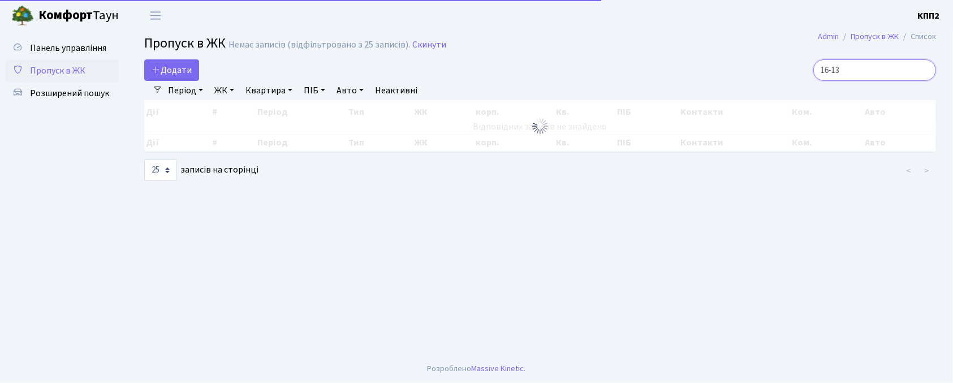
type input "16-135"
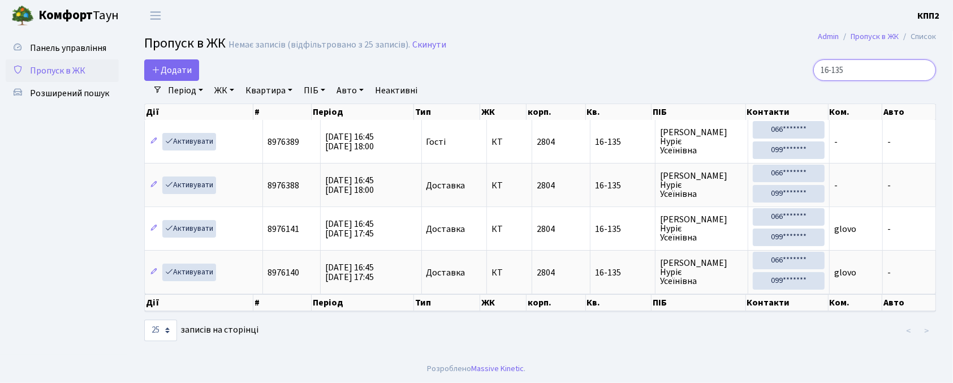
drag, startPoint x: 889, startPoint y: 70, endPoint x: 768, endPoint y: 66, distance: 121.6
click at [768, 66] on div "16-135" at bounding box center [809, 69] width 253 height 21
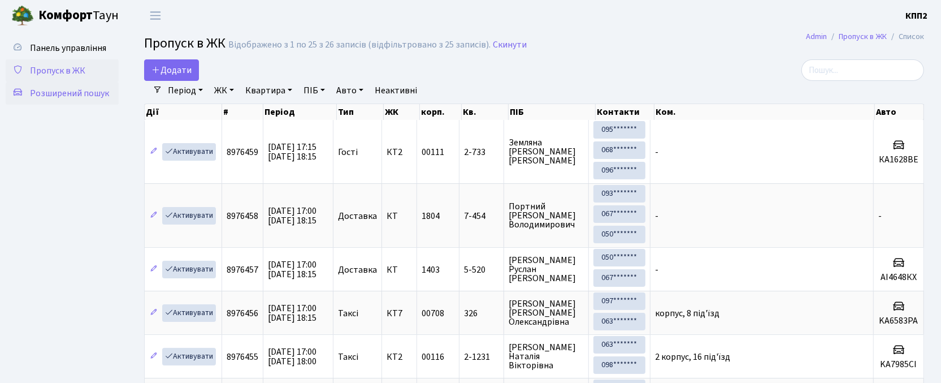
click at [45, 101] on link "Розширений пошук" at bounding box center [62, 93] width 113 height 23
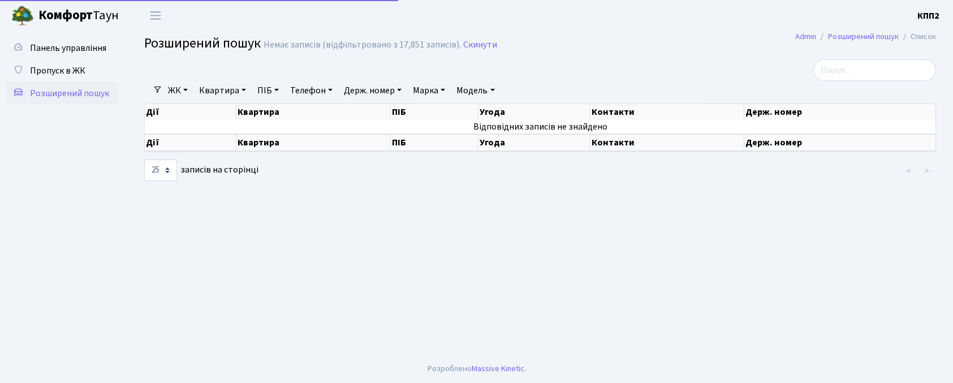
select select "25"
click at [218, 92] on link "Квартира" at bounding box center [223, 90] width 56 height 19
click at [222, 111] on input "text" at bounding box center [228, 112] width 66 height 21
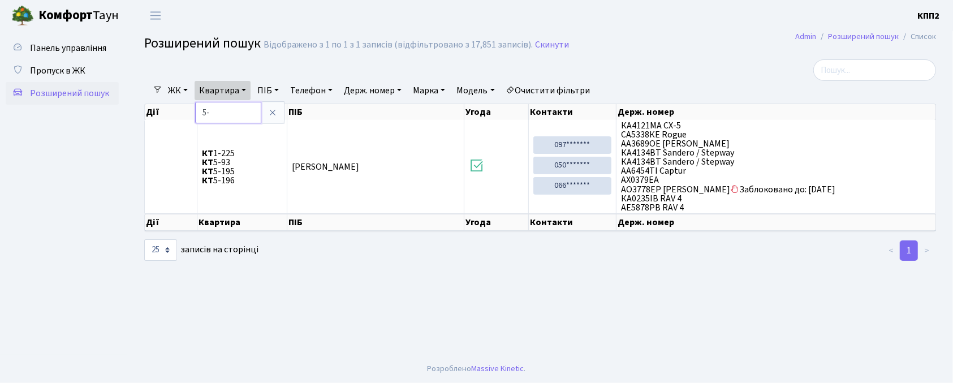
type input "5"
click at [47, 67] on span "Пропуск в ЖК" at bounding box center [57, 70] width 55 height 12
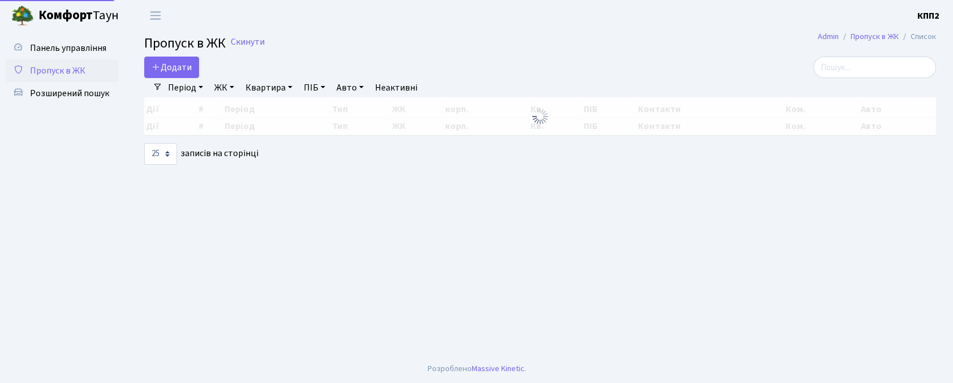
select select "25"
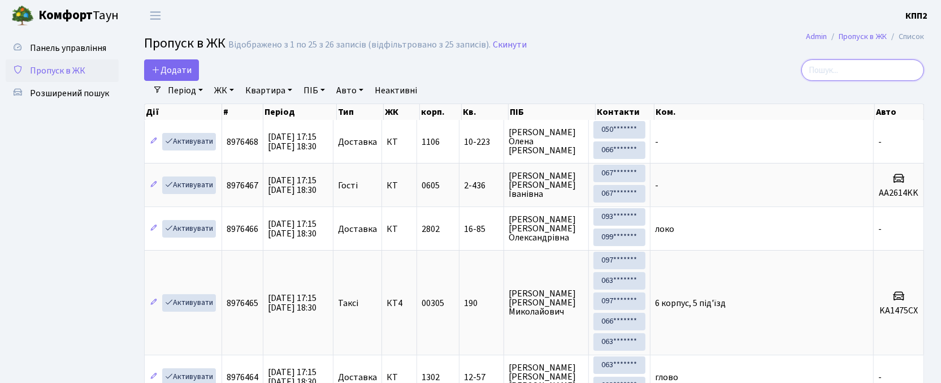
click at [848, 63] on input "search" at bounding box center [863, 69] width 123 height 21
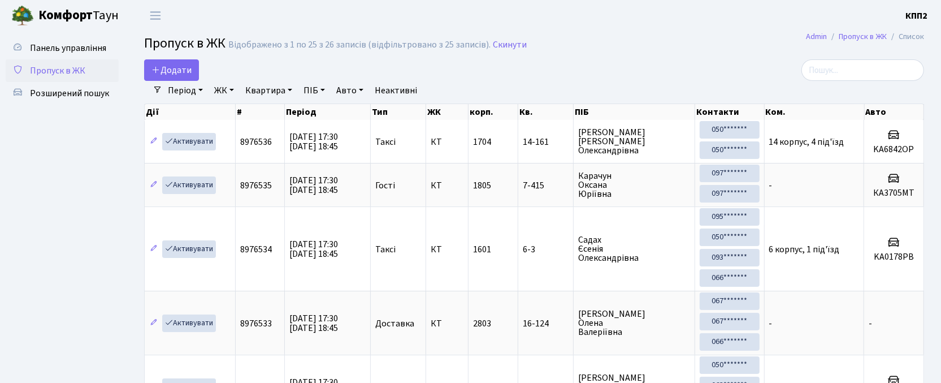
click at [50, 62] on link "Пропуск в ЖК" at bounding box center [62, 70] width 113 height 23
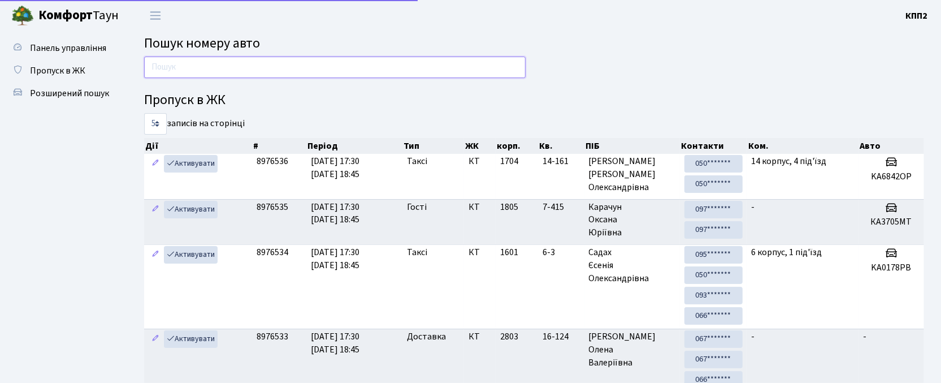
drag, startPoint x: 0, startPoint y: 0, endPoint x: 175, endPoint y: 62, distance: 185.8
click at [175, 62] on input "text" at bounding box center [335, 67] width 382 height 21
type input "3778"
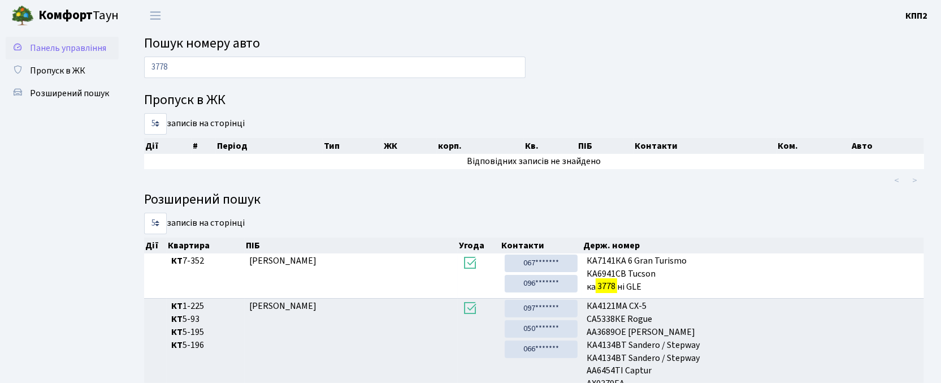
click at [76, 46] on span "Панель управління" at bounding box center [68, 48] width 76 height 12
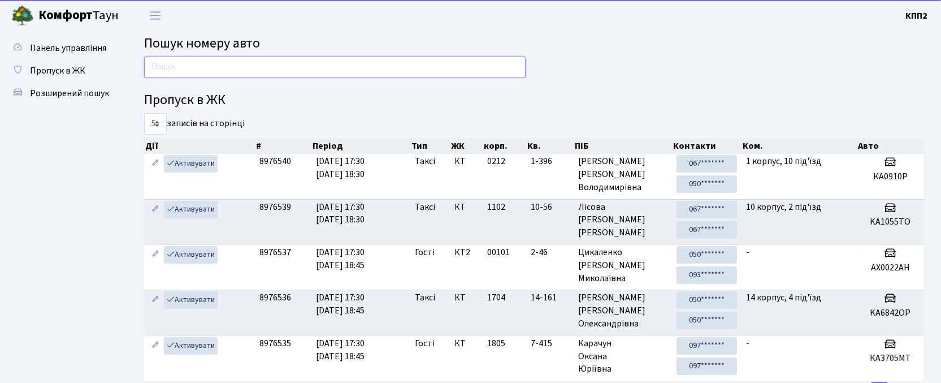
click at [235, 63] on input "text" at bounding box center [335, 67] width 382 height 21
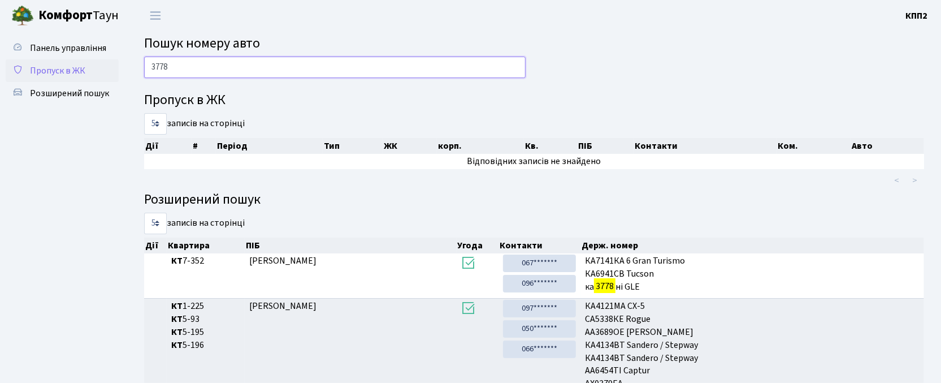
click at [111, 66] on div "Панель управління Пропуск в ЖК Розширений пошук Пошук номеру авто 3778 Пропуск …" at bounding box center [470, 235] width 941 height 409
type input "8212"
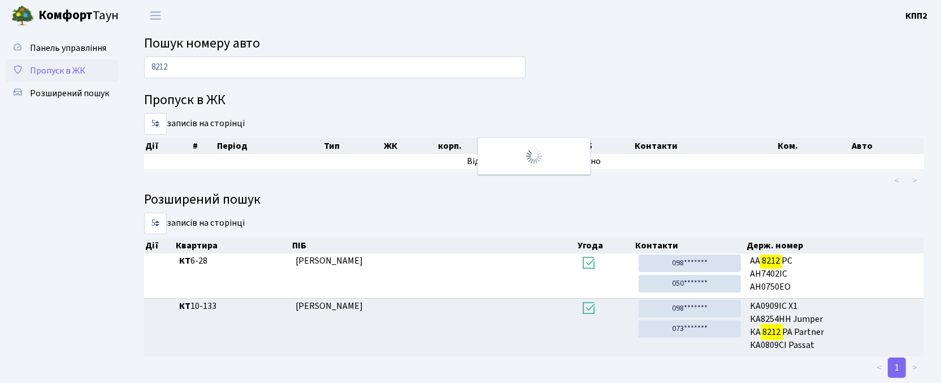
click at [43, 71] on span "Пропуск в ЖК" at bounding box center [57, 70] width 55 height 12
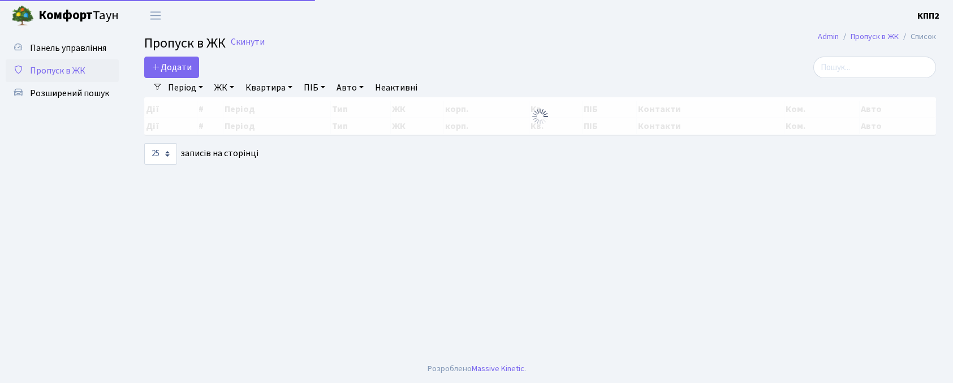
select select "25"
click at [873, 75] on input "search" at bounding box center [874, 67] width 123 height 21
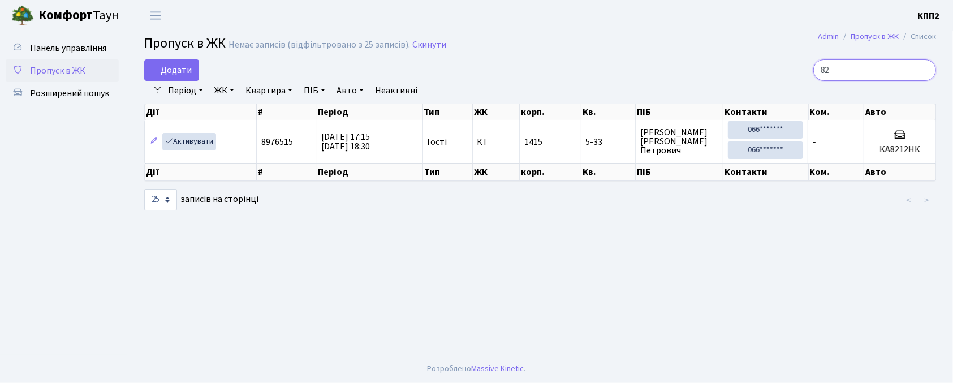
type input "8"
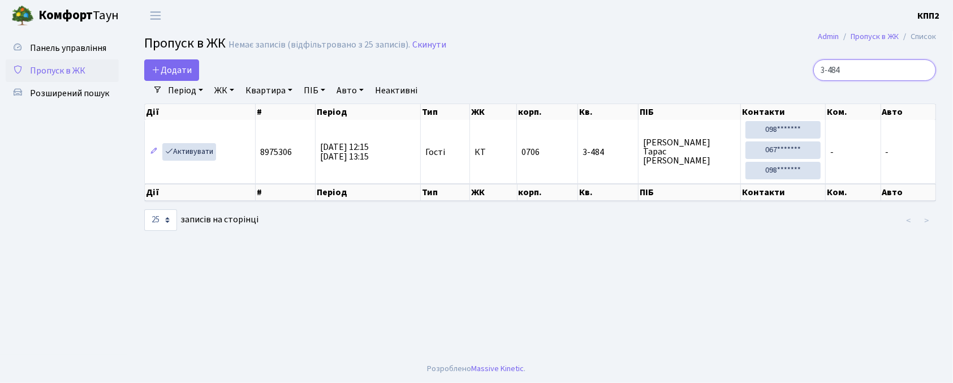
type input "3-484"
click at [197, 153] on link "Активувати" at bounding box center [189, 152] width 54 height 18
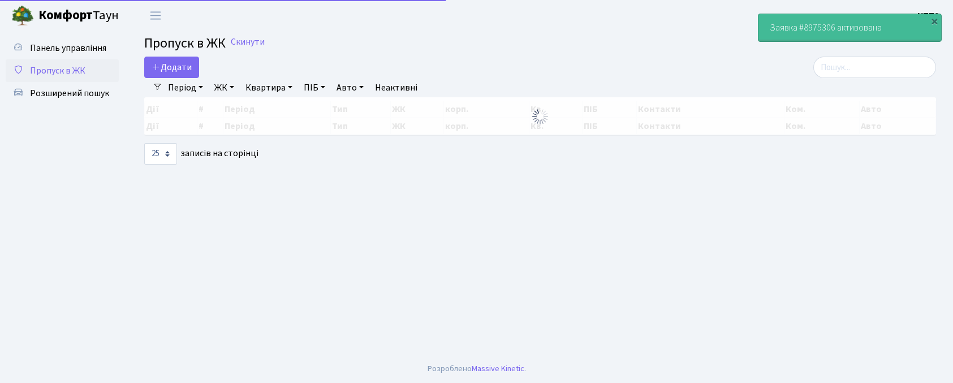
select select "25"
click at [887, 58] on input "search" at bounding box center [874, 67] width 123 height 21
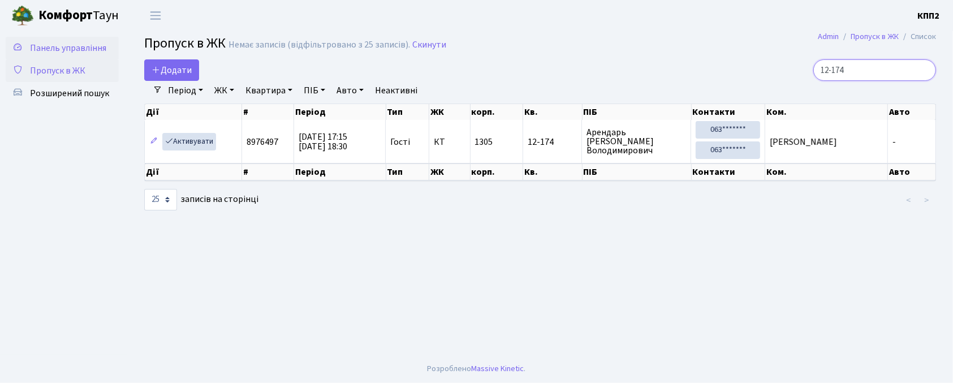
type input "12-174"
click at [75, 42] on span "Панель управління" at bounding box center [68, 48] width 76 height 12
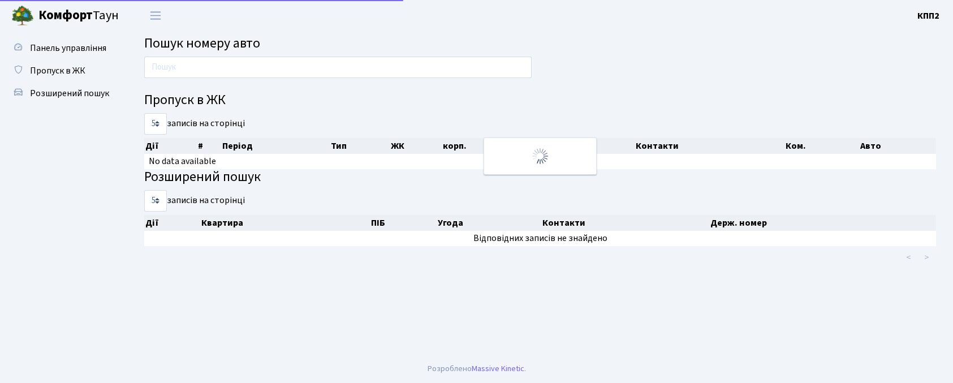
click at [281, 74] on input "text" at bounding box center [337, 67] width 387 height 21
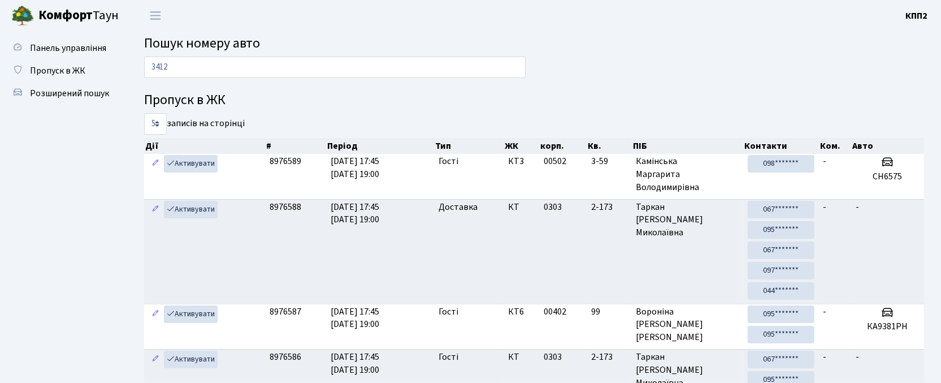
type input "3412"
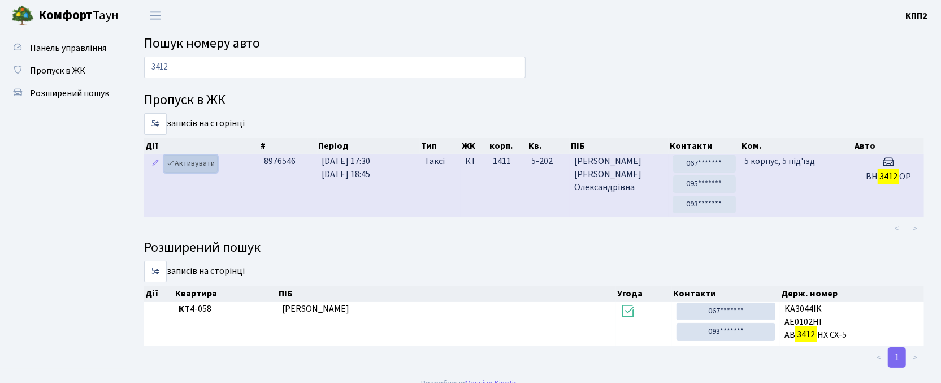
click at [207, 163] on link "Активувати" at bounding box center [191, 164] width 54 height 18
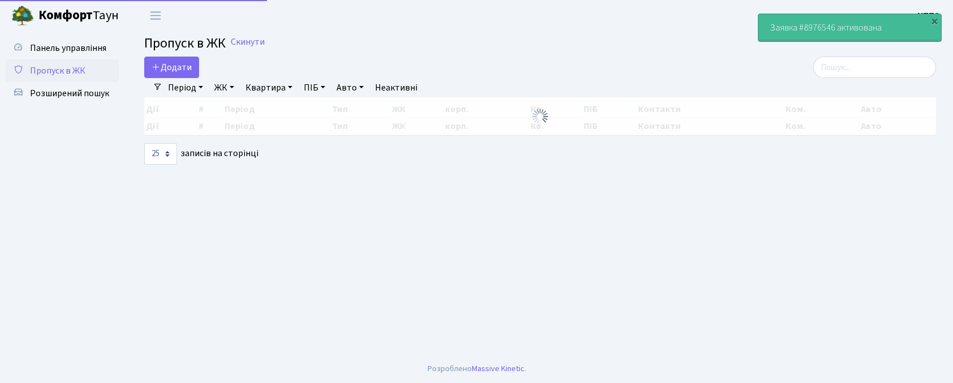
select select "25"
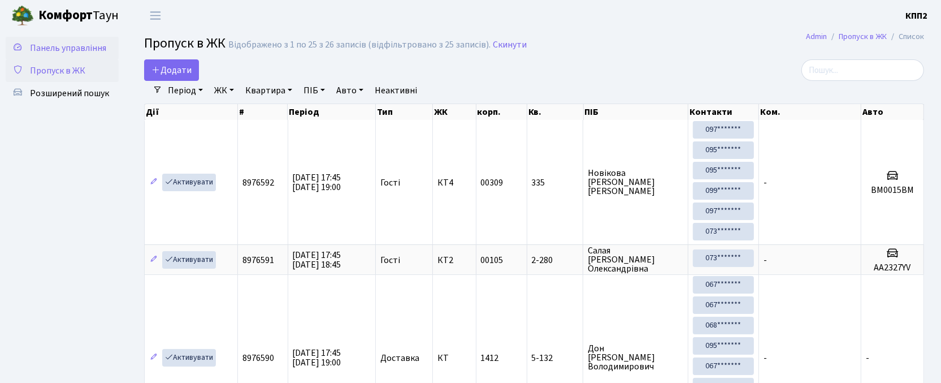
click at [70, 44] on span "Панель управління" at bounding box center [68, 48] width 76 height 12
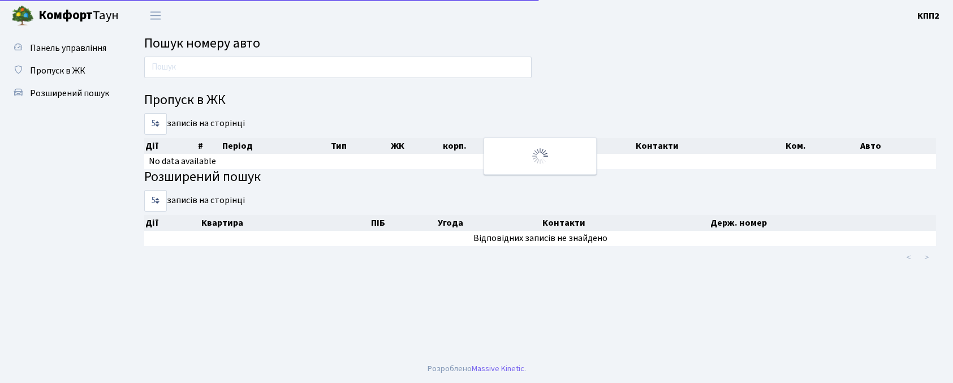
click at [182, 64] on input "text" at bounding box center [337, 67] width 387 height 21
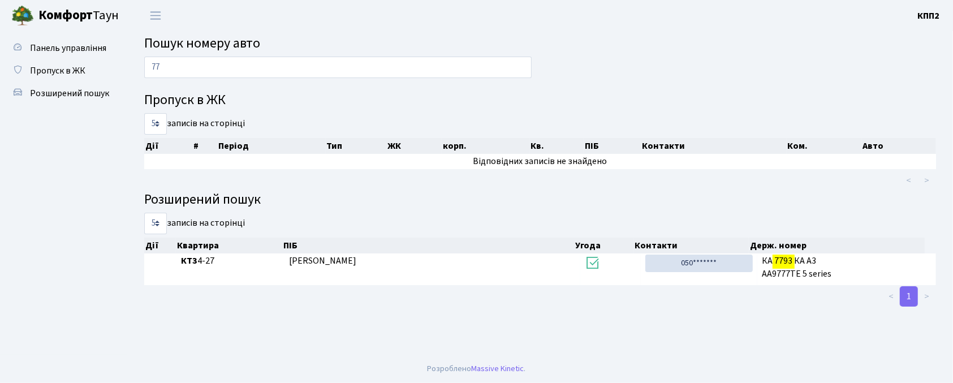
type input "7"
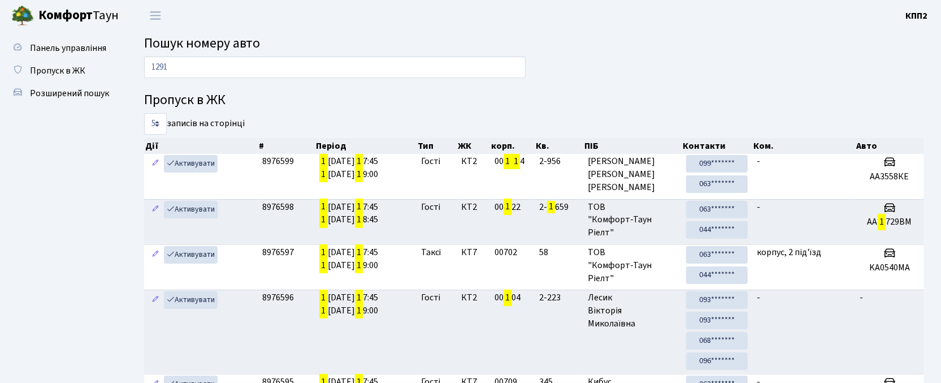
type input "1291"
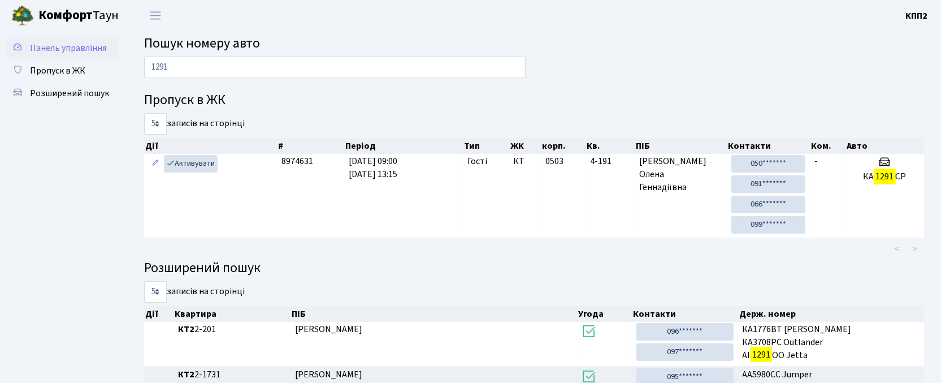
click at [59, 46] on span "Панель управління" at bounding box center [68, 48] width 76 height 12
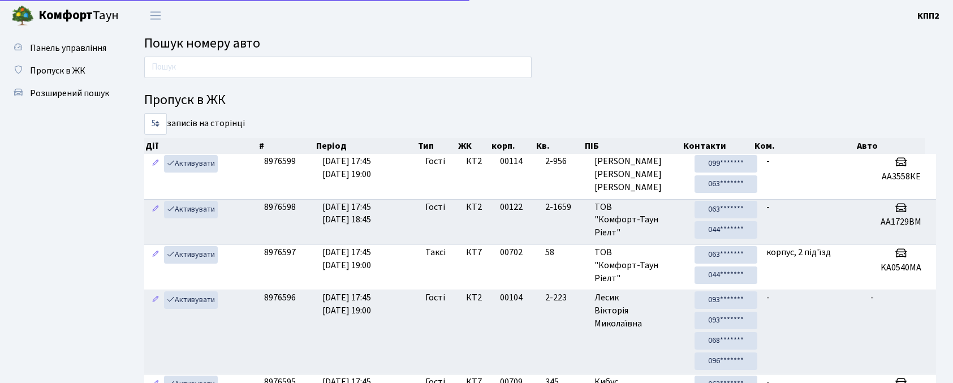
click at [221, 70] on input "text" at bounding box center [337, 67] width 387 height 21
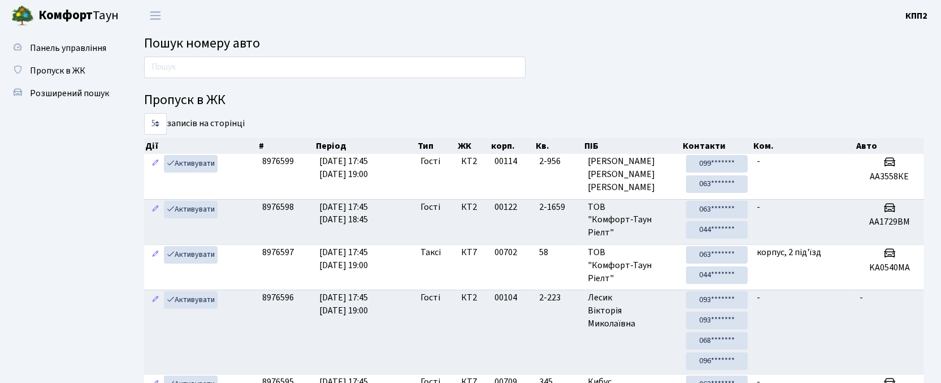
click at [184, 66] on input "text" at bounding box center [335, 67] width 382 height 21
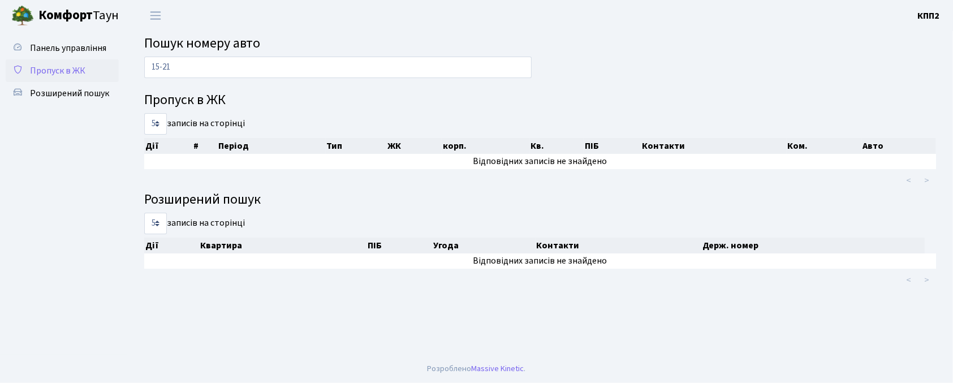
type input "15-21"
click at [75, 71] on span "Пропуск в ЖК" at bounding box center [57, 70] width 55 height 12
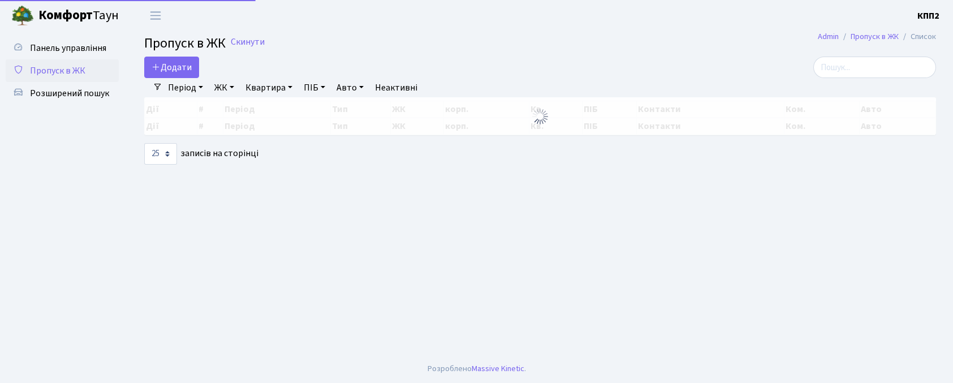
select select "25"
click at [874, 64] on input "search" at bounding box center [874, 67] width 123 height 21
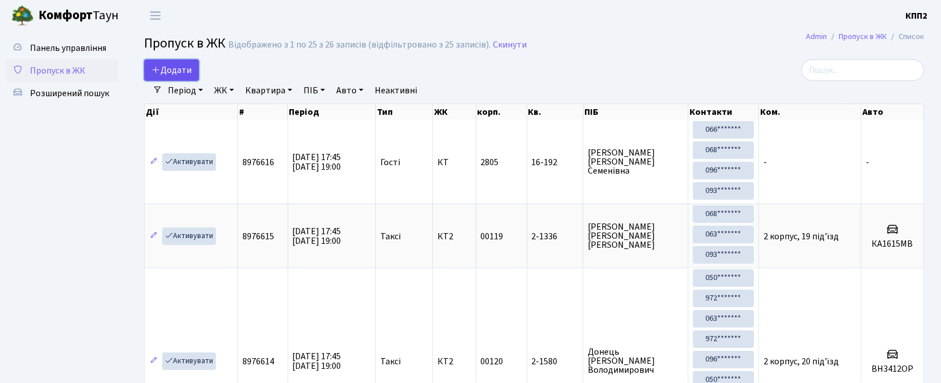
click at [168, 79] on link "Додати" at bounding box center [171, 69] width 55 height 21
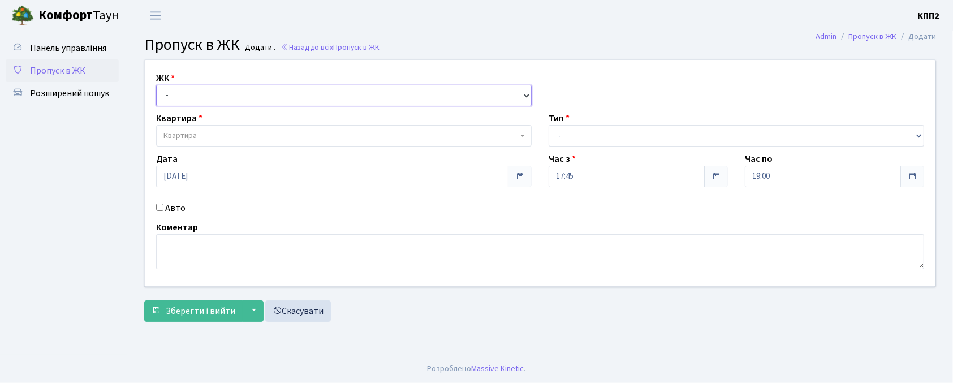
drag, startPoint x: 0, startPoint y: 0, endPoint x: 222, endPoint y: 104, distance: 244.9
click at [221, 98] on select "- КТ, вул. Регенераторна, 4 КТ2, просп. [STREET_ADDRESS] [STREET_ADDRESS] [PERS…" at bounding box center [343, 95] width 375 height 21
select select "271"
click at [156, 85] on select "- КТ, вул. Регенераторна, 4 КТ2, просп. [STREET_ADDRESS] [STREET_ADDRESS] [PERS…" at bounding box center [343, 95] width 375 height 21
select select
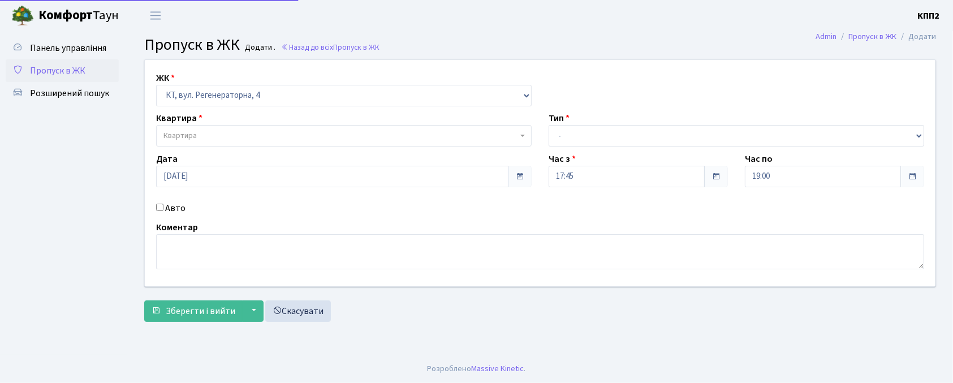
click at [226, 131] on span "Квартира" at bounding box center [340, 135] width 354 height 11
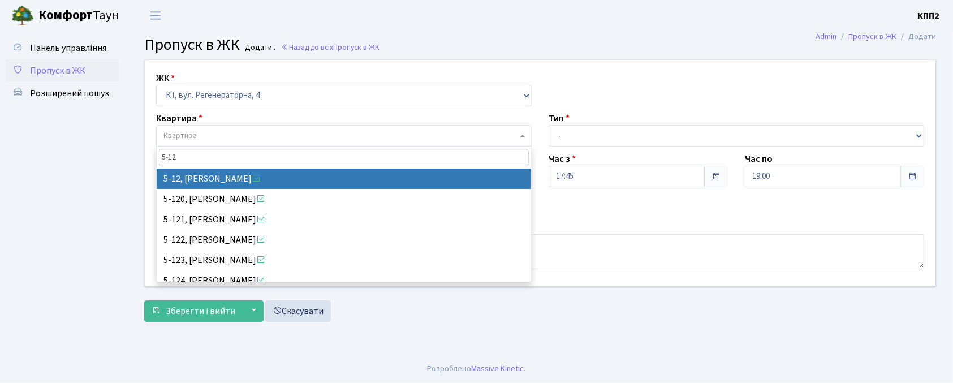
type input "5-12"
select select "2504"
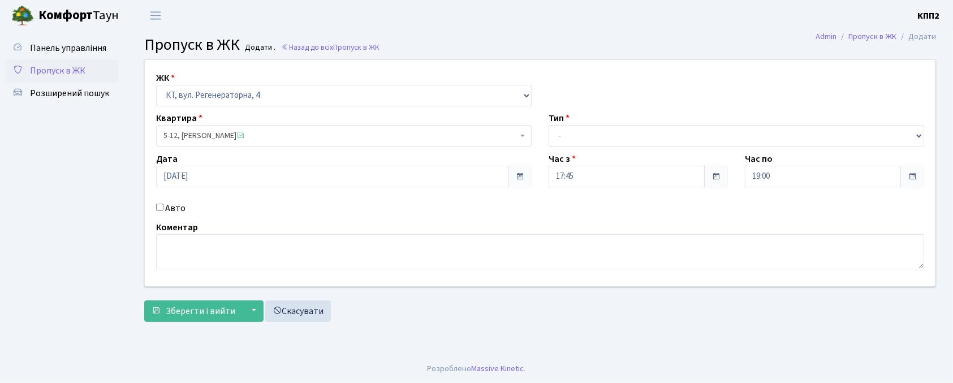
click at [580, 123] on div "Тип - Доставка Таксі Гості Сервіс" at bounding box center [736, 128] width 392 height 35
drag, startPoint x: 582, startPoint y: 128, endPoint x: 582, endPoint y: 139, distance: 11.3
click at [582, 128] on select "- Доставка Таксі Гості Сервіс" at bounding box center [735, 135] width 375 height 21
select select "1"
click at [548, 125] on select "- Доставка Таксі Гості Сервіс" at bounding box center [735, 135] width 375 height 21
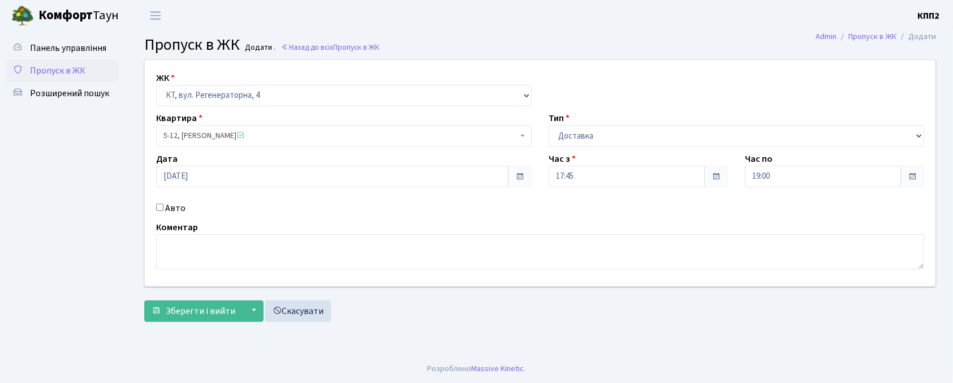
click at [171, 207] on label "Авто" at bounding box center [175, 208] width 20 height 14
click at [163, 207] on input "Авто" at bounding box center [159, 207] width 7 height 7
checkbox input "true"
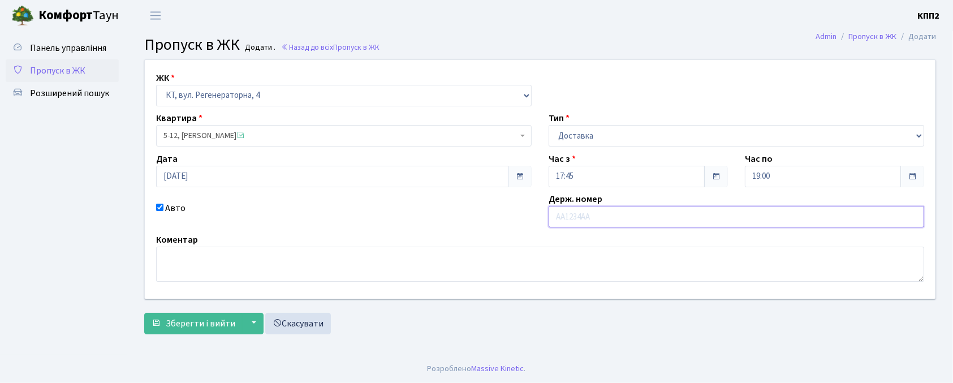
click at [576, 219] on input "text" at bounding box center [735, 216] width 375 height 21
click at [600, 215] on input "text" at bounding box center [735, 216] width 375 height 21
type input "КА9402МЕ"
click at [217, 327] on span "Зберегти і вийти" at bounding box center [201, 323] width 70 height 12
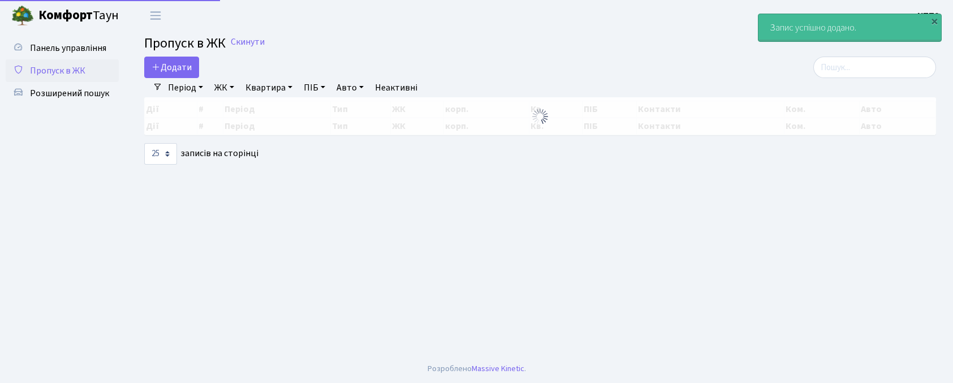
select select "25"
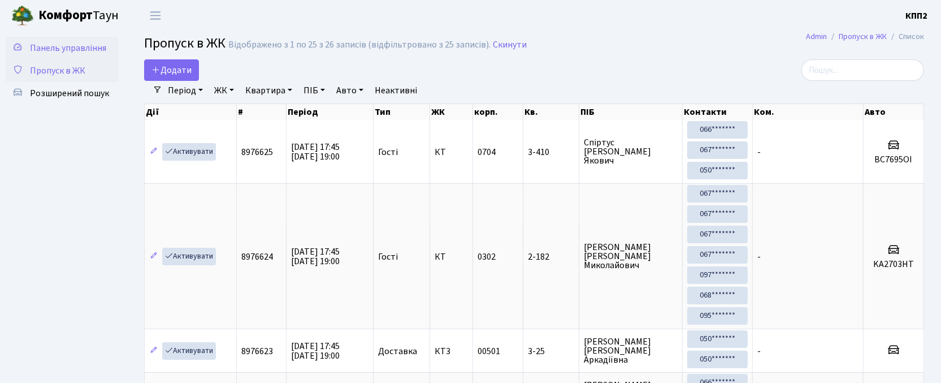
click at [53, 49] on span "Панель управління" at bounding box center [68, 48] width 76 height 12
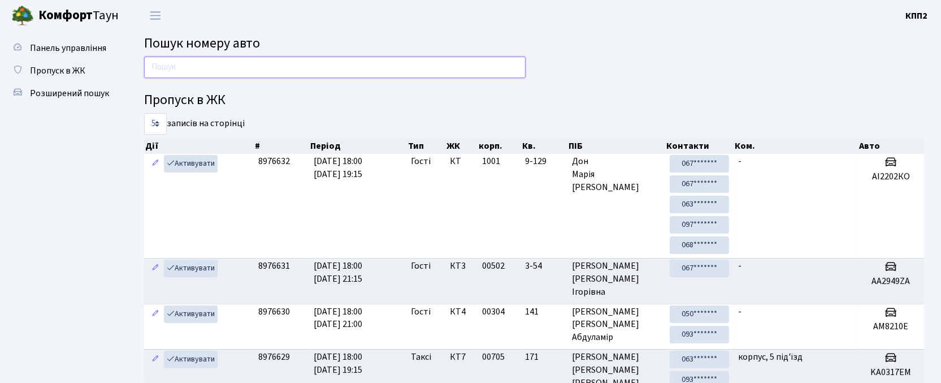
click at [221, 68] on input "text" at bounding box center [335, 67] width 382 height 21
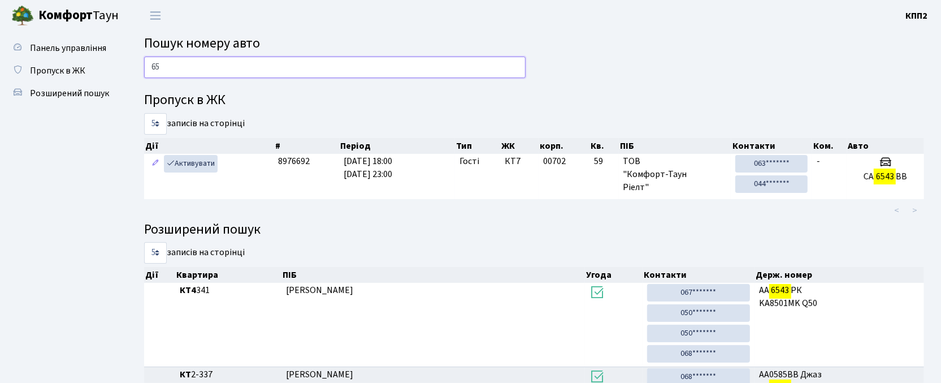
type input "6"
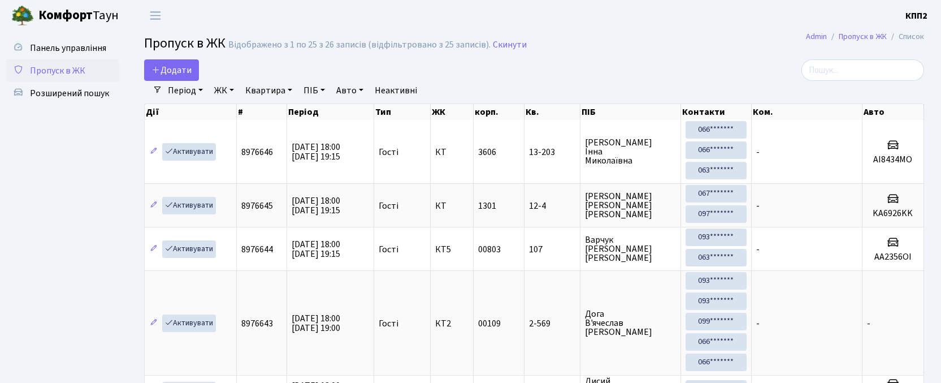
select select "25"
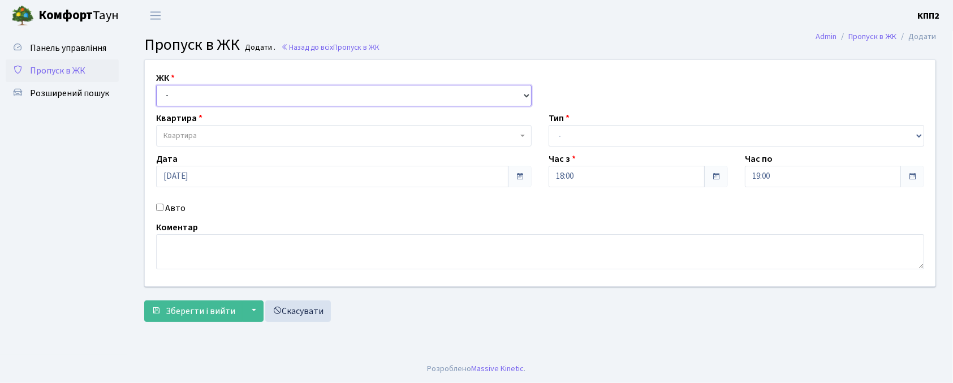
click at [195, 92] on select "- КТ, вул. Регенераторна, 4 КТ2, просп. [STREET_ADDRESS] [STREET_ADDRESS] [PERS…" at bounding box center [343, 95] width 375 height 21
select select "271"
click at [156, 85] on select "- КТ, вул. Регенераторна, 4 КТ2, просп. [STREET_ADDRESS] [STREET_ADDRESS] [PERS…" at bounding box center [343, 95] width 375 height 21
select select
click at [211, 135] on span "Квартира" at bounding box center [340, 135] width 354 height 11
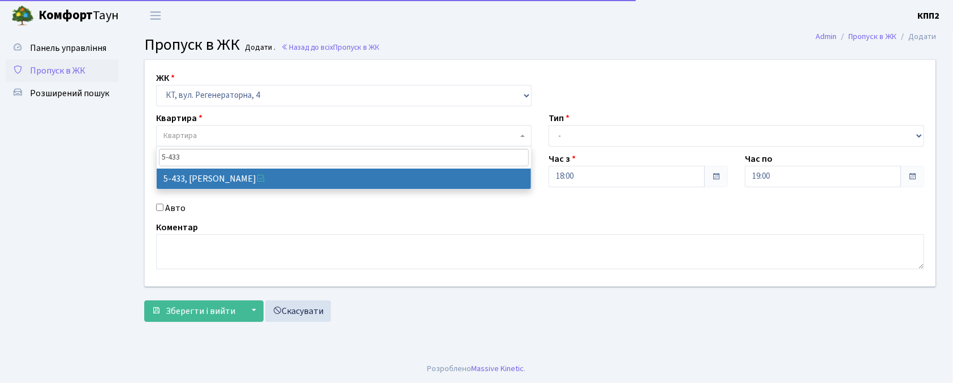
type input "5-433"
select select "2122"
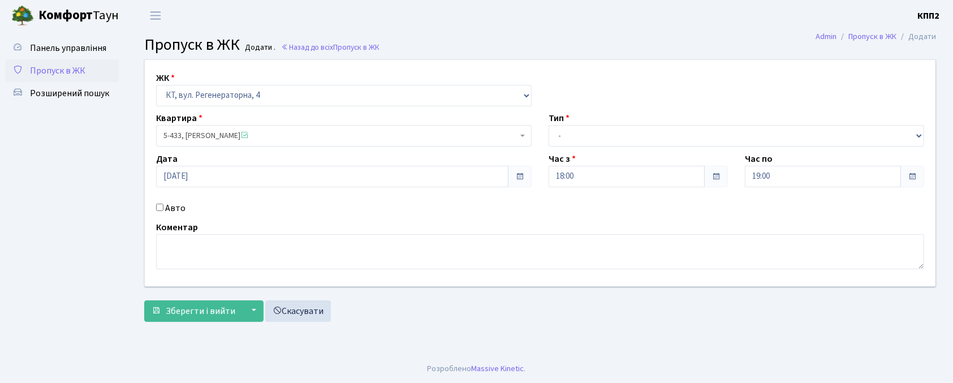
click at [170, 208] on label "Авто" at bounding box center [175, 208] width 20 height 14
click at [163, 208] on input "Авто" at bounding box center [159, 207] width 7 height 7
checkbox input "true"
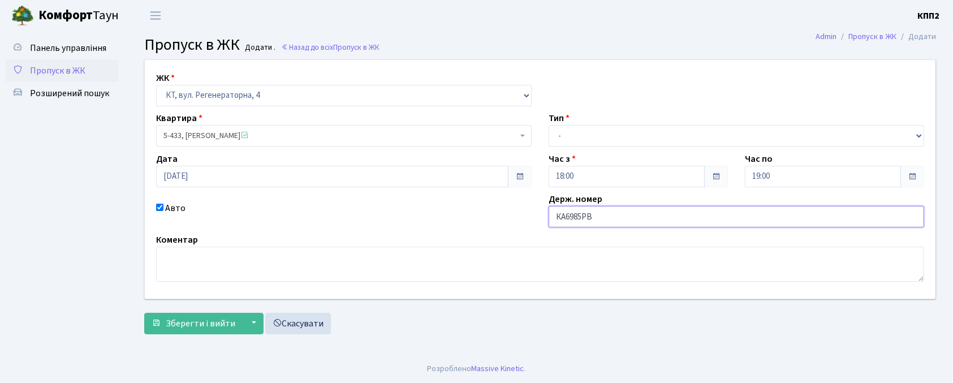
type input "КА6985РВ"
click at [602, 136] on select "- Доставка Таксі Гості Сервіс" at bounding box center [735, 135] width 375 height 21
select select "2"
click at [548, 125] on select "- Доставка Таксі Гості Сервіс" at bounding box center [735, 135] width 375 height 21
click at [206, 324] on span "Зберегти і вийти" at bounding box center [201, 323] width 70 height 12
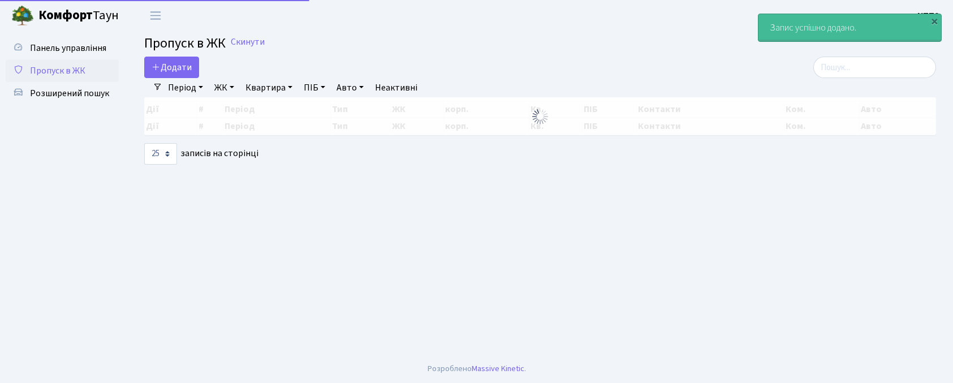
select select "25"
click input "search"
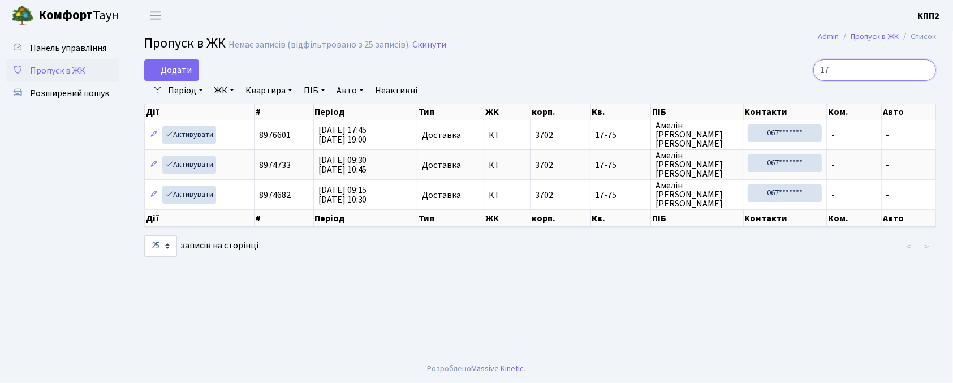
type input "1"
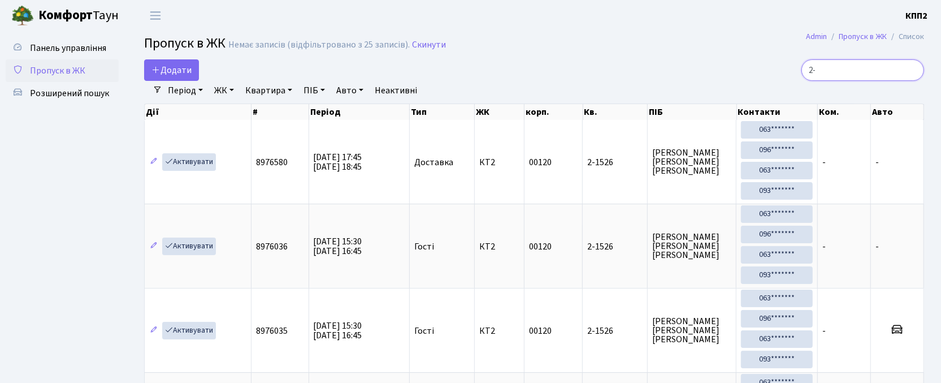
type input "2"
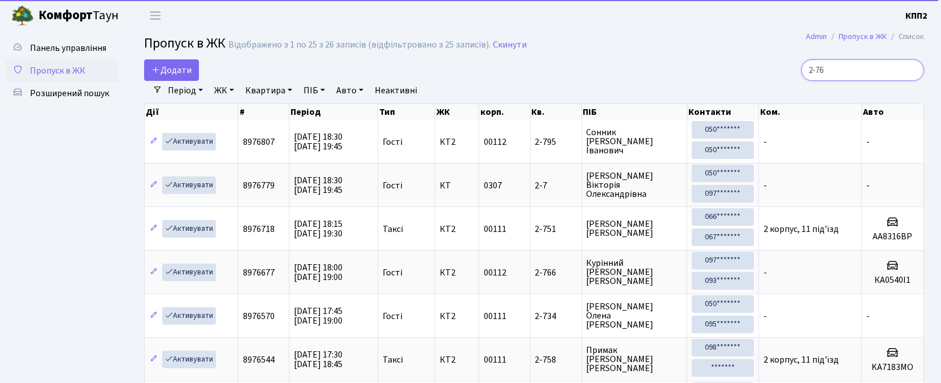
type input "2-766"
